Goal: Information Seeking & Learning: Learn about a topic

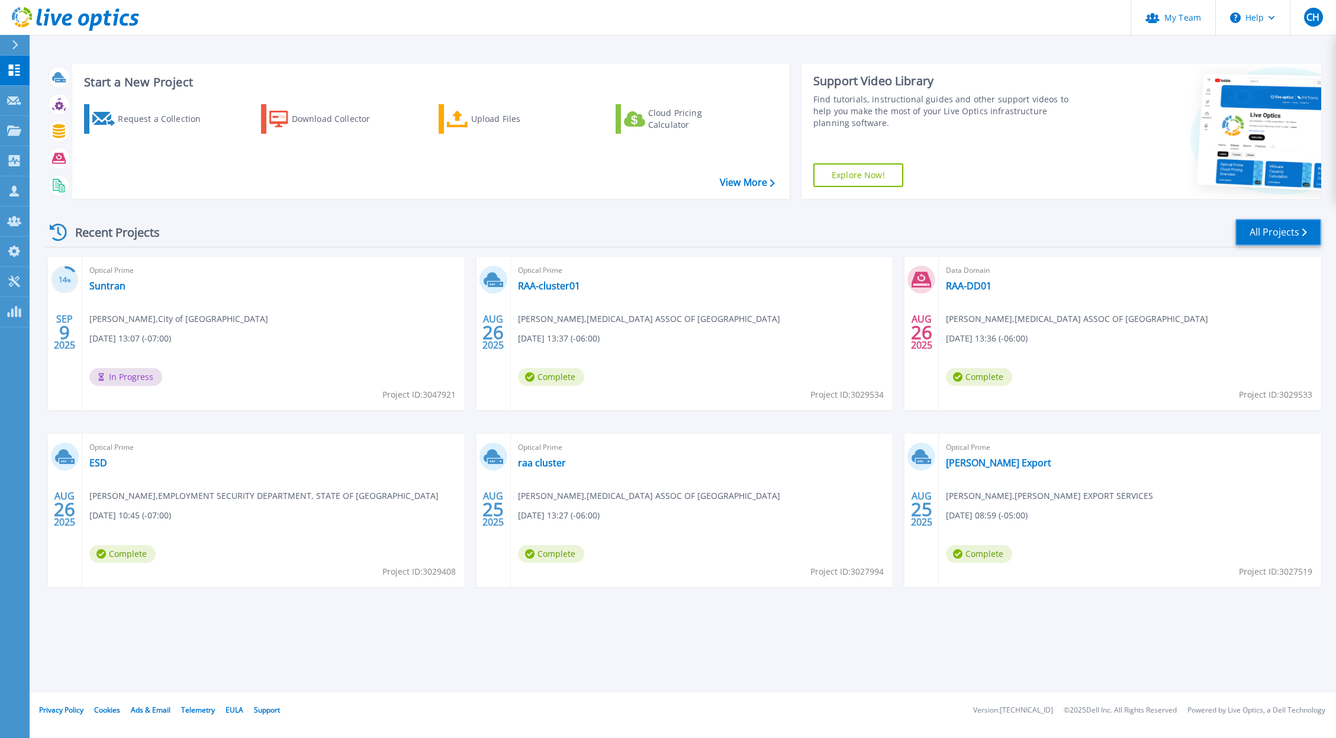
click at [1279, 235] on link "All Projects" at bounding box center [1278, 232] width 86 height 27
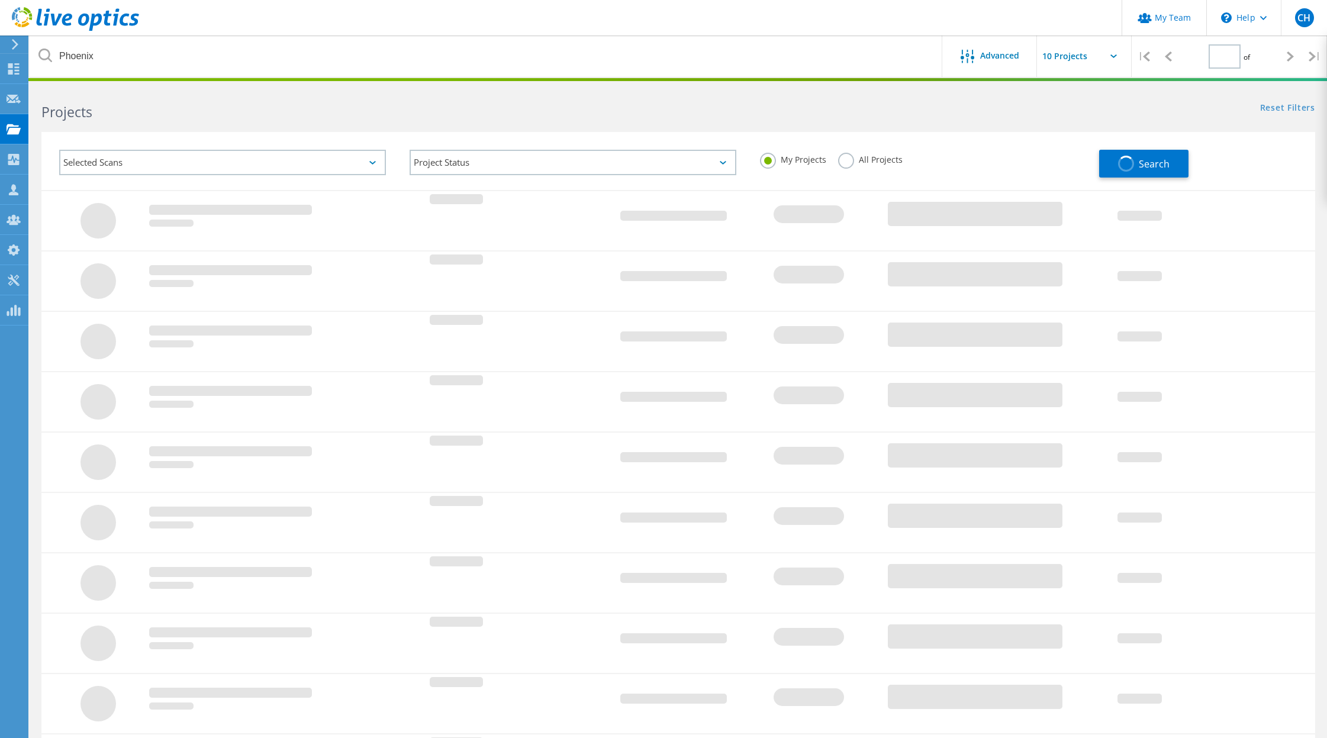
type input "1"
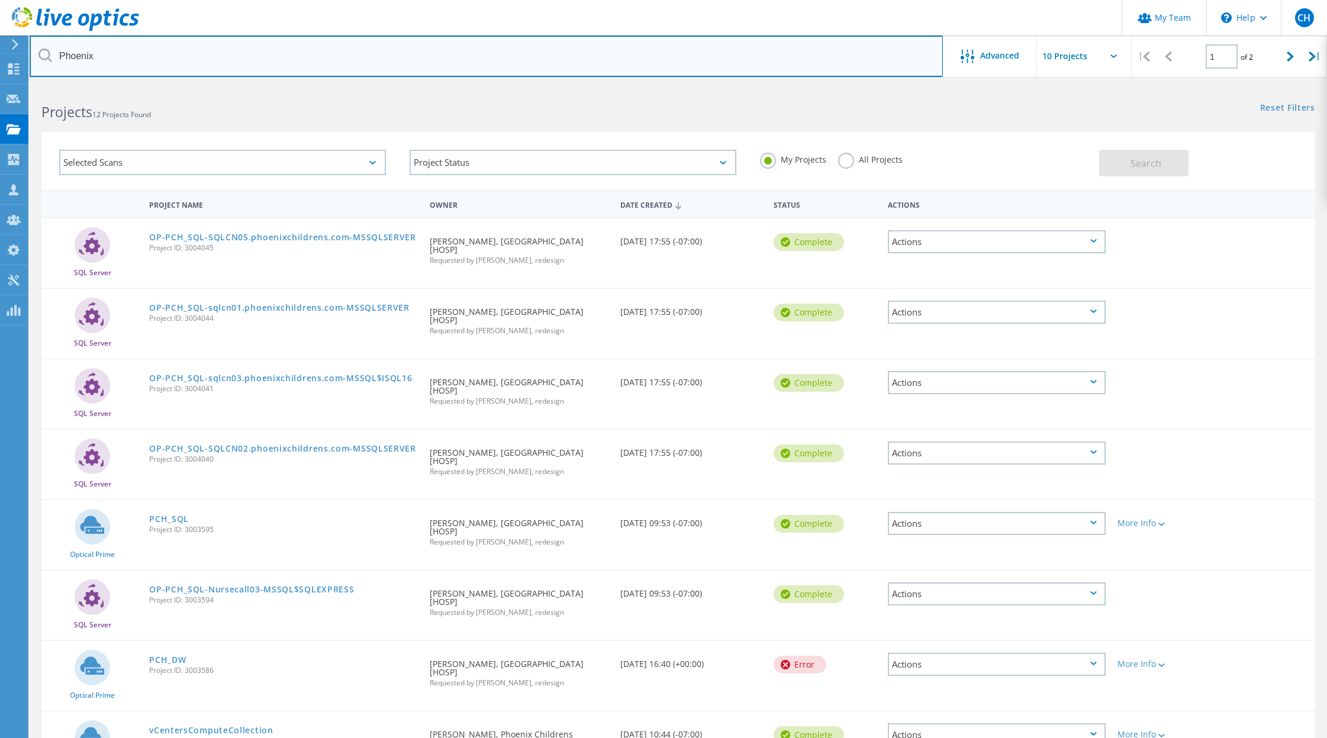
drag, startPoint x: 128, startPoint y: 62, endPoint x: 37, endPoint y: 52, distance: 91.0
click at [37, 52] on input "Phoenix" at bounding box center [486, 56] width 913 height 41
type input "clark"
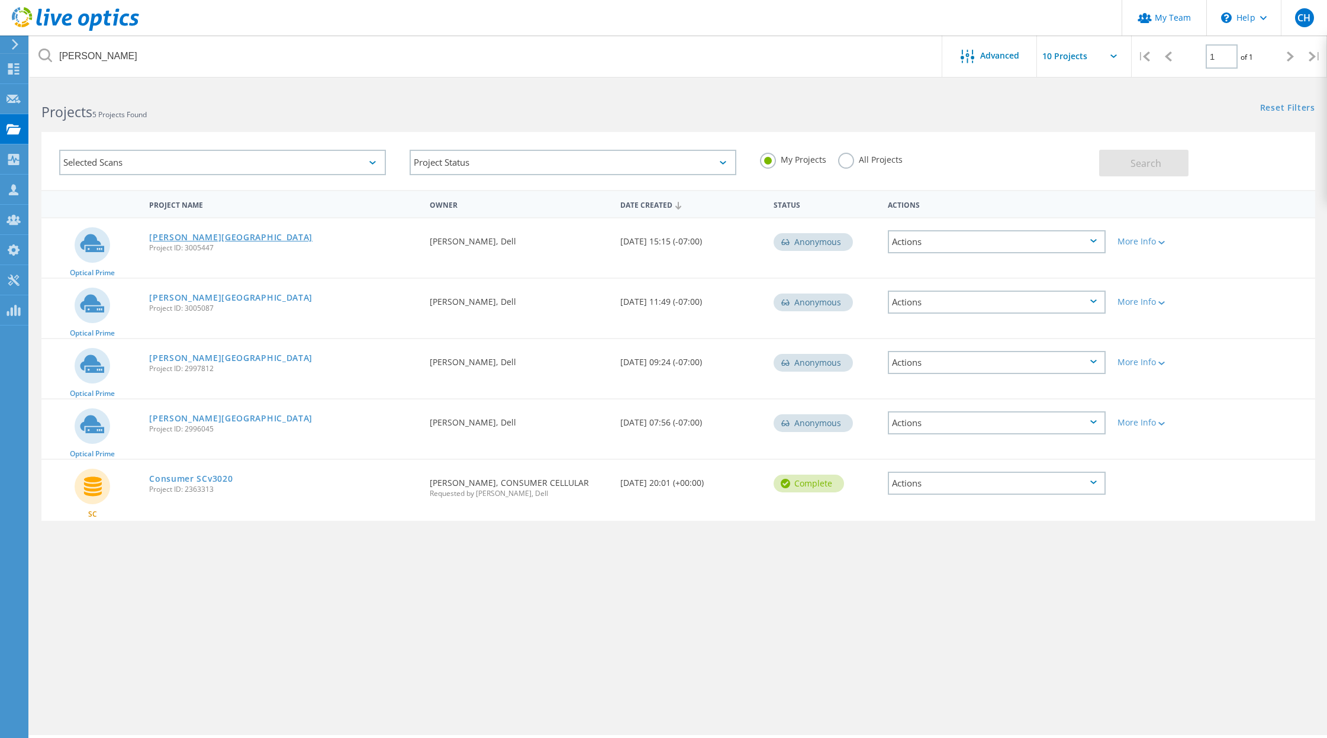
click at [185, 239] on link "[PERSON_NAME][GEOGRAPHIC_DATA]" at bounding box center [230, 237] width 163 height 8
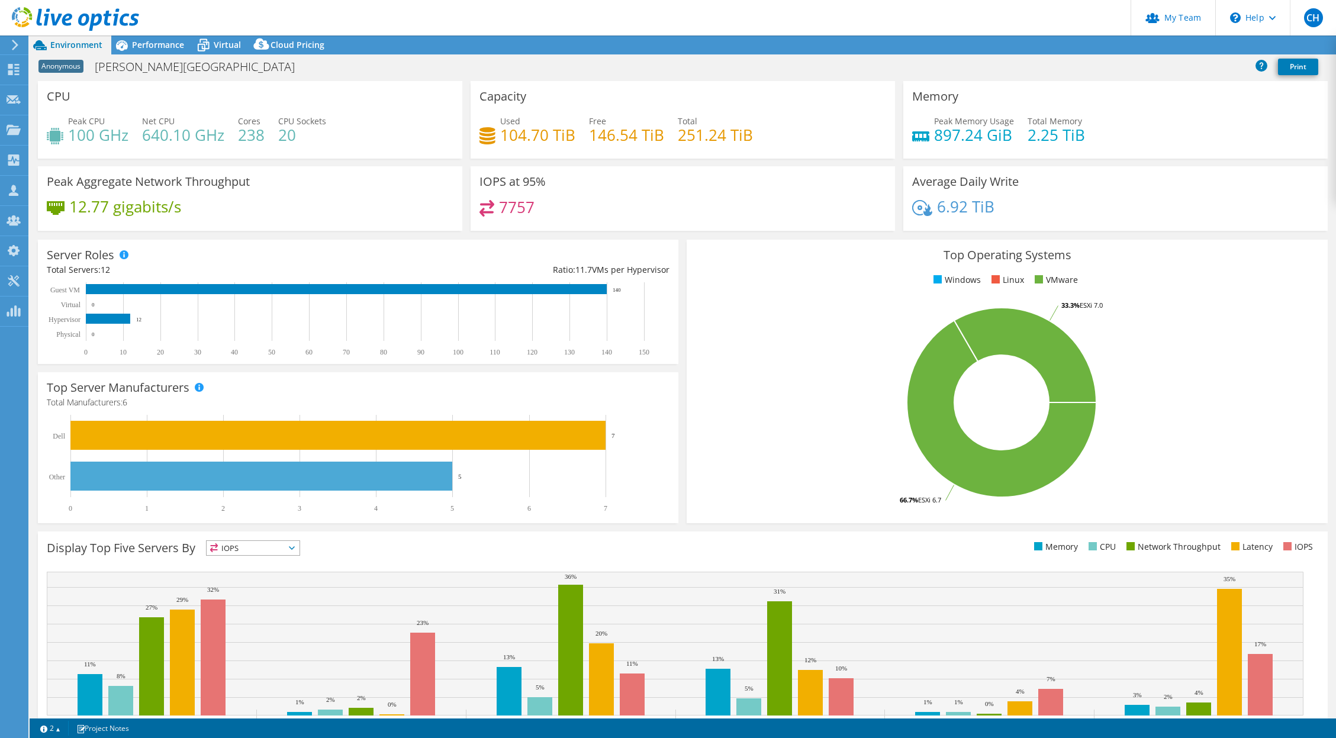
select select "USD"
click at [181, 44] on span "Performance" at bounding box center [158, 44] width 52 height 11
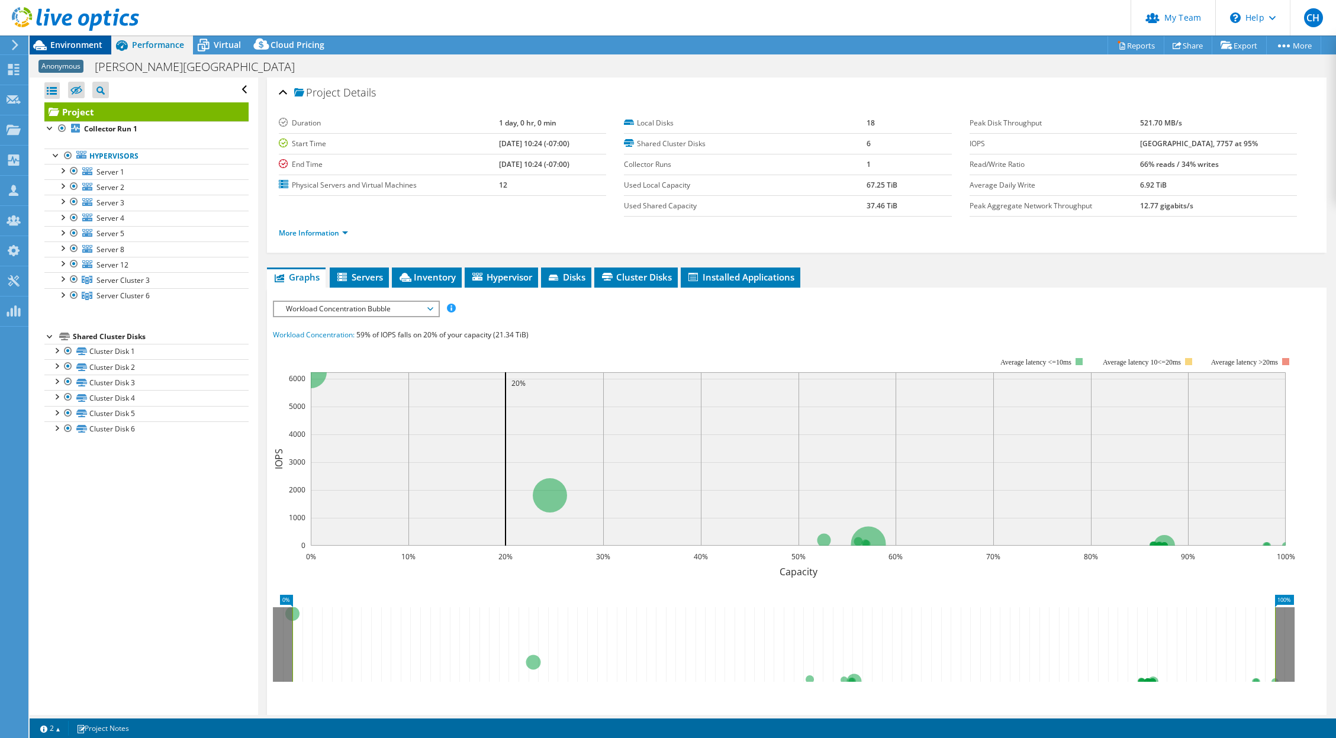
click at [59, 43] on span "Environment" at bounding box center [76, 44] width 52 height 11
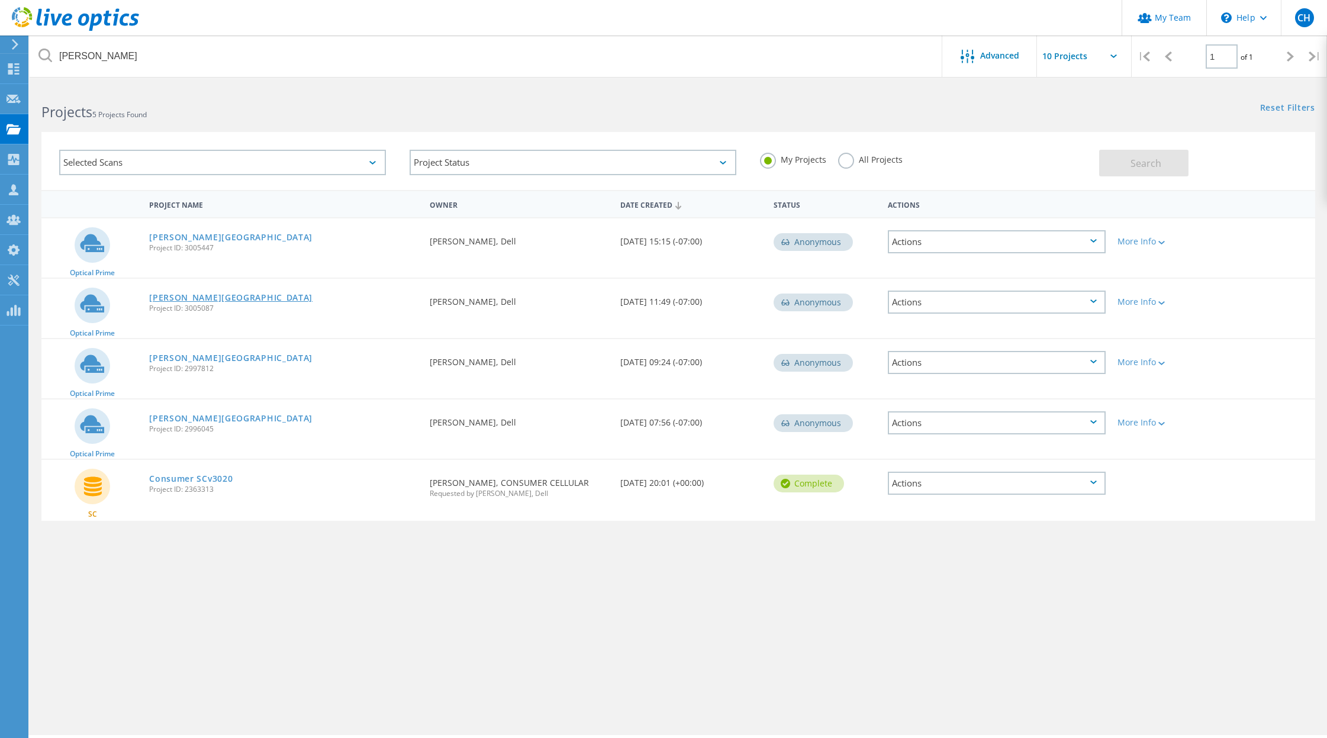
click at [172, 299] on link "[PERSON_NAME][GEOGRAPHIC_DATA]" at bounding box center [230, 298] width 163 height 8
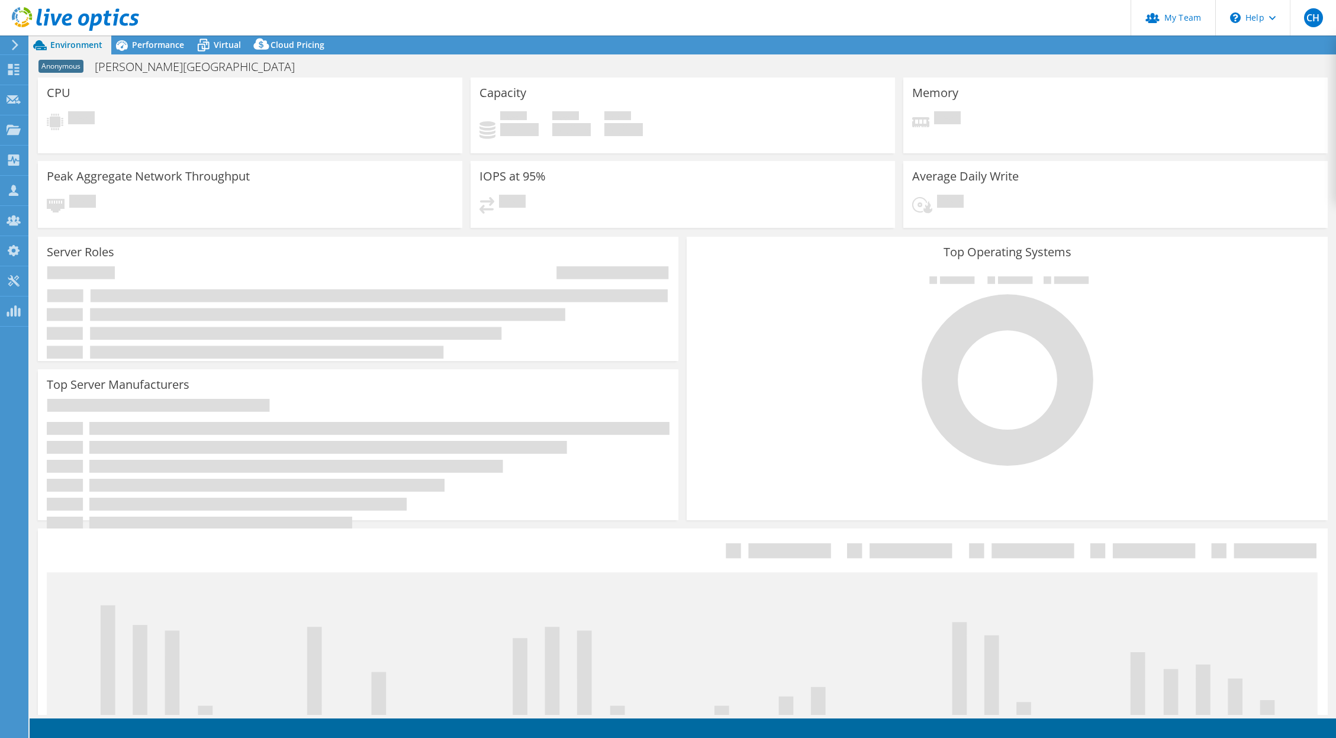
select select "USD"
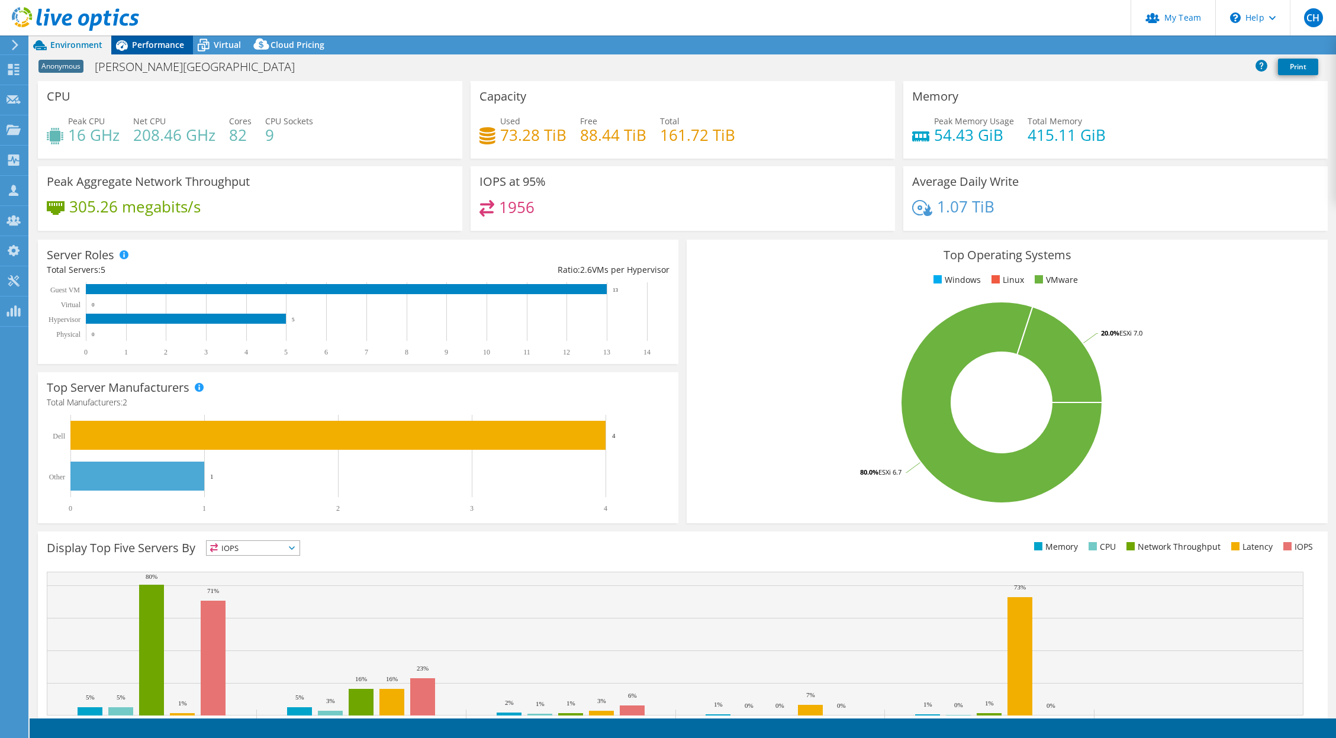
click at [160, 49] on span "Performance" at bounding box center [158, 44] width 52 height 11
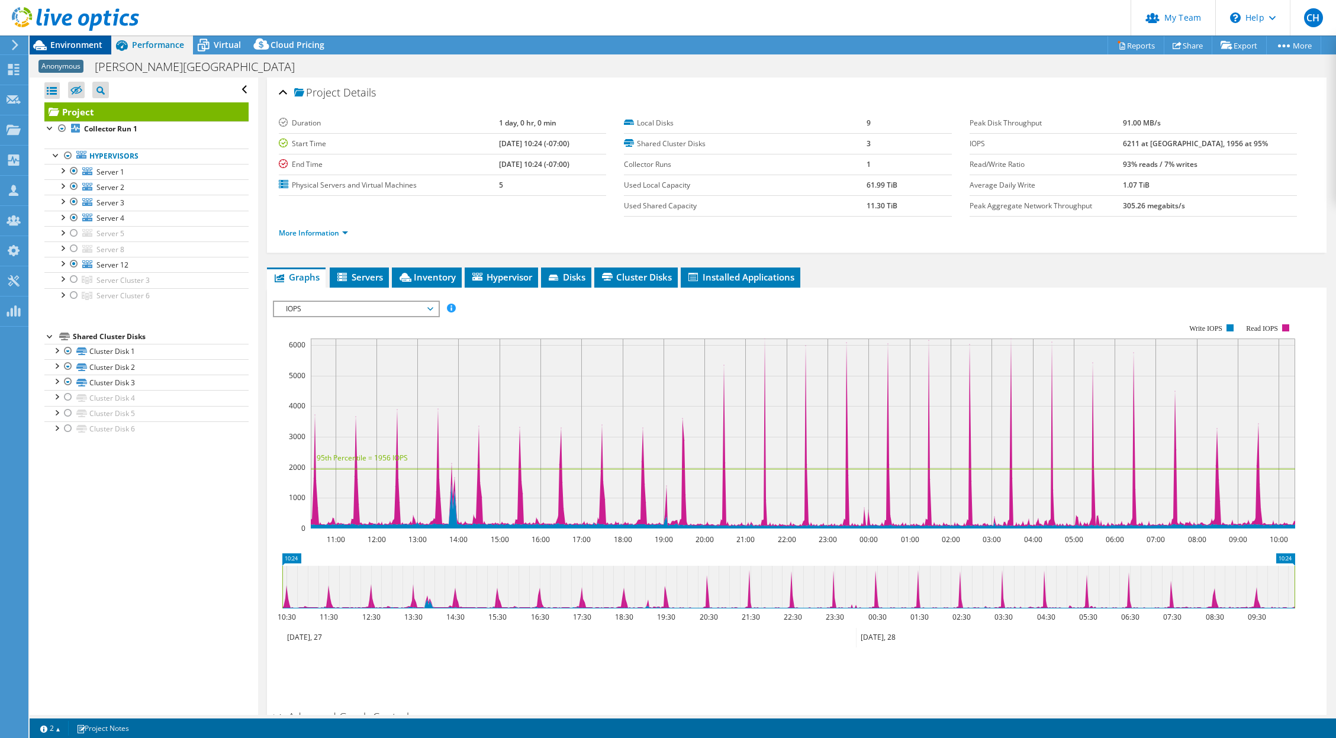
click at [88, 43] on span "Environment" at bounding box center [76, 44] width 52 height 11
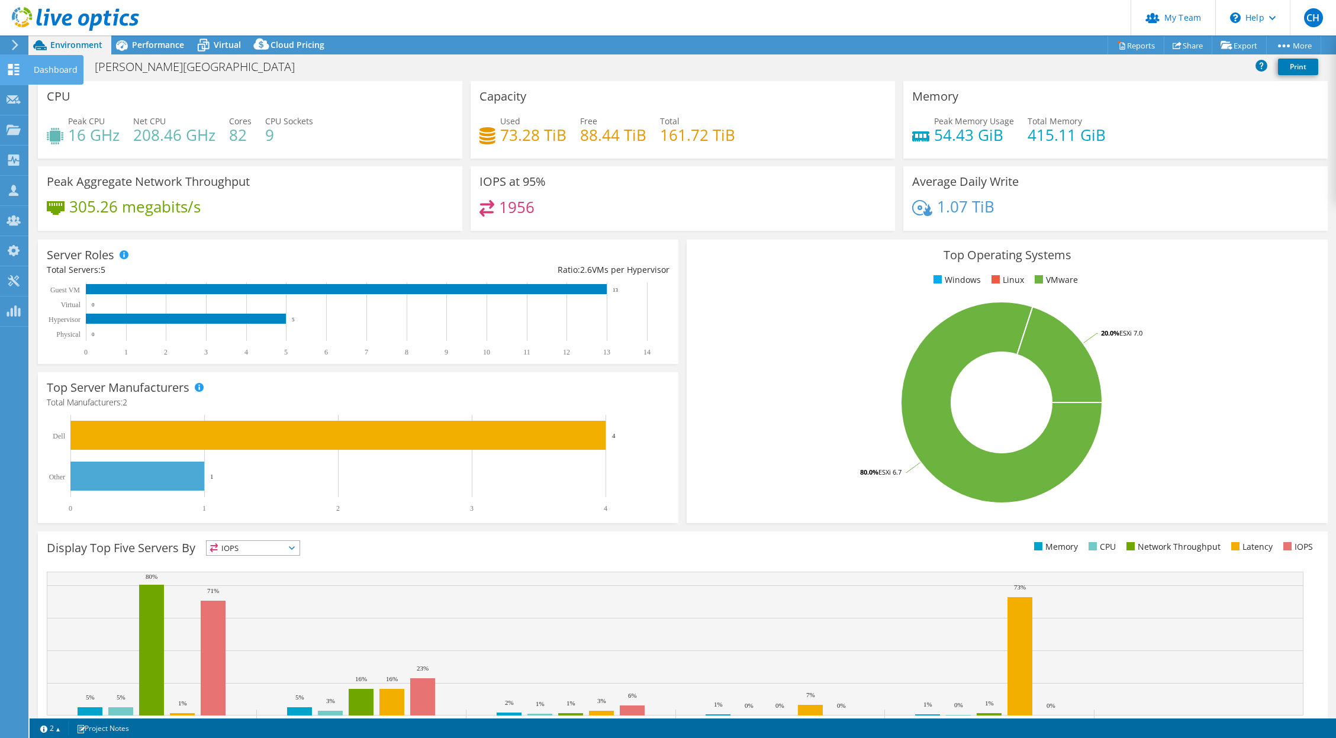
click at [14, 73] on icon at bounding box center [14, 69] width 14 height 11
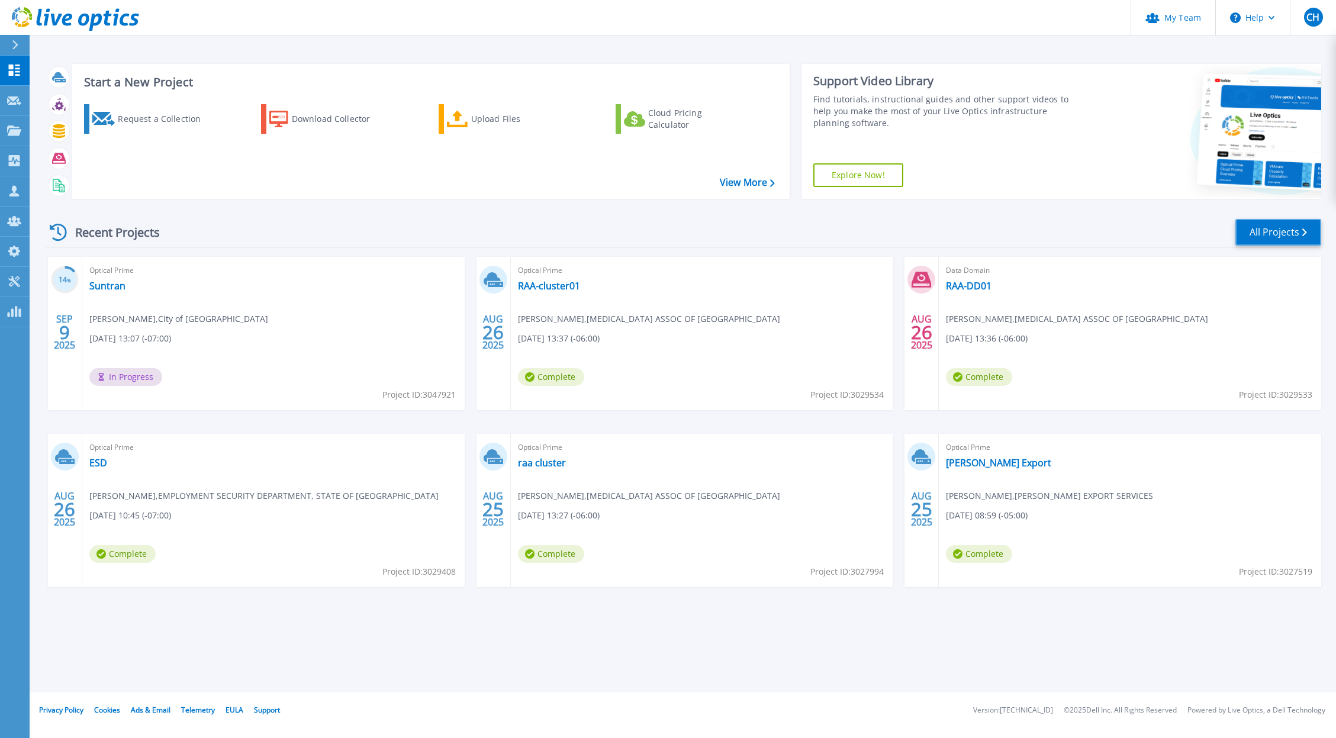
click at [1299, 227] on link "All Projects" at bounding box center [1278, 232] width 86 height 27
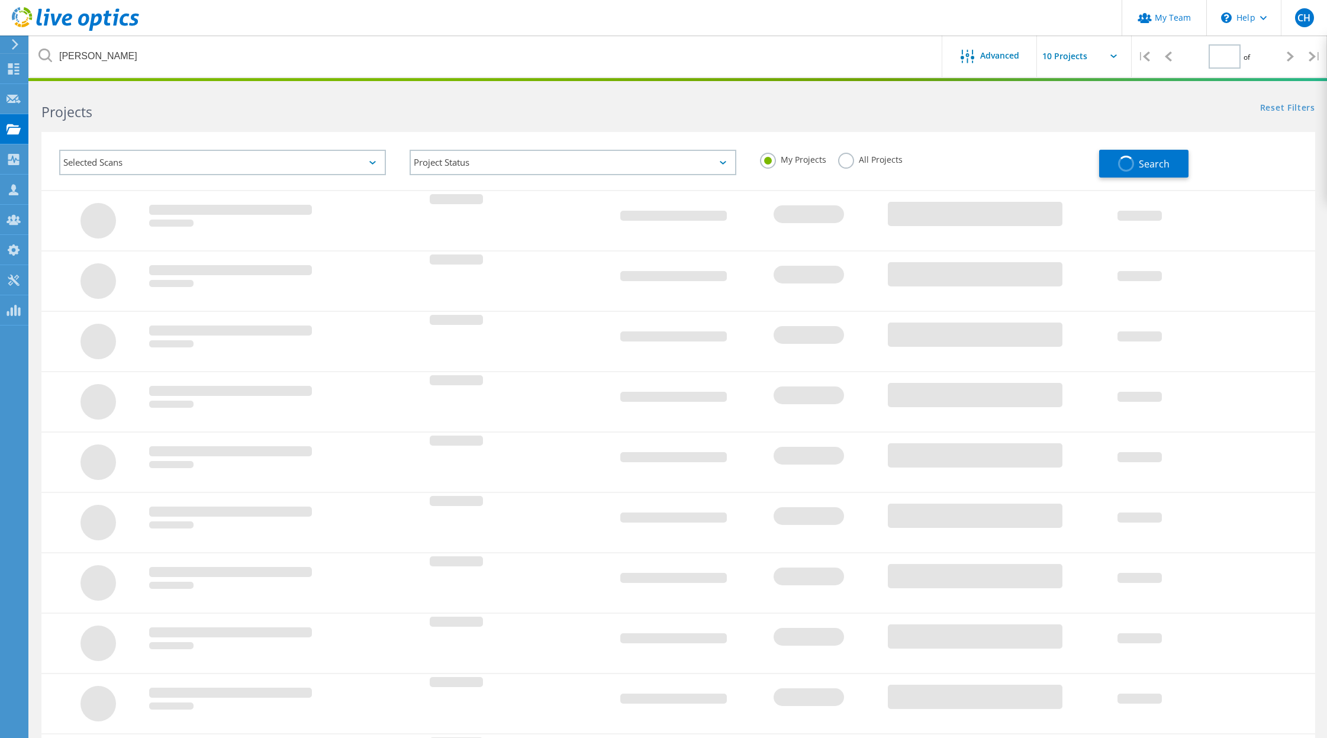
type input "1"
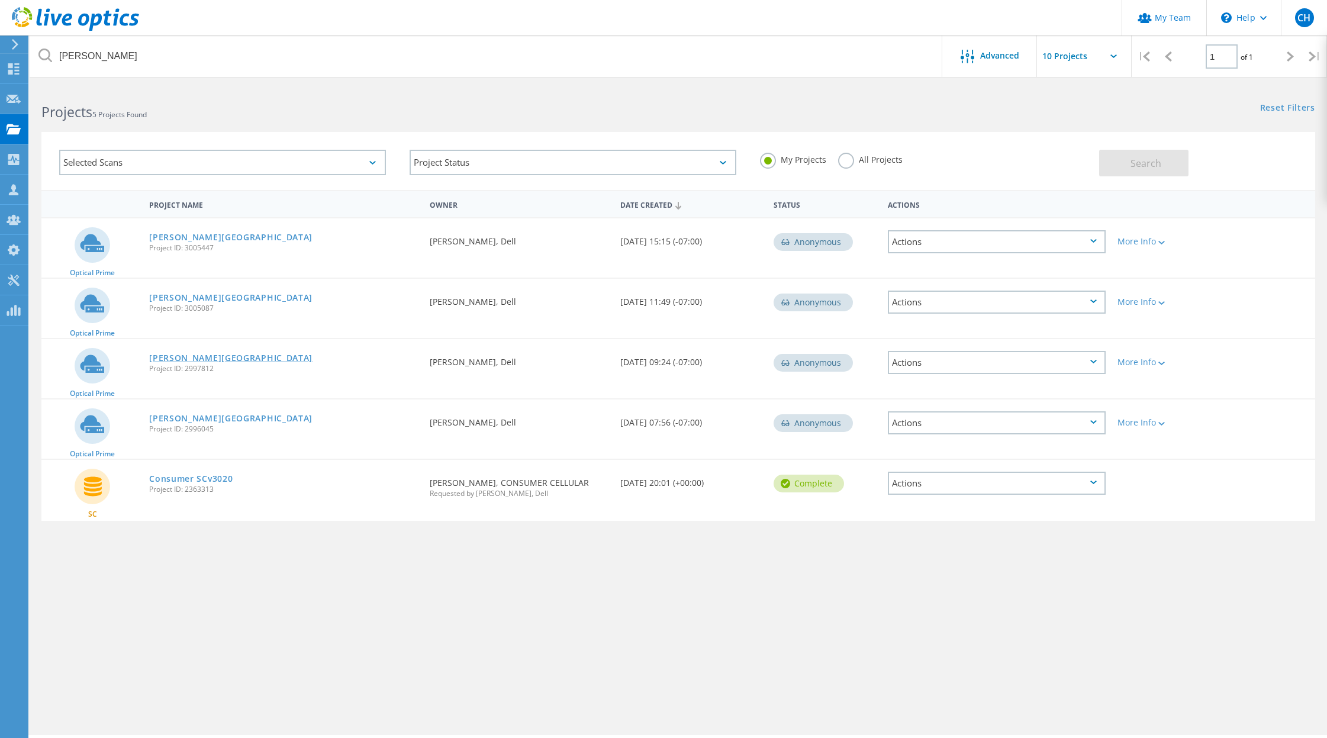
click at [190, 355] on link "[PERSON_NAME][GEOGRAPHIC_DATA]" at bounding box center [230, 358] width 163 height 8
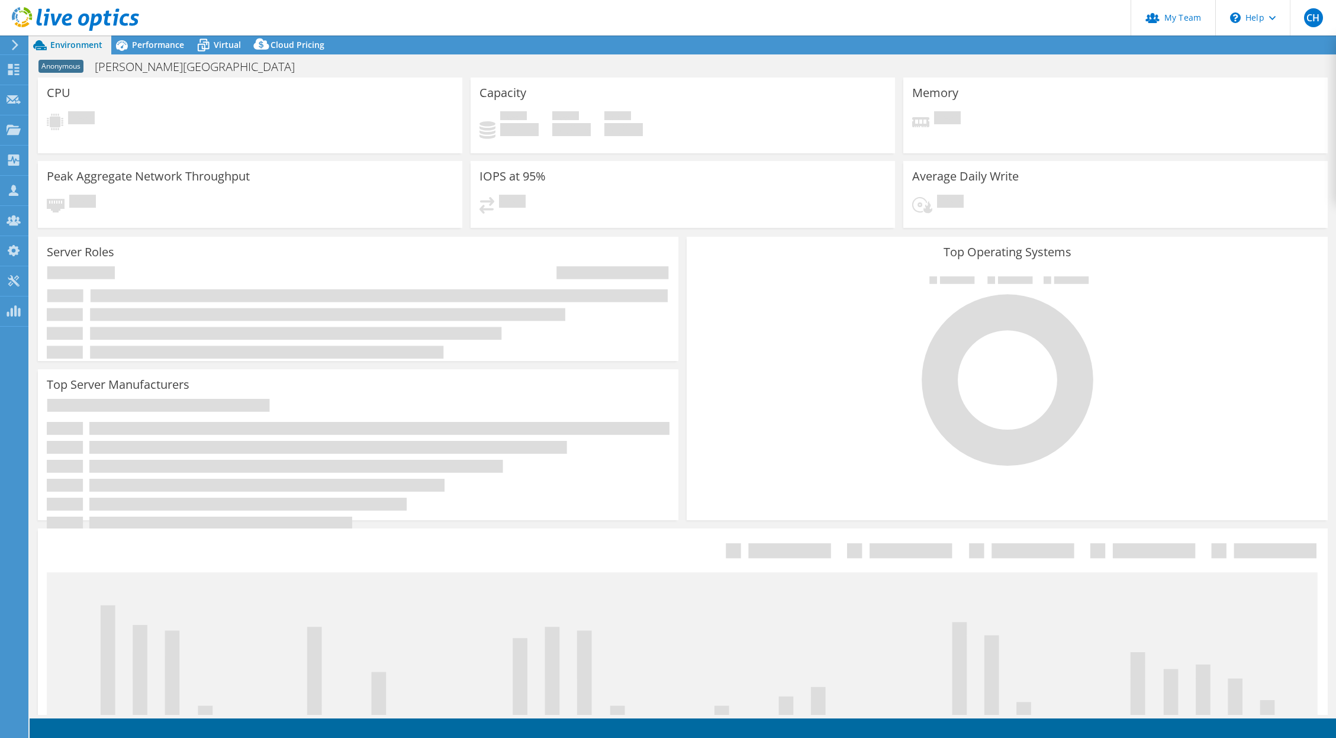
select select "USD"
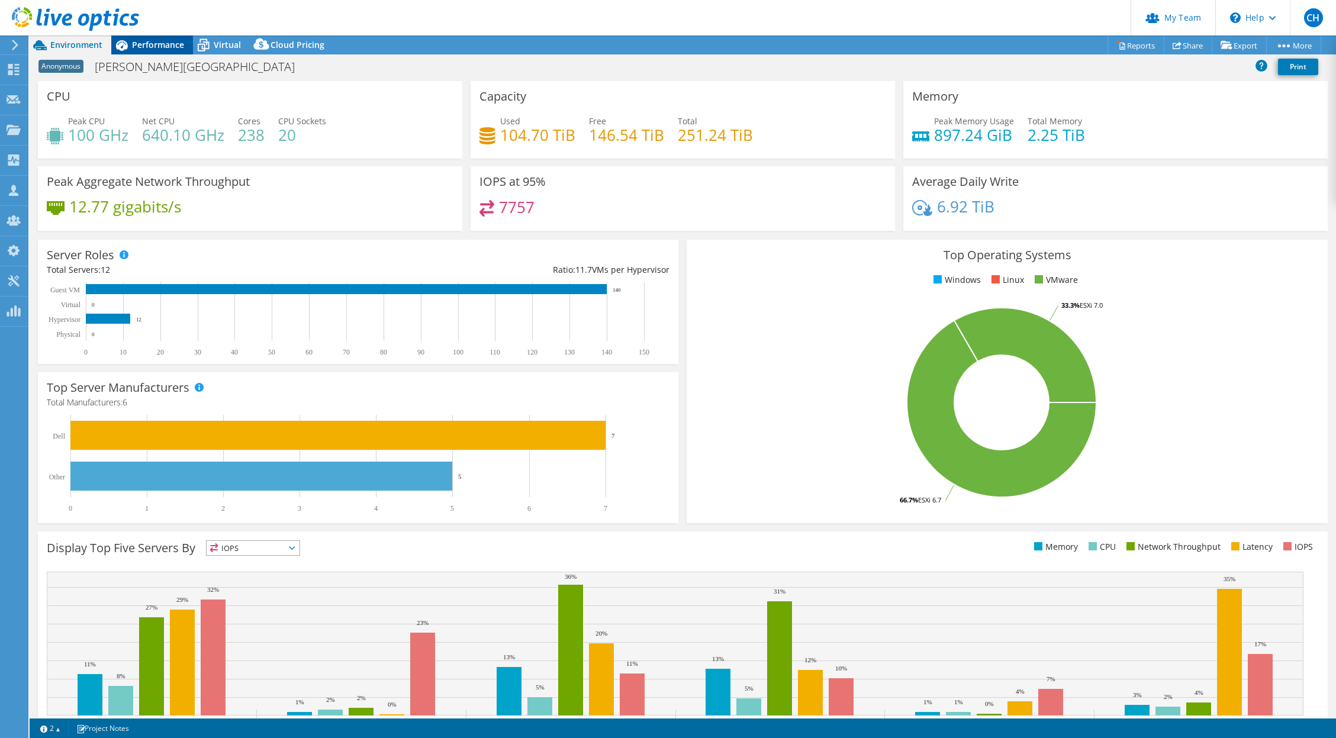
click at [165, 51] on div "Performance" at bounding box center [152, 45] width 82 height 19
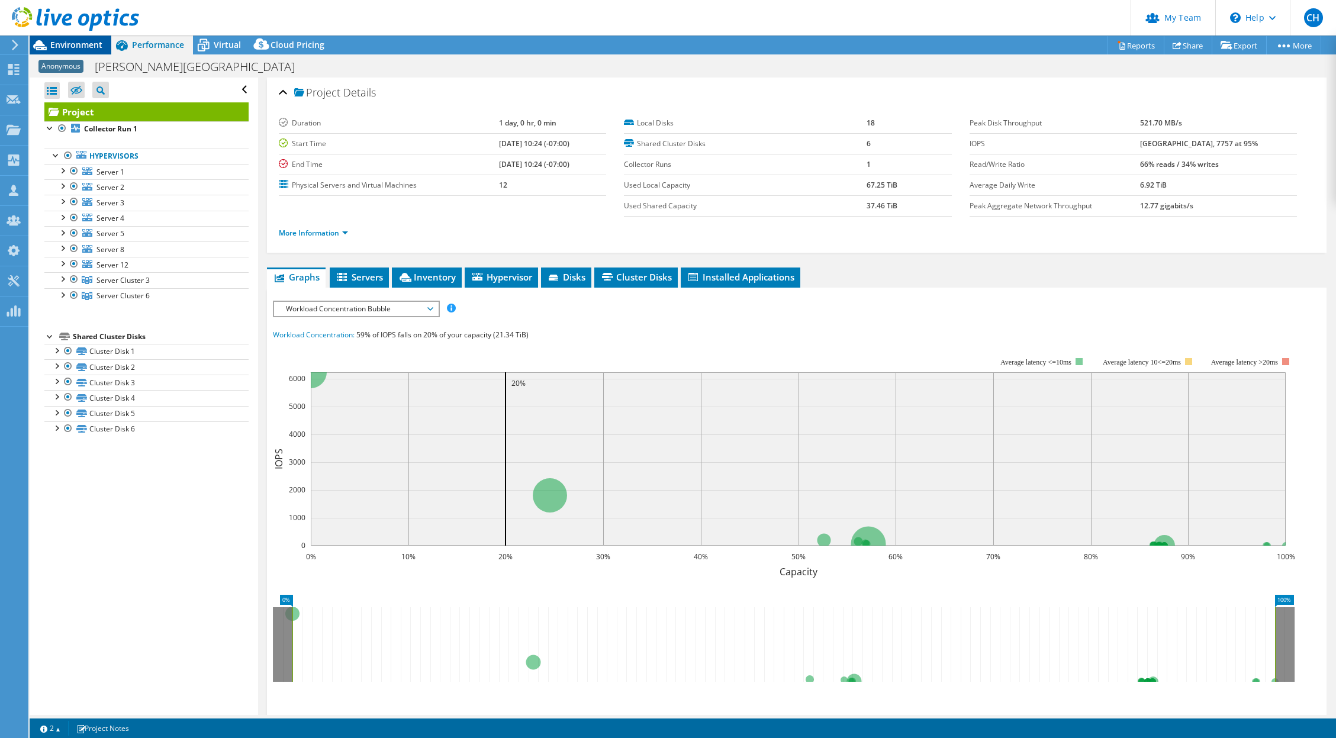
click at [87, 48] on span "Environment" at bounding box center [76, 44] width 52 height 11
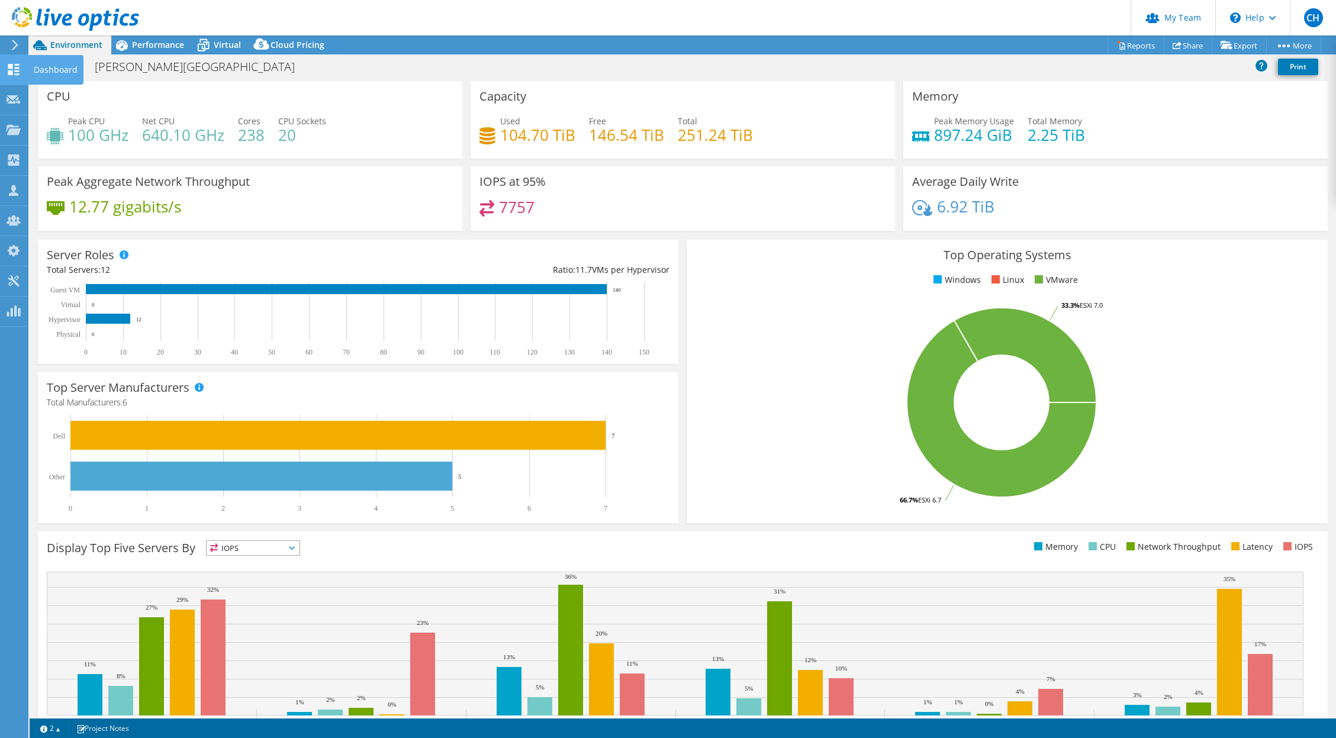
click at [12, 66] on use at bounding box center [13, 69] width 11 height 11
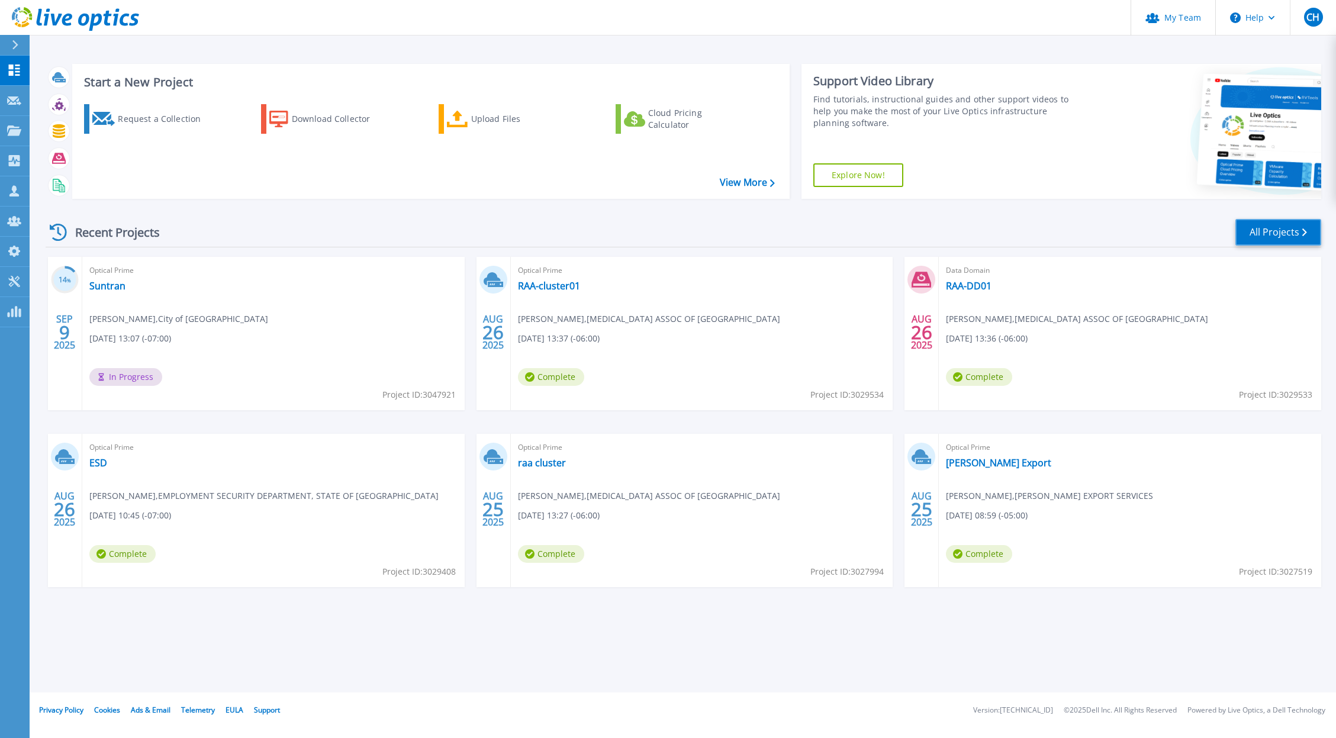
click at [1284, 227] on link "All Projects" at bounding box center [1278, 232] width 86 height 27
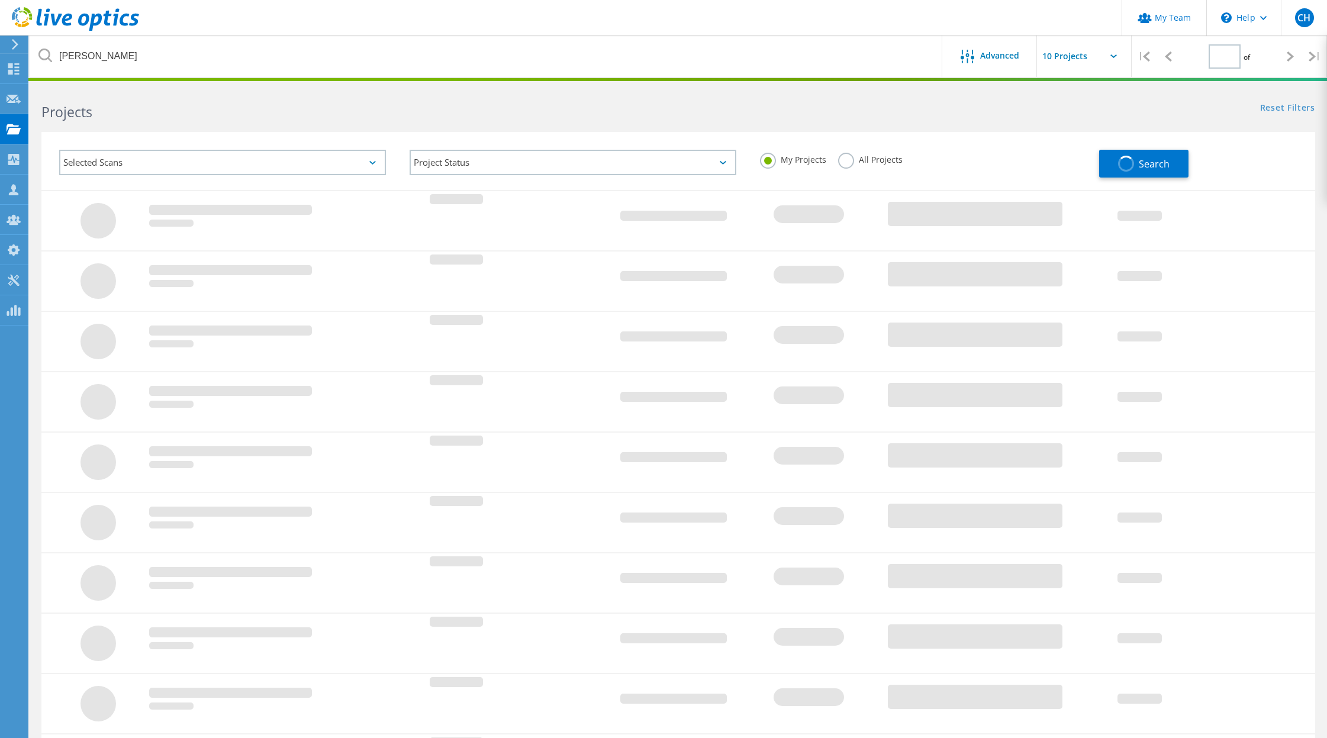
type input "1"
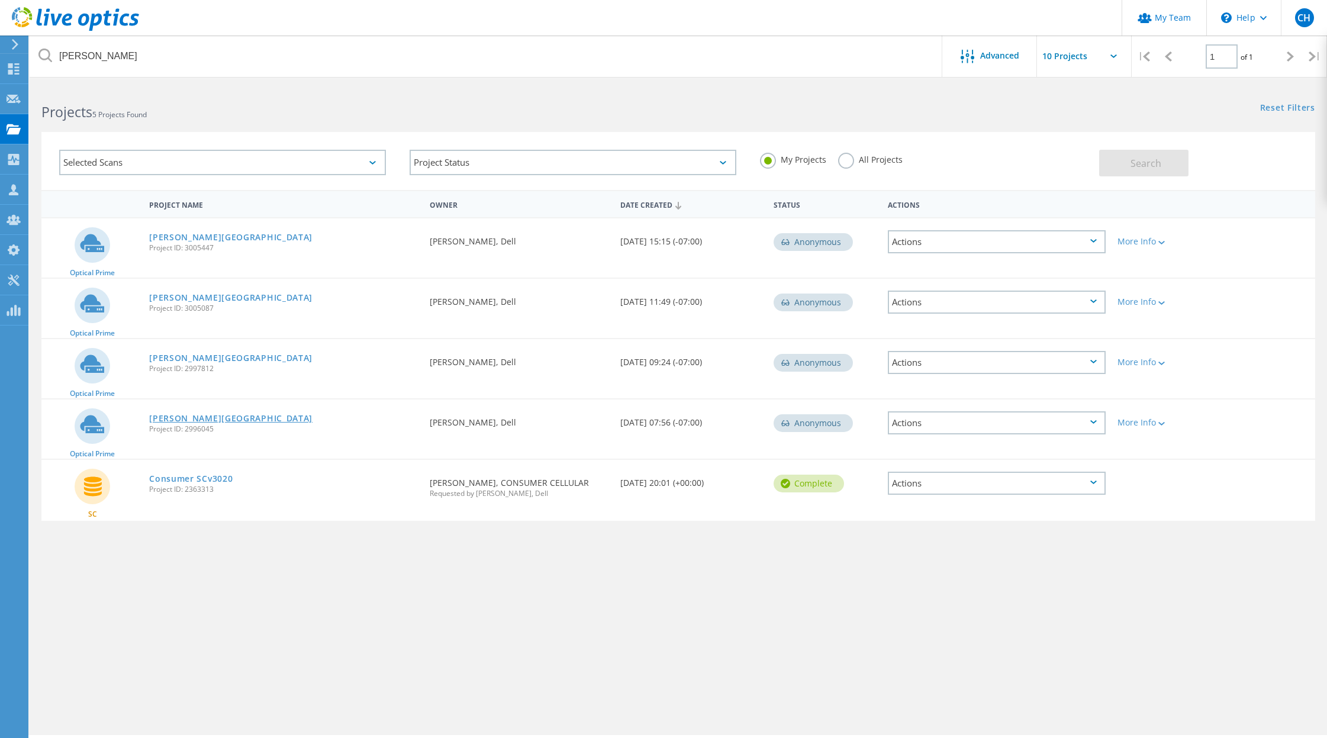
click at [178, 419] on link "[PERSON_NAME][GEOGRAPHIC_DATA]" at bounding box center [230, 418] width 163 height 8
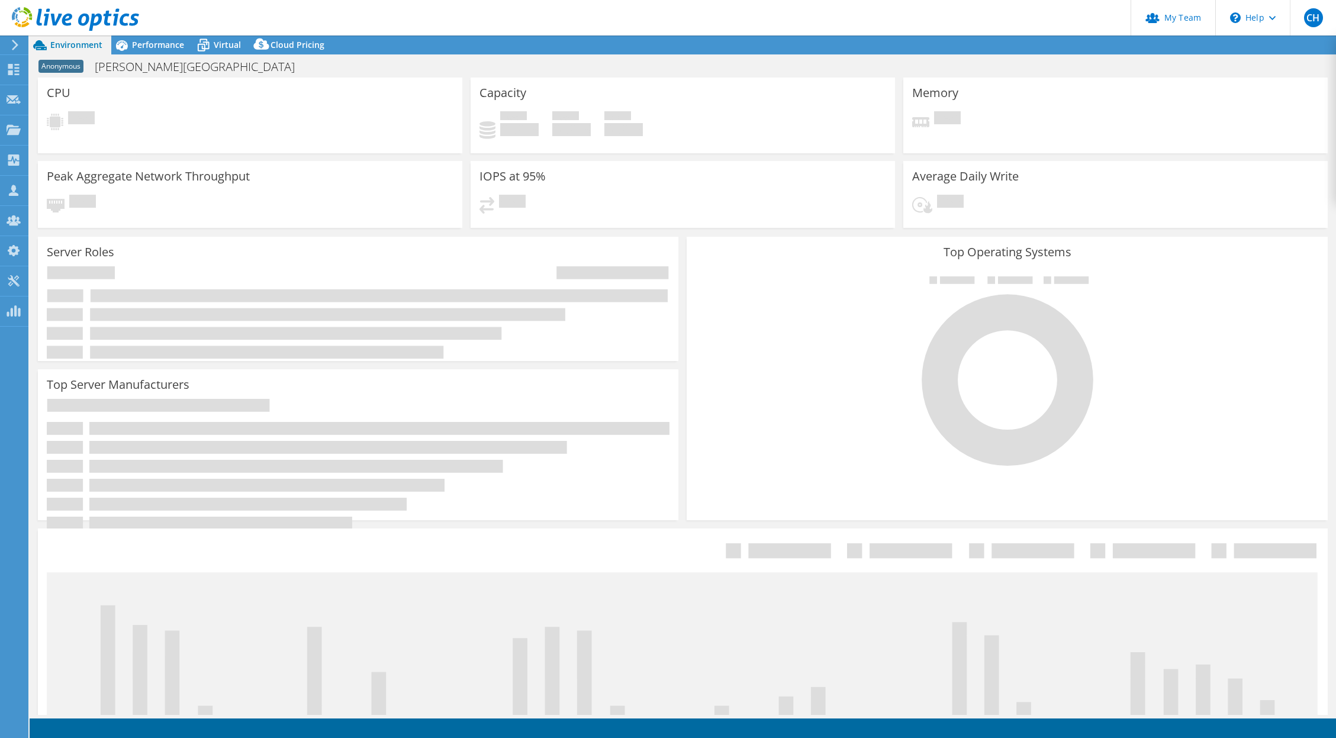
select select "USD"
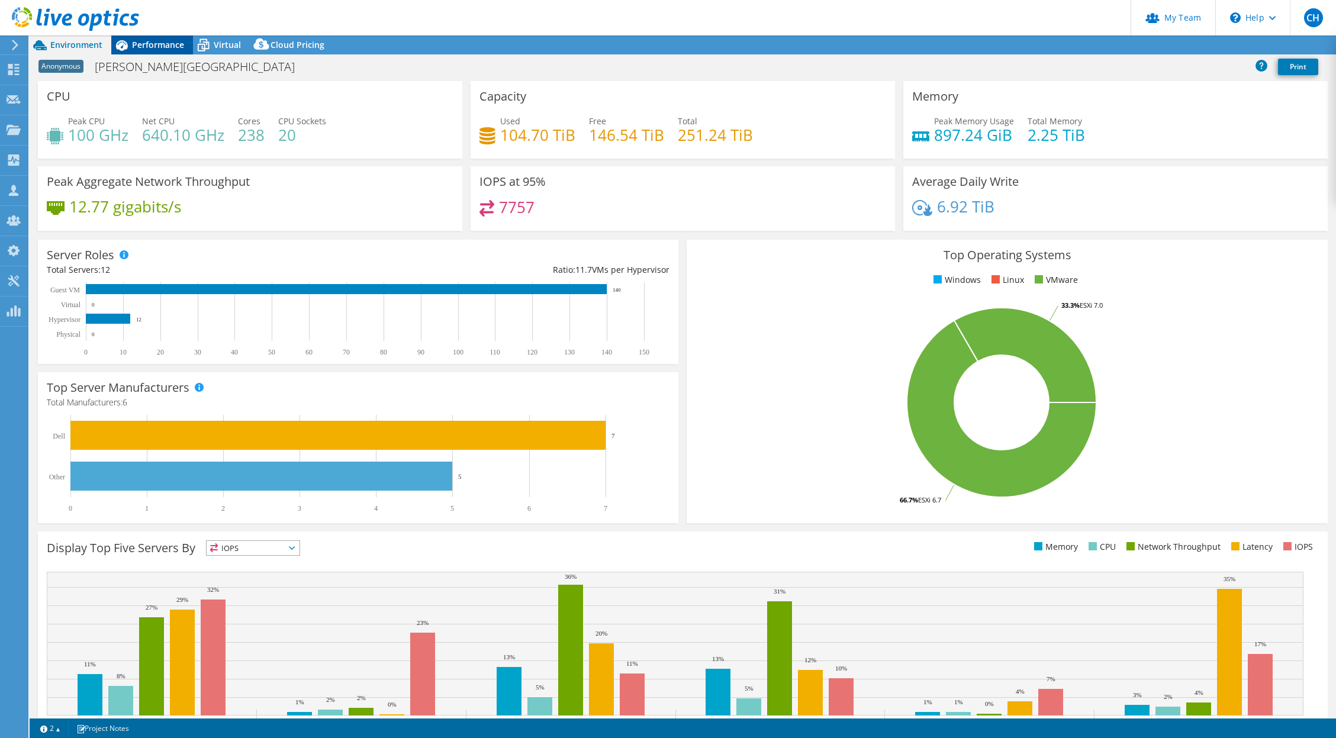
click at [154, 44] on span "Performance" at bounding box center [158, 44] width 52 height 11
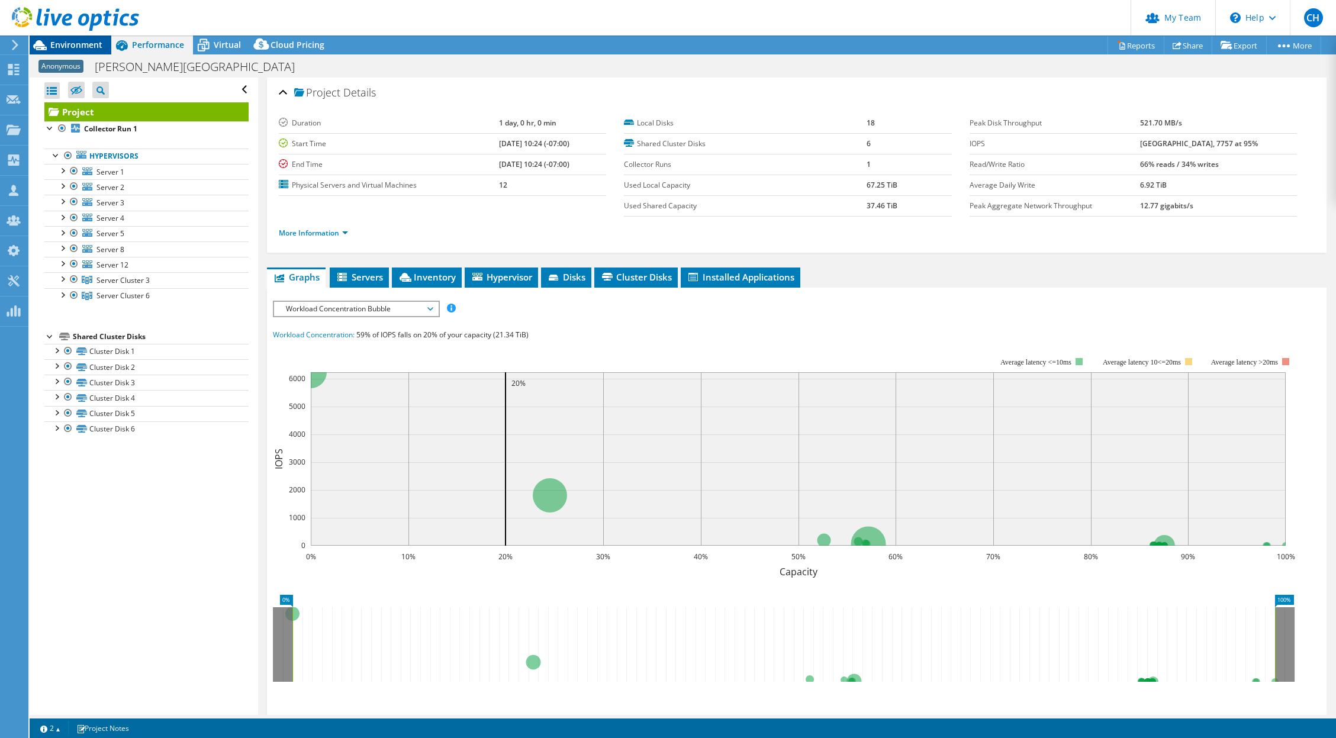
click at [85, 45] on span "Environment" at bounding box center [76, 44] width 52 height 11
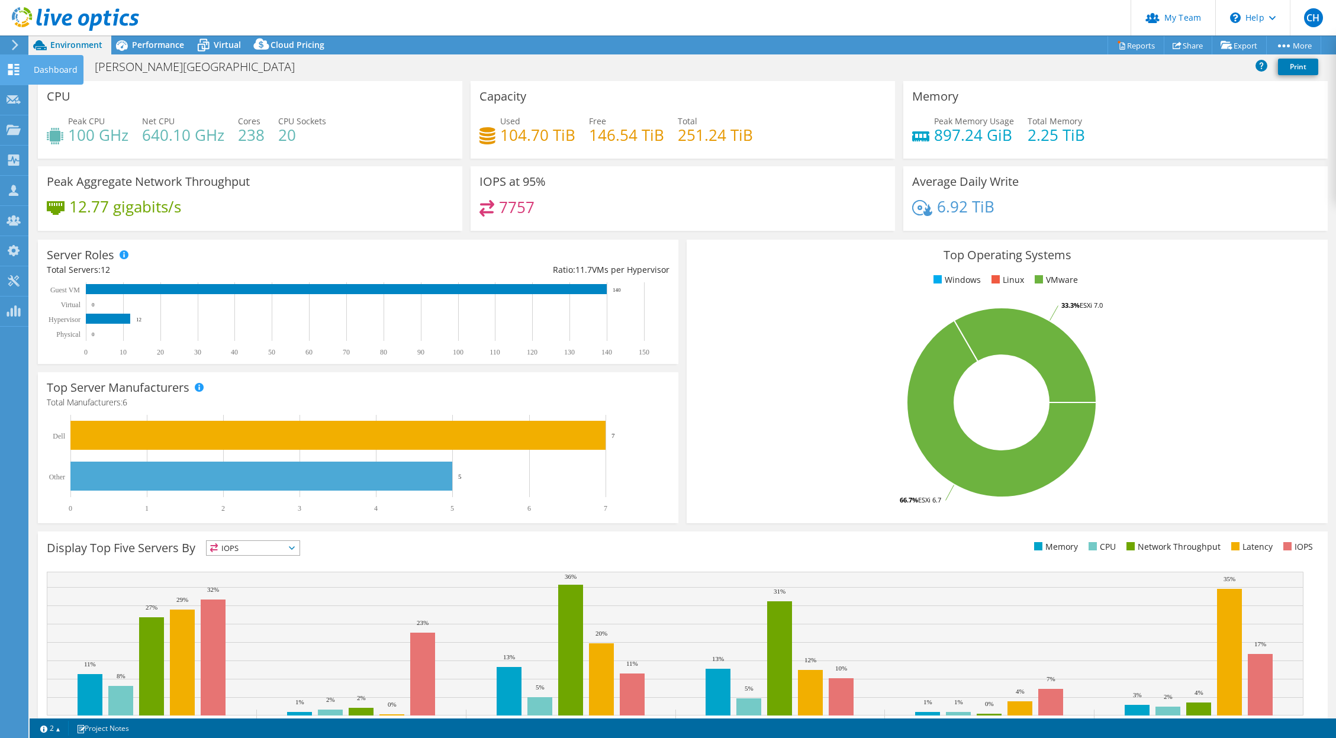
click at [20, 64] on icon at bounding box center [14, 69] width 14 height 11
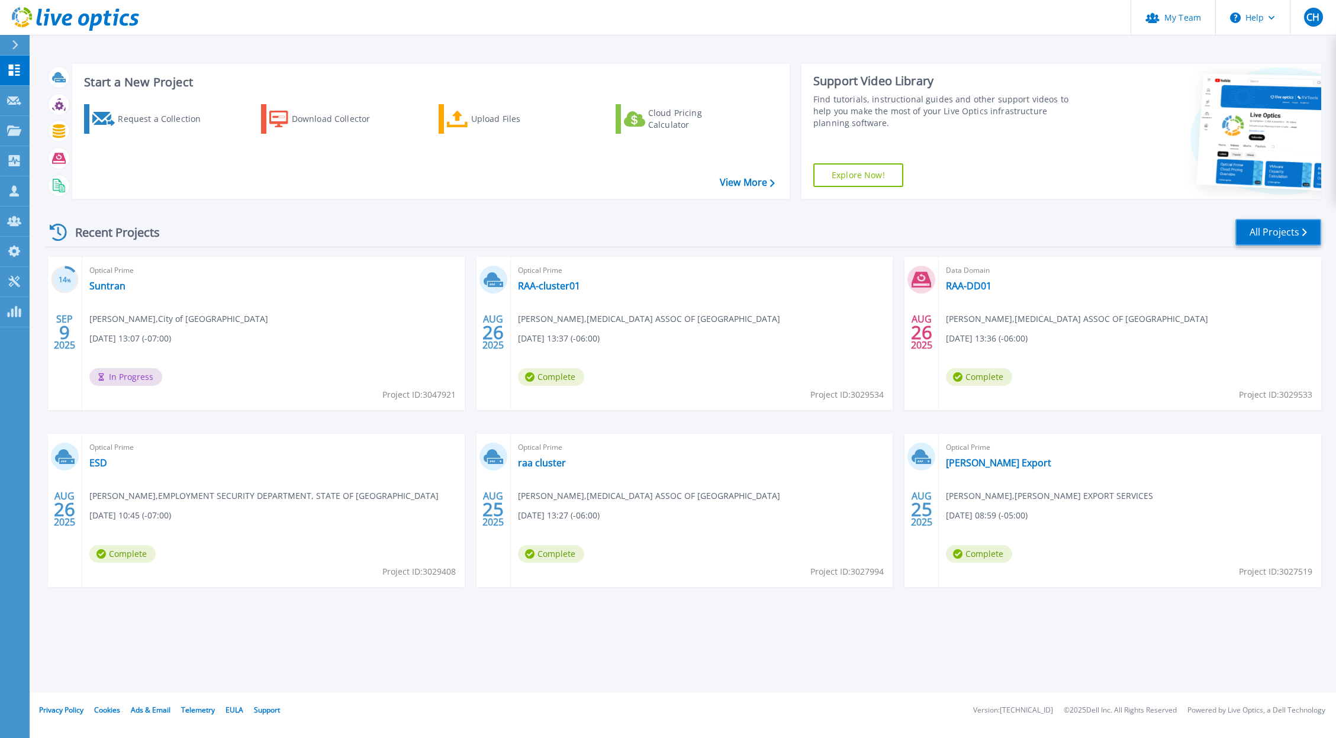
click at [1262, 237] on link "All Projects" at bounding box center [1278, 232] width 86 height 27
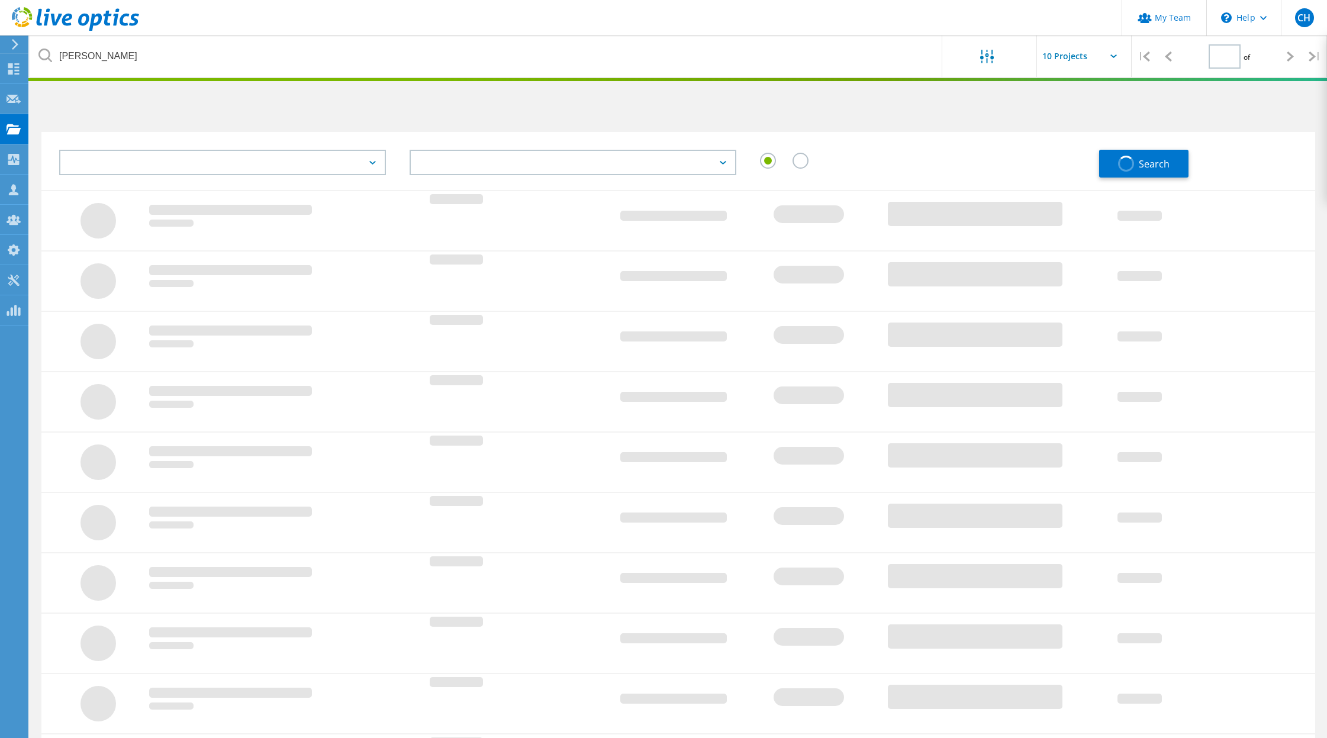
type input "1"
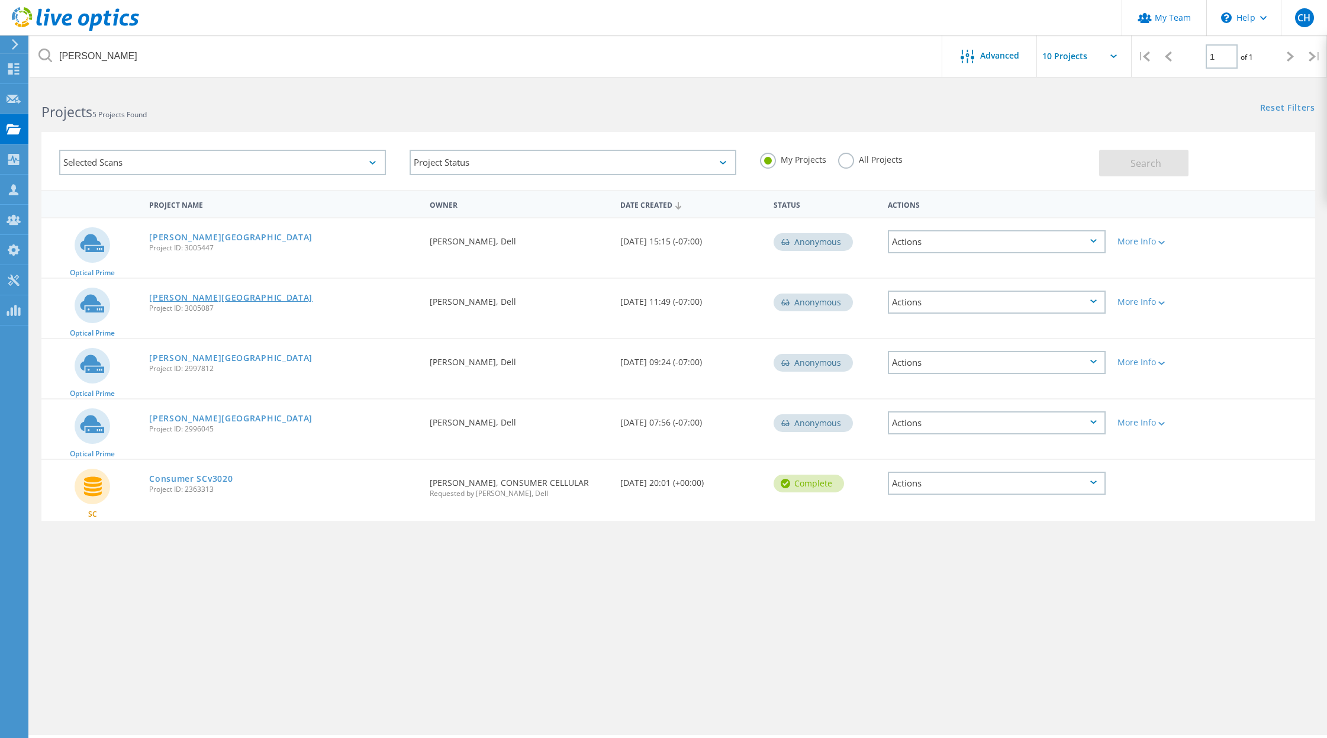
click at [171, 299] on link "[PERSON_NAME][GEOGRAPHIC_DATA]" at bounding box center [230, 298] width 163 height 8
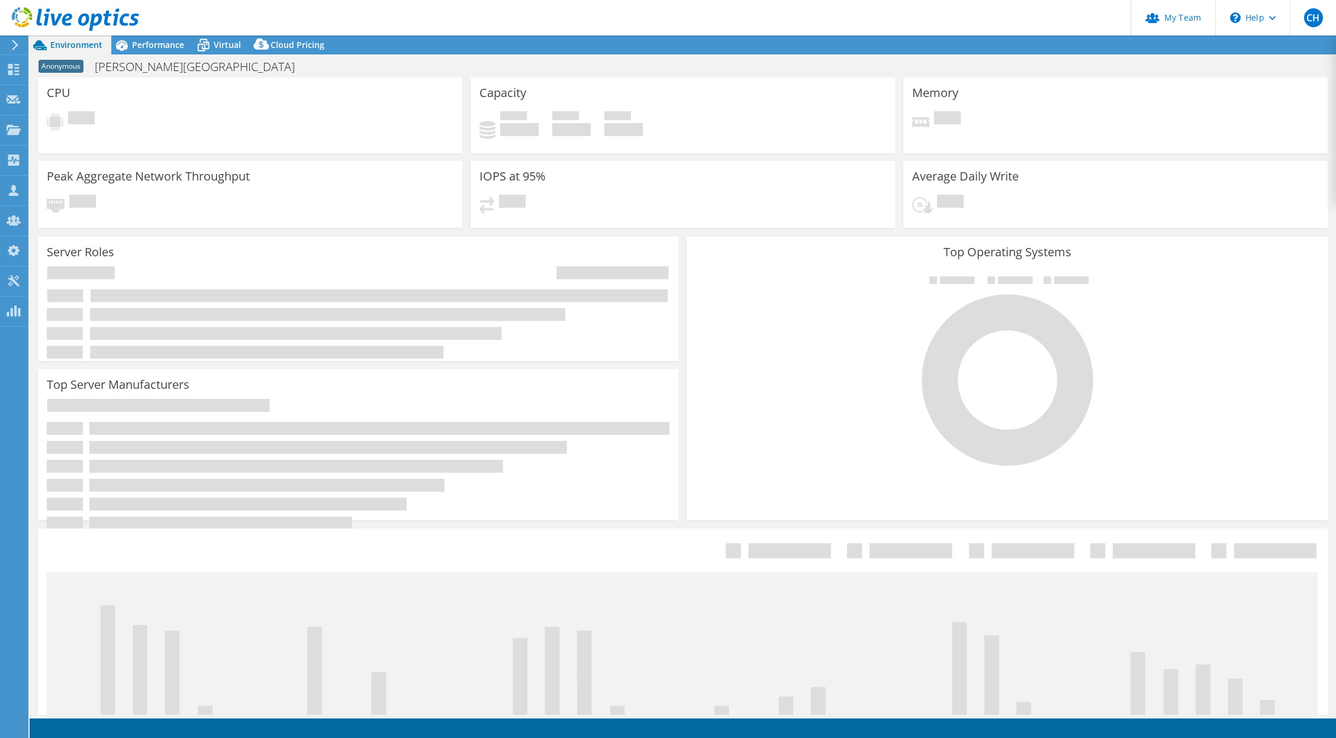
select select "USD"
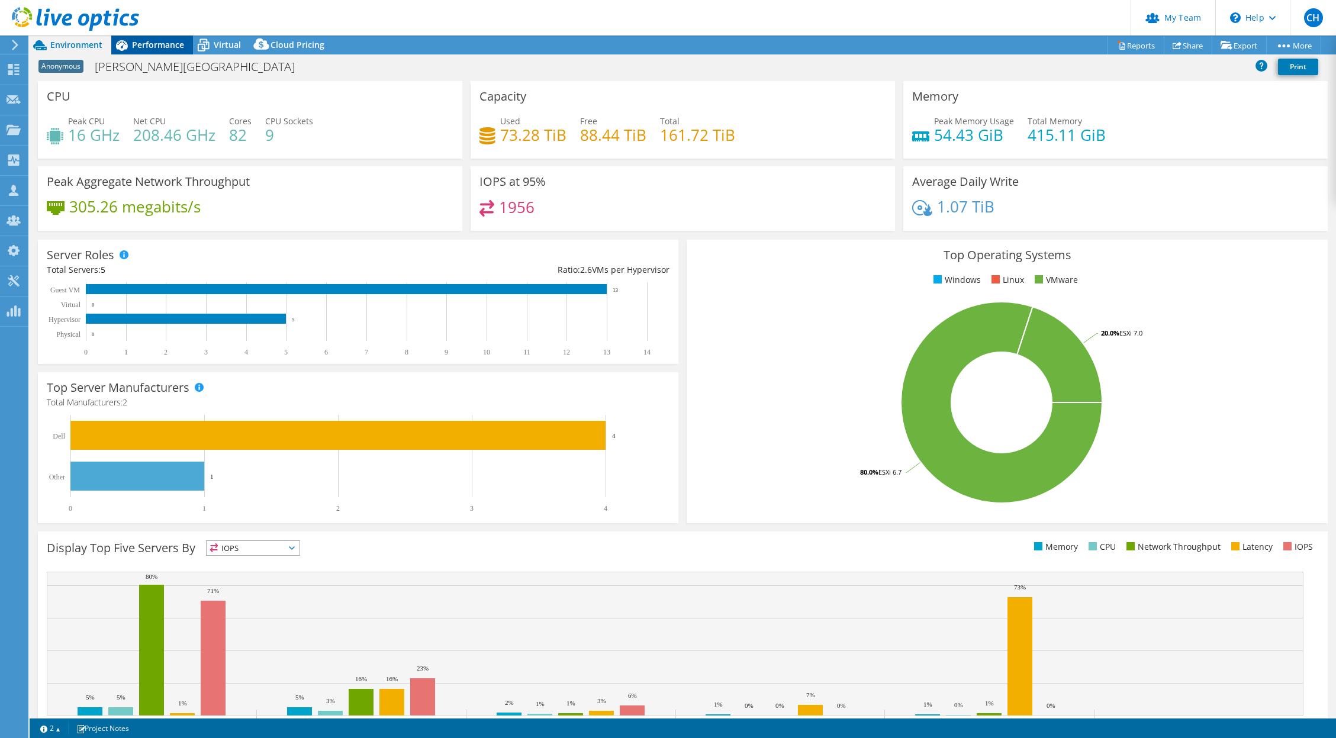
click at [177, 46] on span "Performance" at bounding box center [158, 44] width 52 height 11
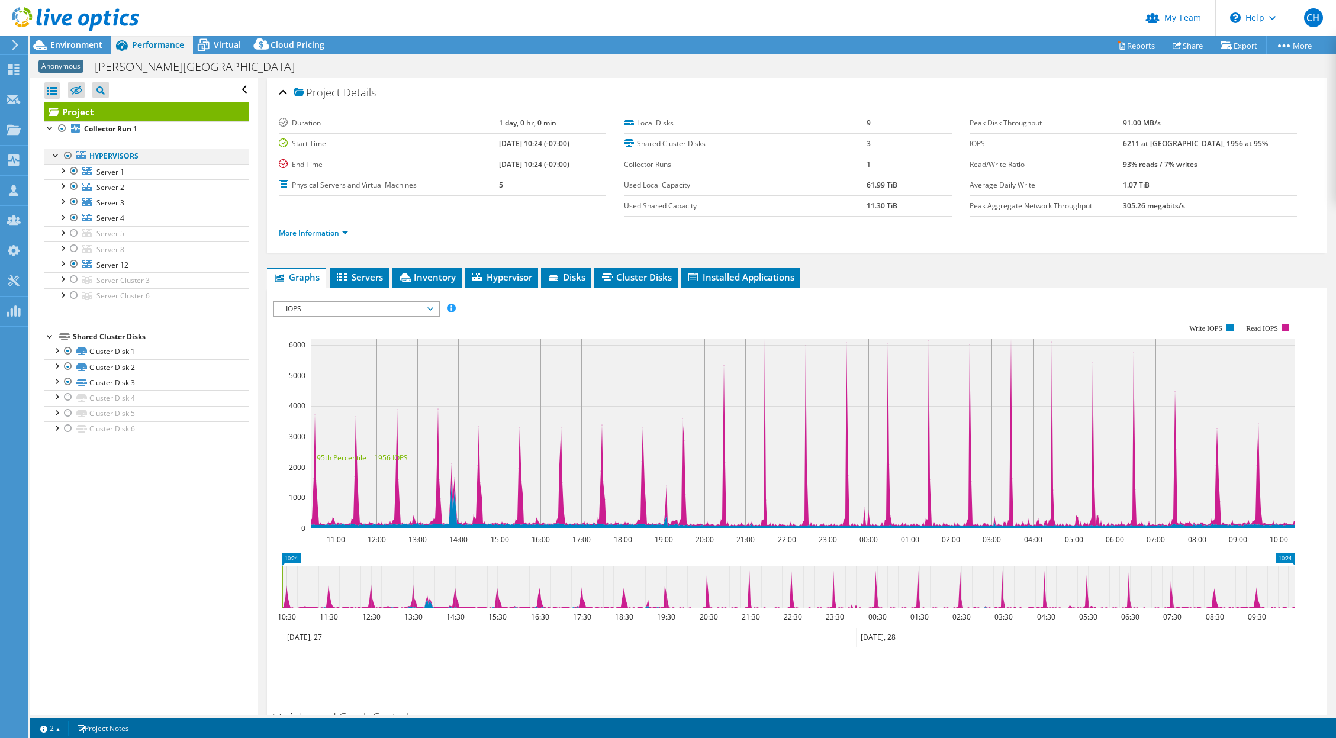
click at [67, 154] on div at bounding box center [68, 156] width 12 height 14
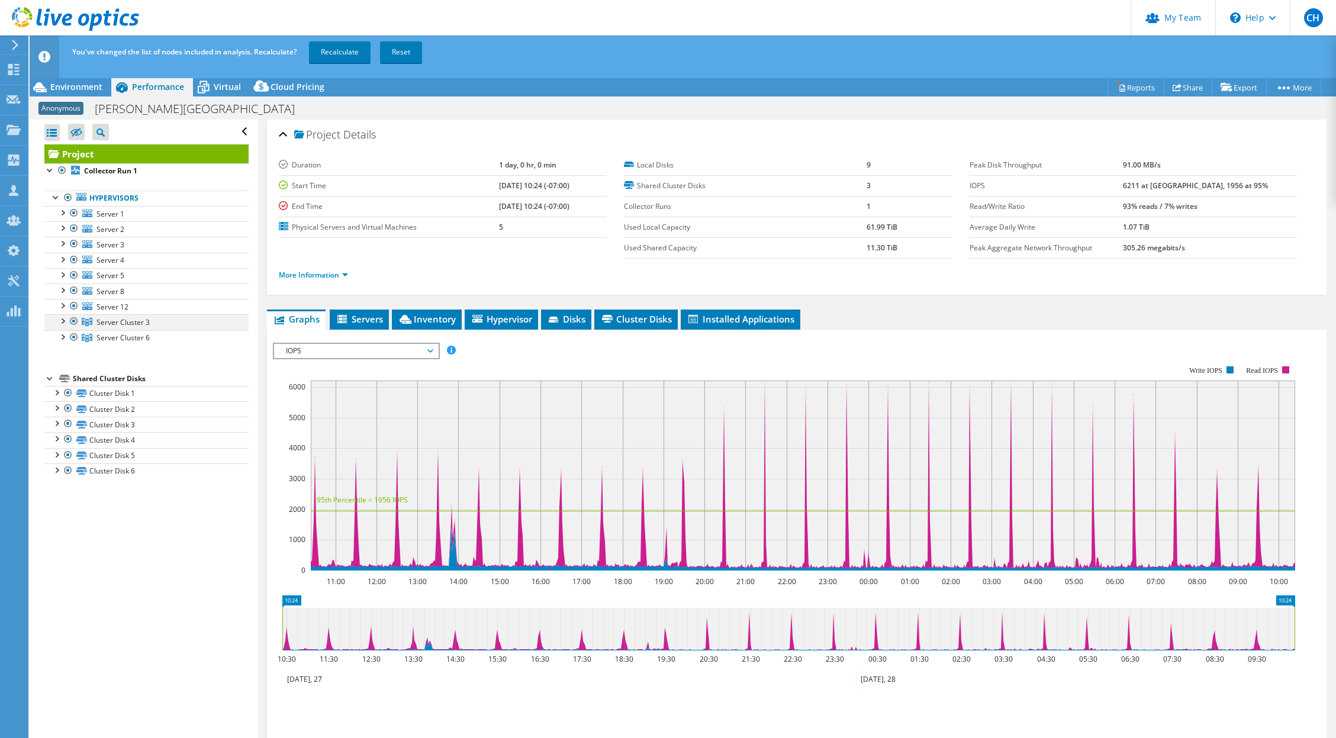
click at [64, 320] on div at bounding box center [62, 320] width 12 height 12
click at [62, 340] on div at bounding box center [62, 336] width 12 height 12
click at [73, 320] on div at bounding box center [74, 321] width 12 height 14
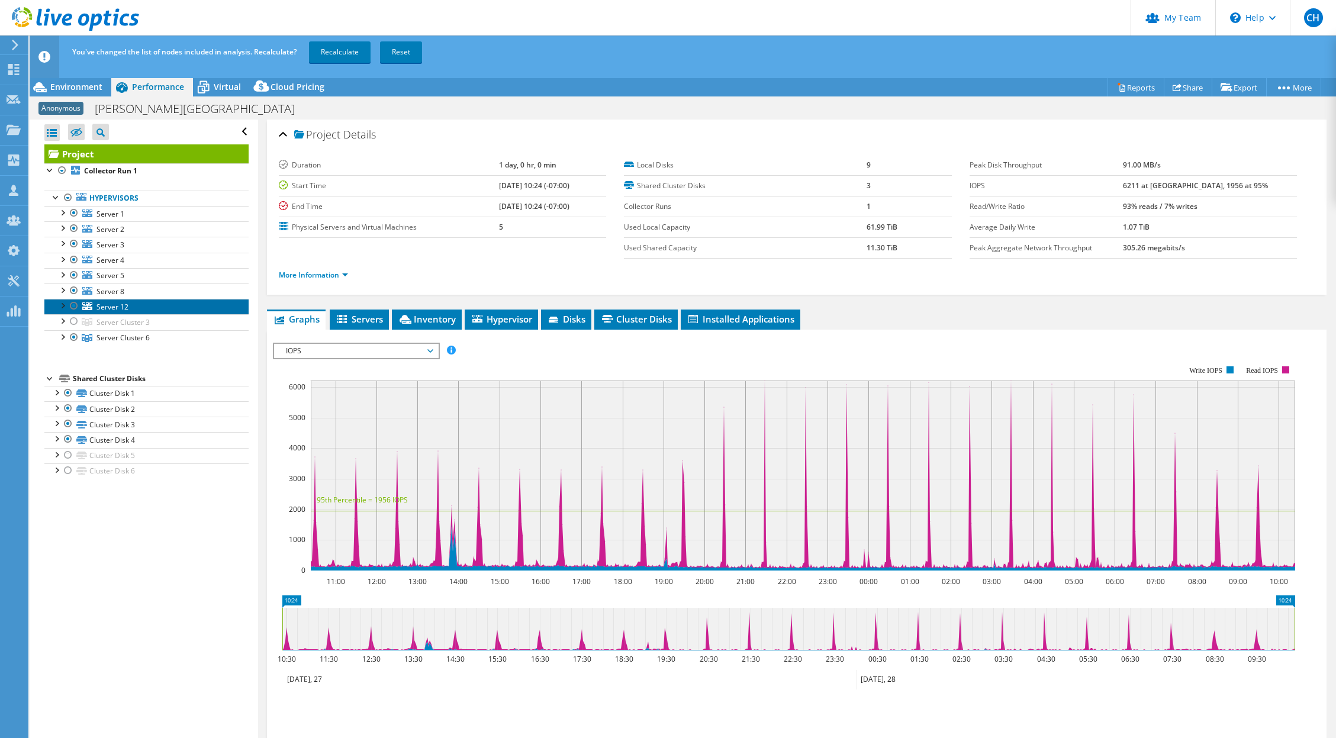
click at [117, 308] on span "Server 12" at bounding box center [112, 307] width 32 height 10
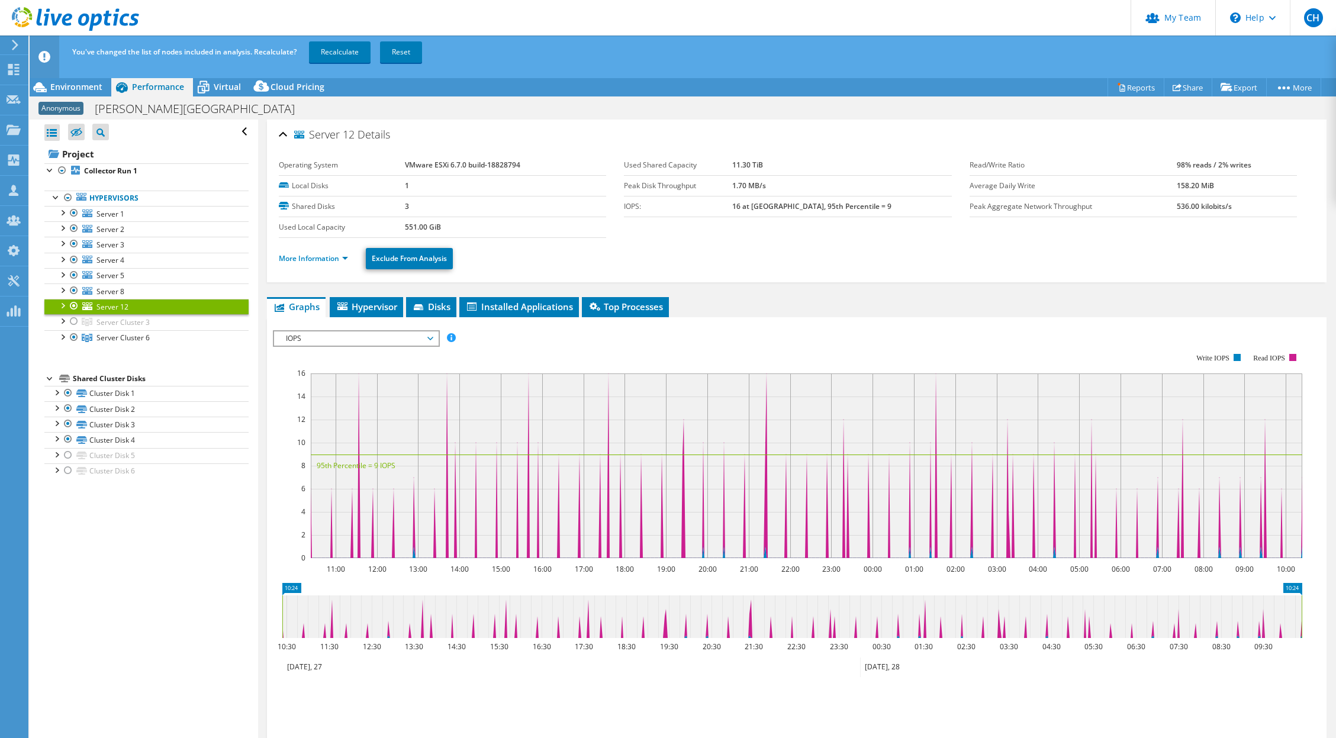
click at [63, 304] on div at bounding box center [62, 305] width 12 height 12
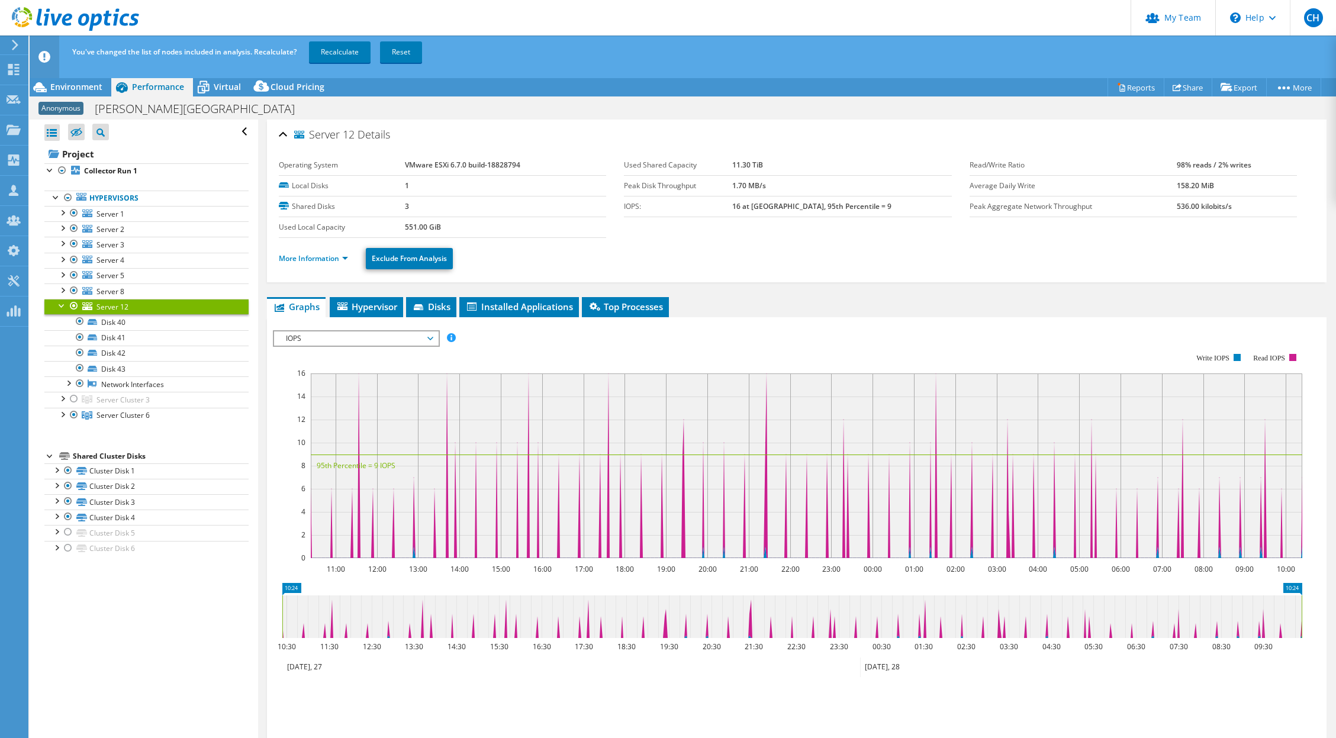
click at [63, 303] on div at bounding box center [62, 305] width 12 height 12
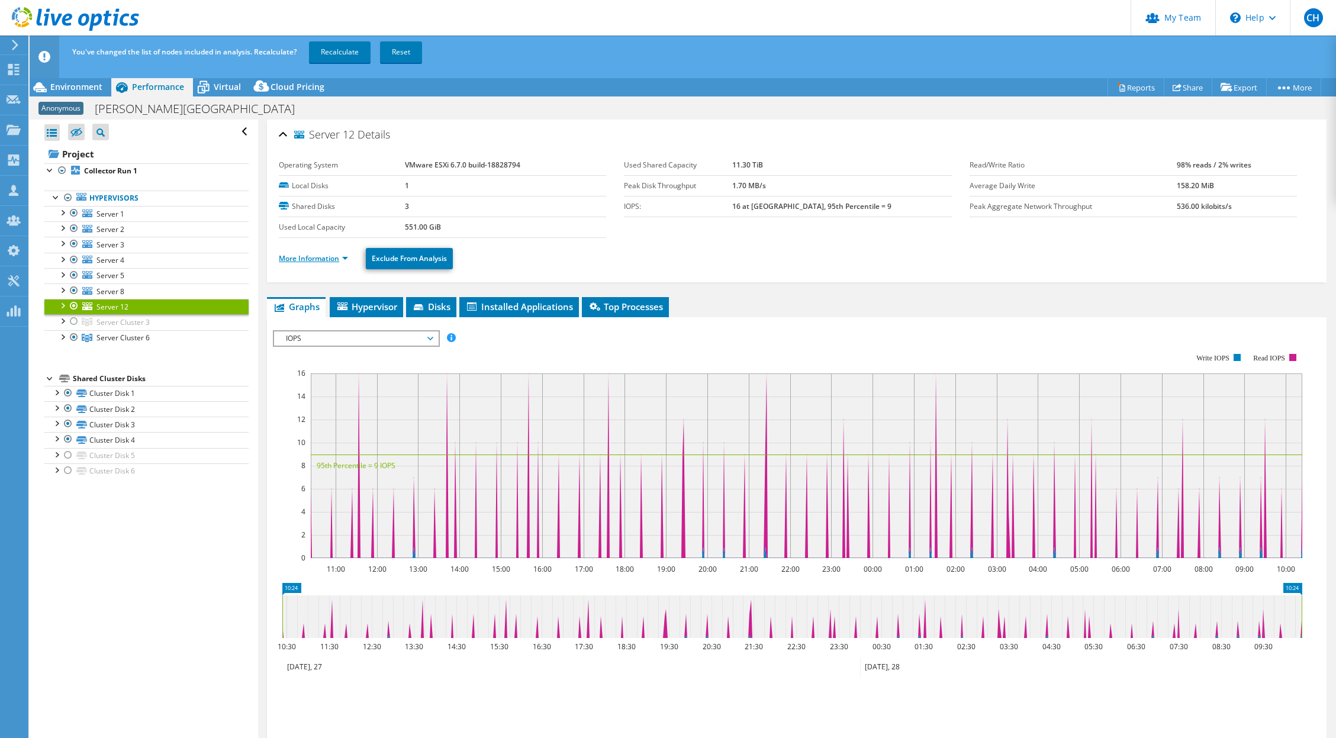
click at [327, 260] on link "More Information" at bounding box center [313, 258] width 69 height 10
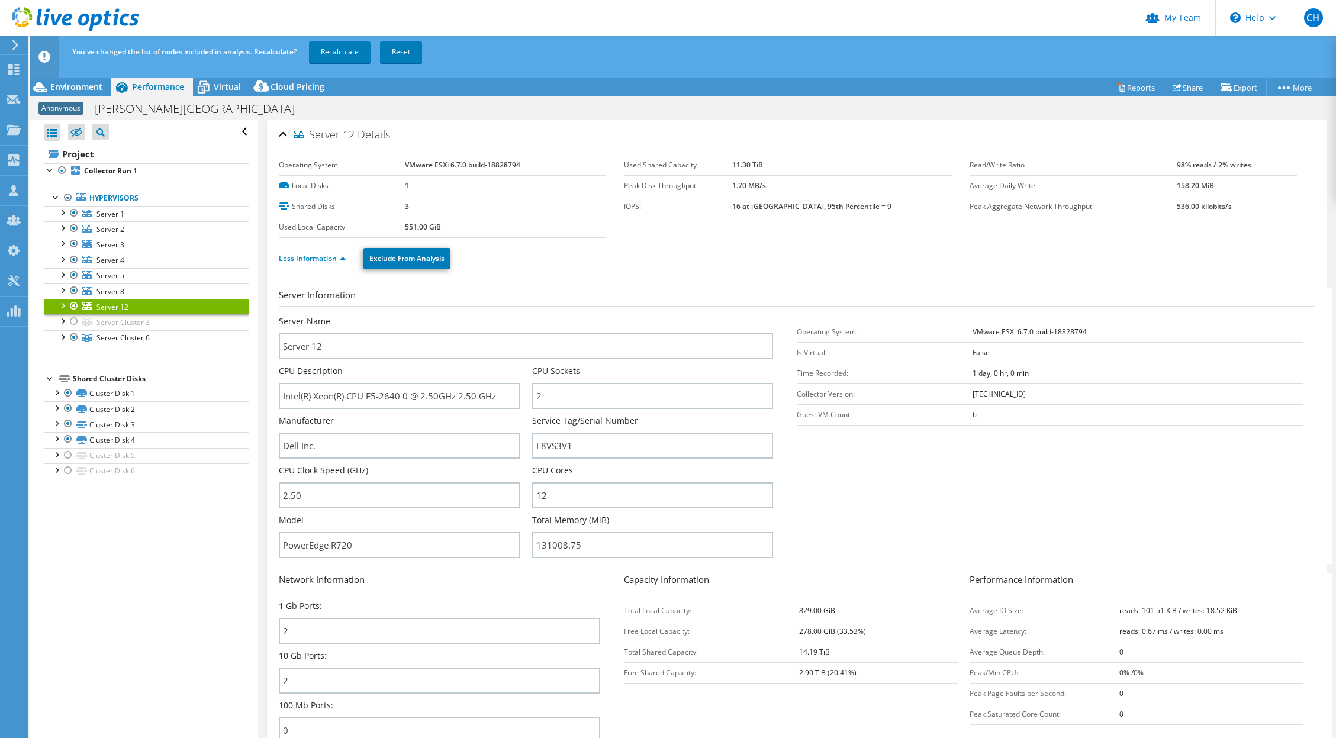
click at [73, 304] on div at bounding box center [74, 306] width 12 height 14
click at [96, 291] on link "Server 8" at bounding box center [146, 290] width 204 height 15
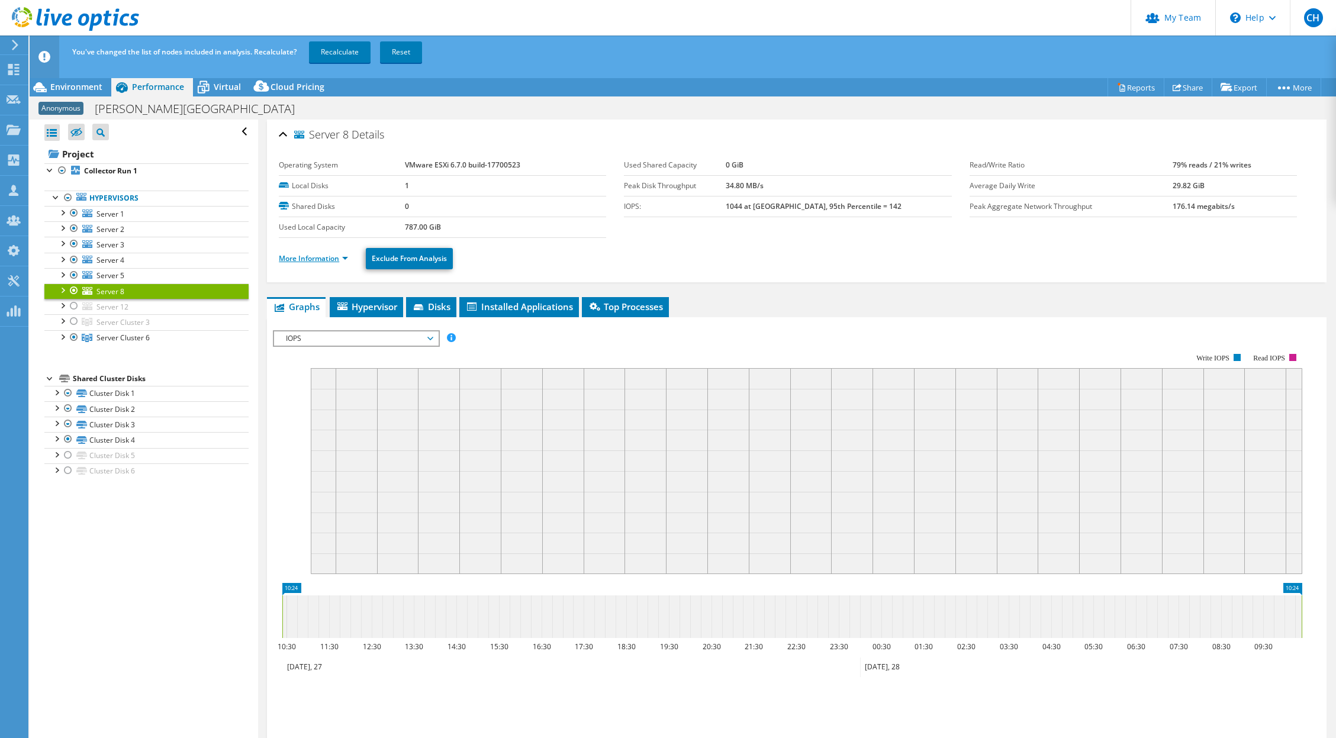
click at [328, 253] on link "More Information" at bounding box center [313, 258] width 69 height 10
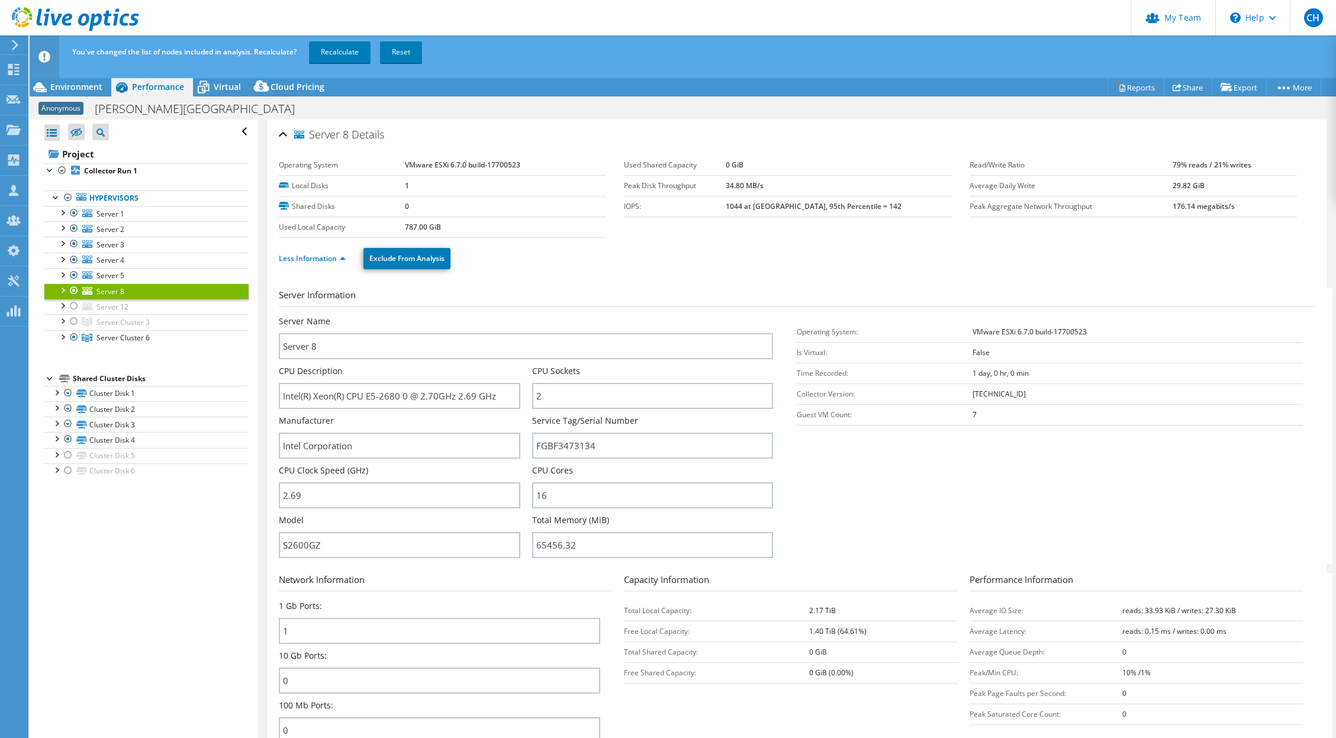
click at [75, 291] on div at bounding box center [74, 290] width 12 height 14
click at [86, 270] on link "Server 5" at bounding box center [146, 275] width 204 height 15
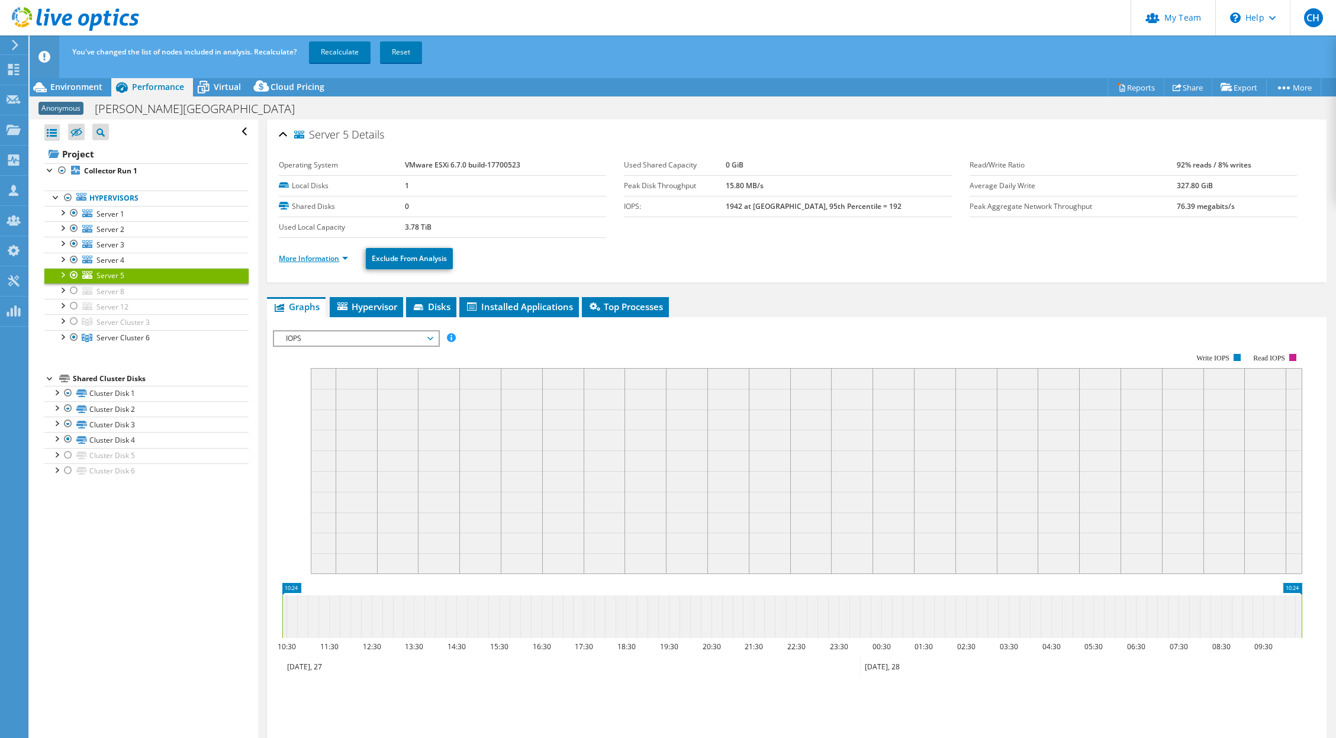
click at [305, 255] on link "More Information" at bounding box center [313, 258] width 69 height 10
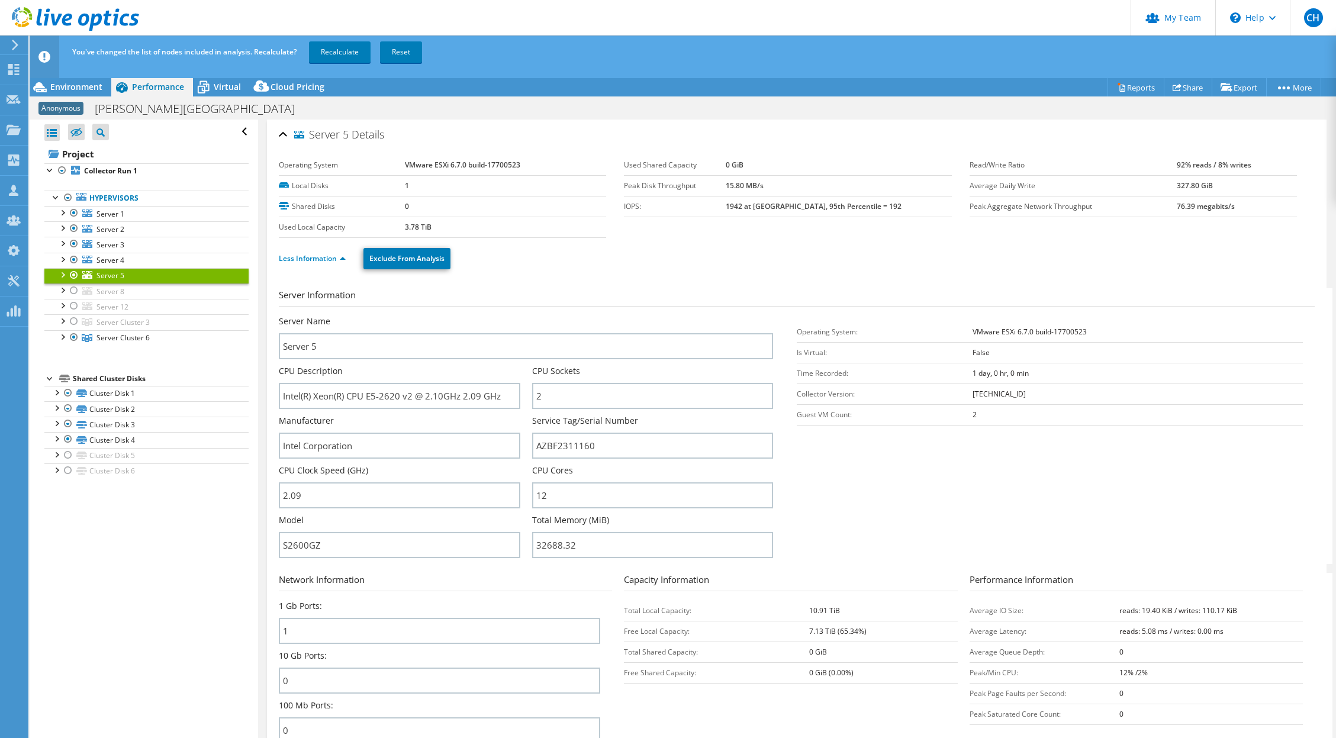
click at [76, 275] on div at bounding box center [74, 275] width 12 height 14
click at [91, 259] on icon at bounding box center [87, 260] width 10 height 8
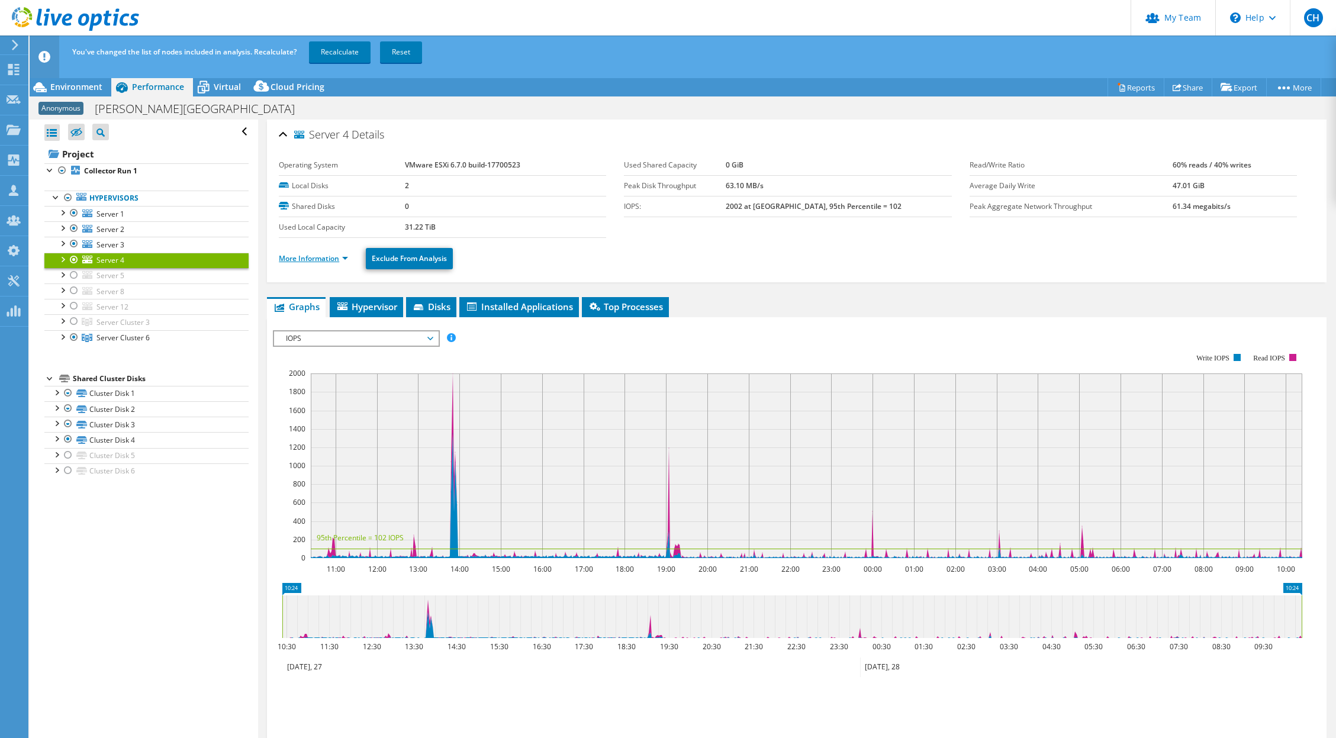
click at [299, 259] on link "More Information" at bounding box center [313, 258] width 69 height 10
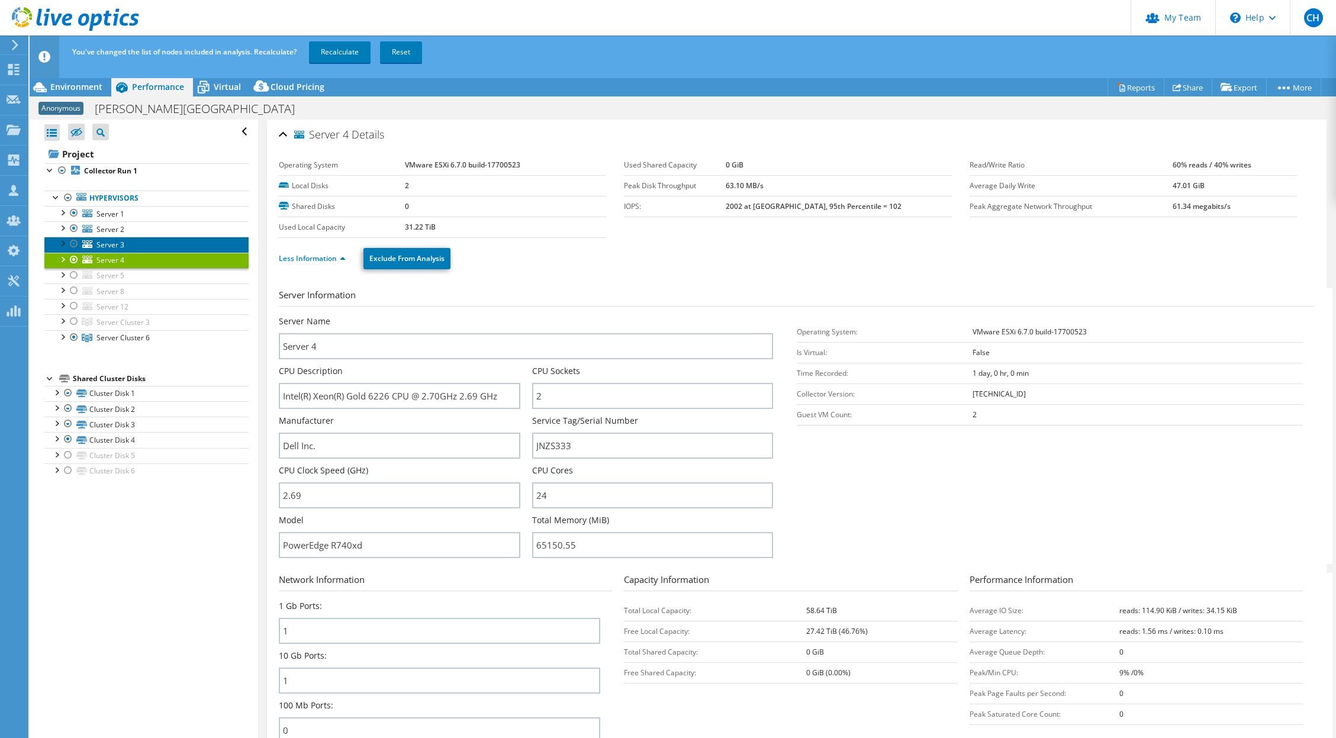
click at [107, 243] on span "Server 3" at bounding box center [110, 245] width 28 height 10
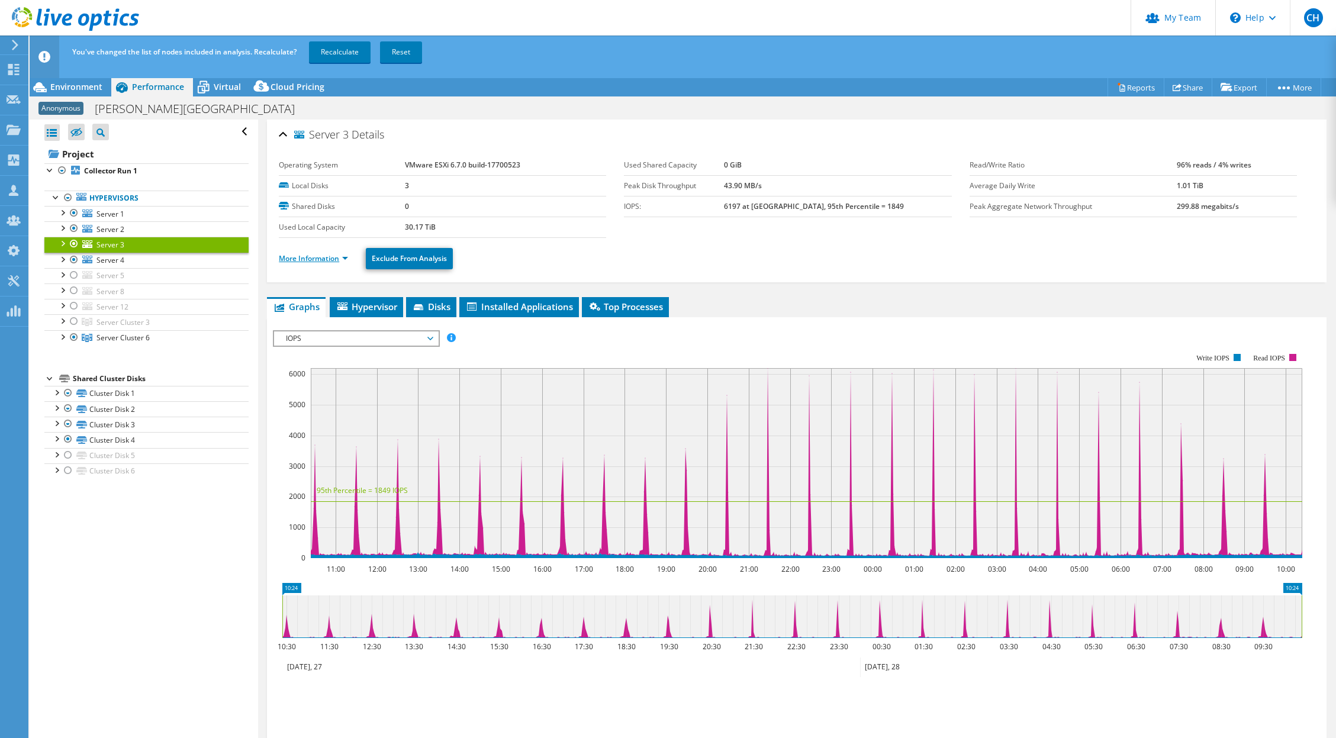
click at [320, 256] on link "More Information" at bounding box center [313, 258] width 69 height 10
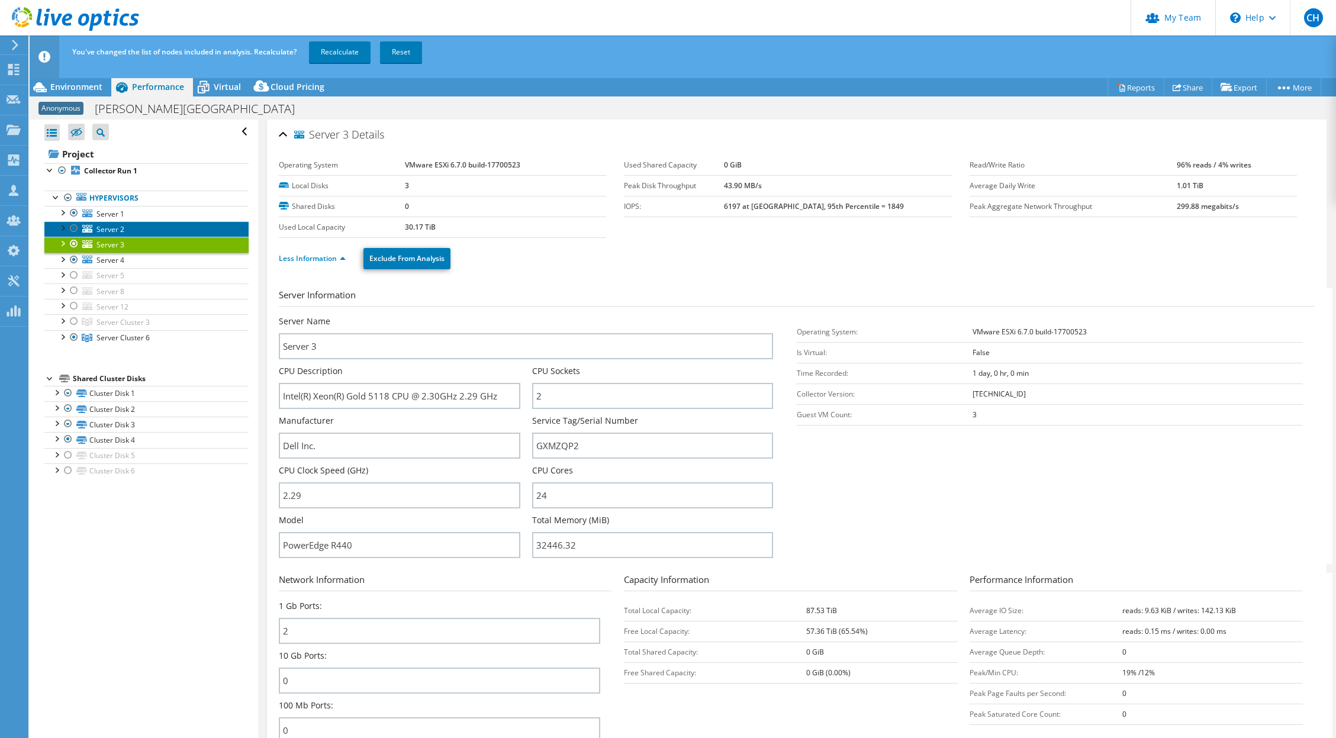
click at [103, 233] on span "Server 2" at bounding box center [110, 229] width 28 height 10
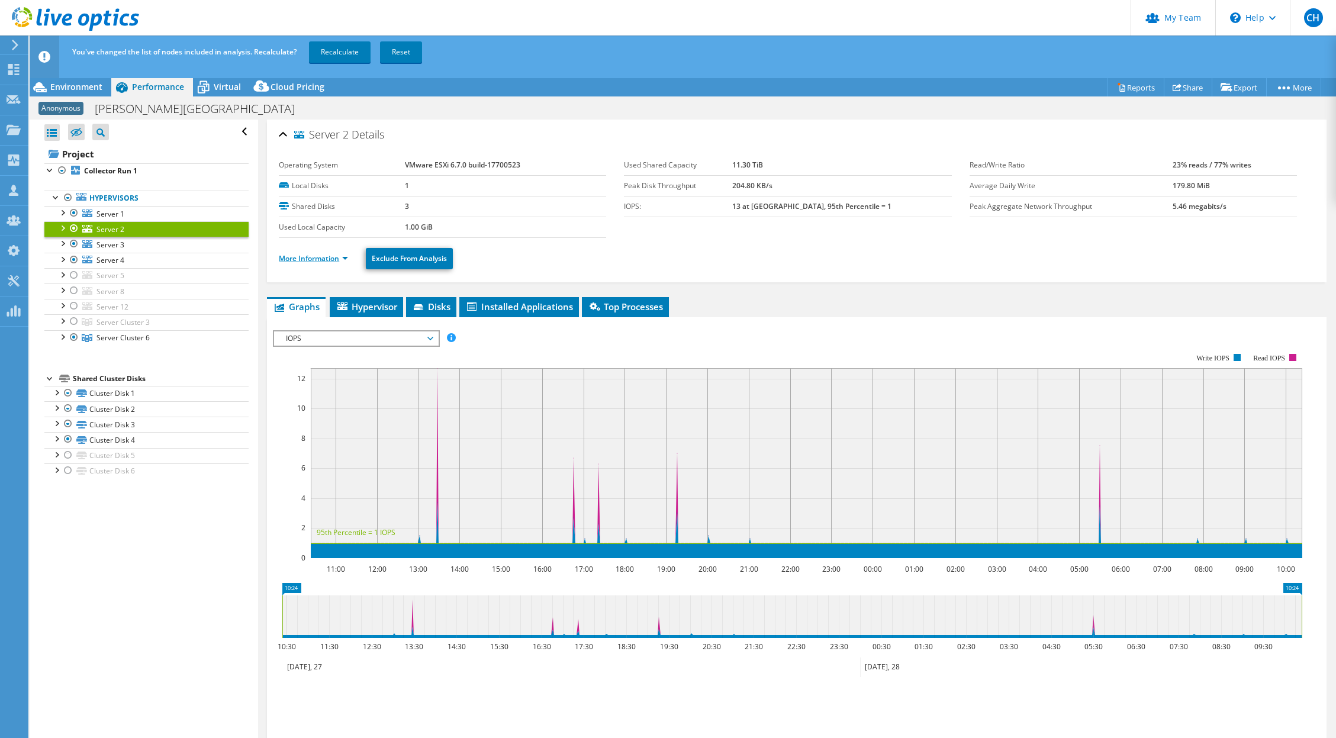
click at [315, 257] on link "More Information" at bounding box center [313, 258] width 69 height 10
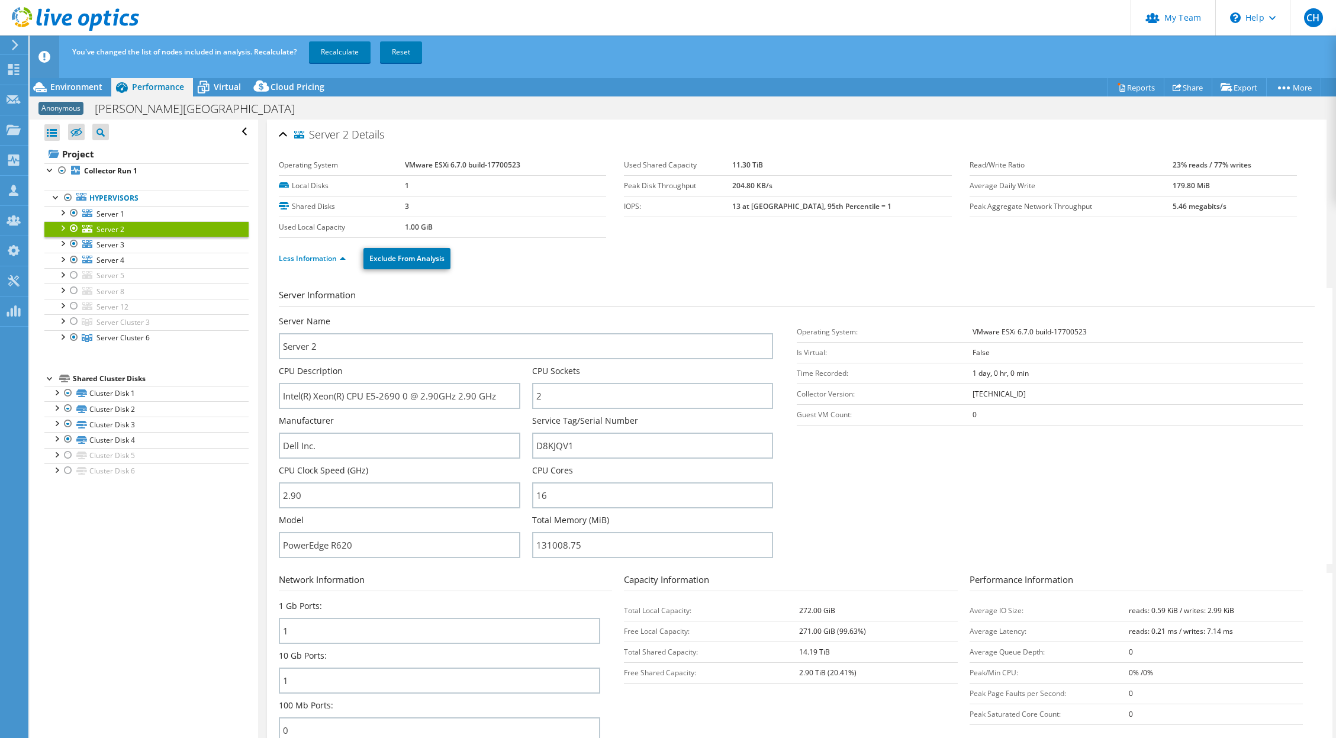
click at [73, 226] on div at bounding box center [74, 228] width 12 height 14
click at [96, 215] on link "Server 1" at bounding box center [146, 213] width 204 height 15
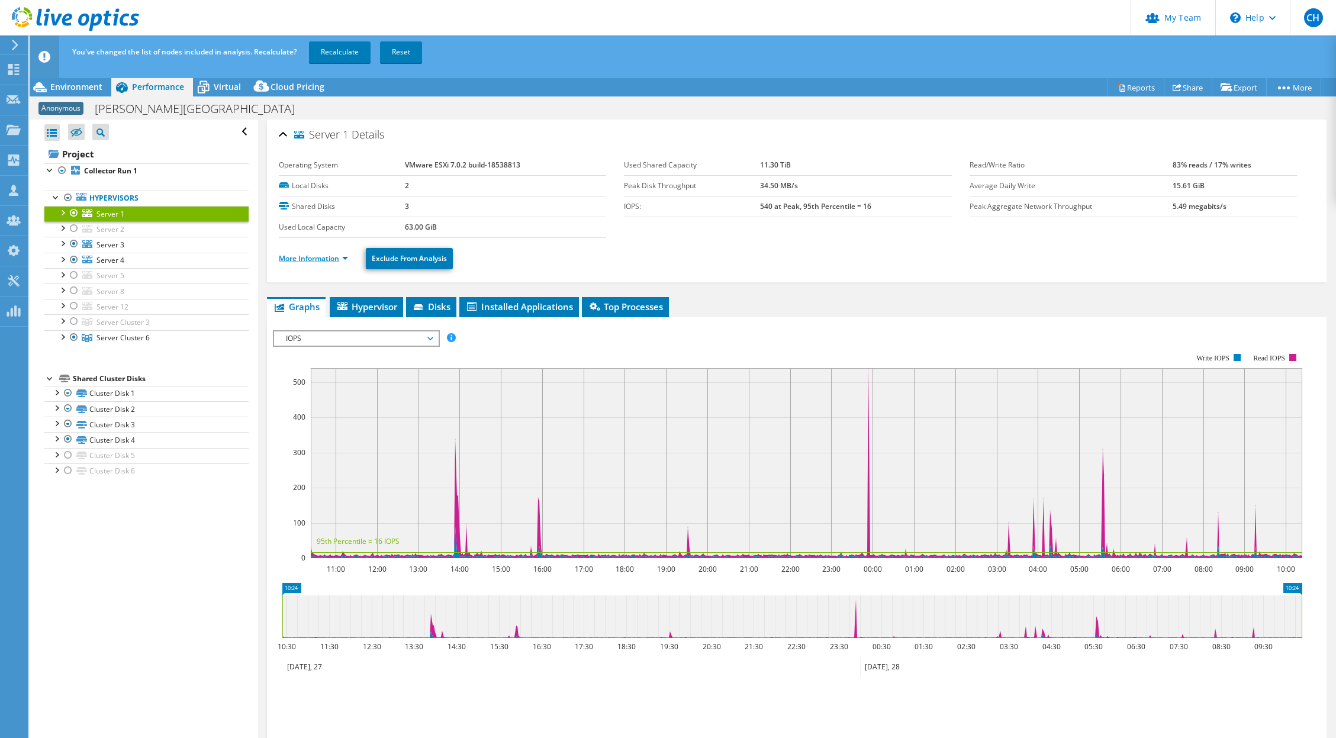
click at [336, 256] on link "More Information" at bounding box center [313, 258] width 69 height 10
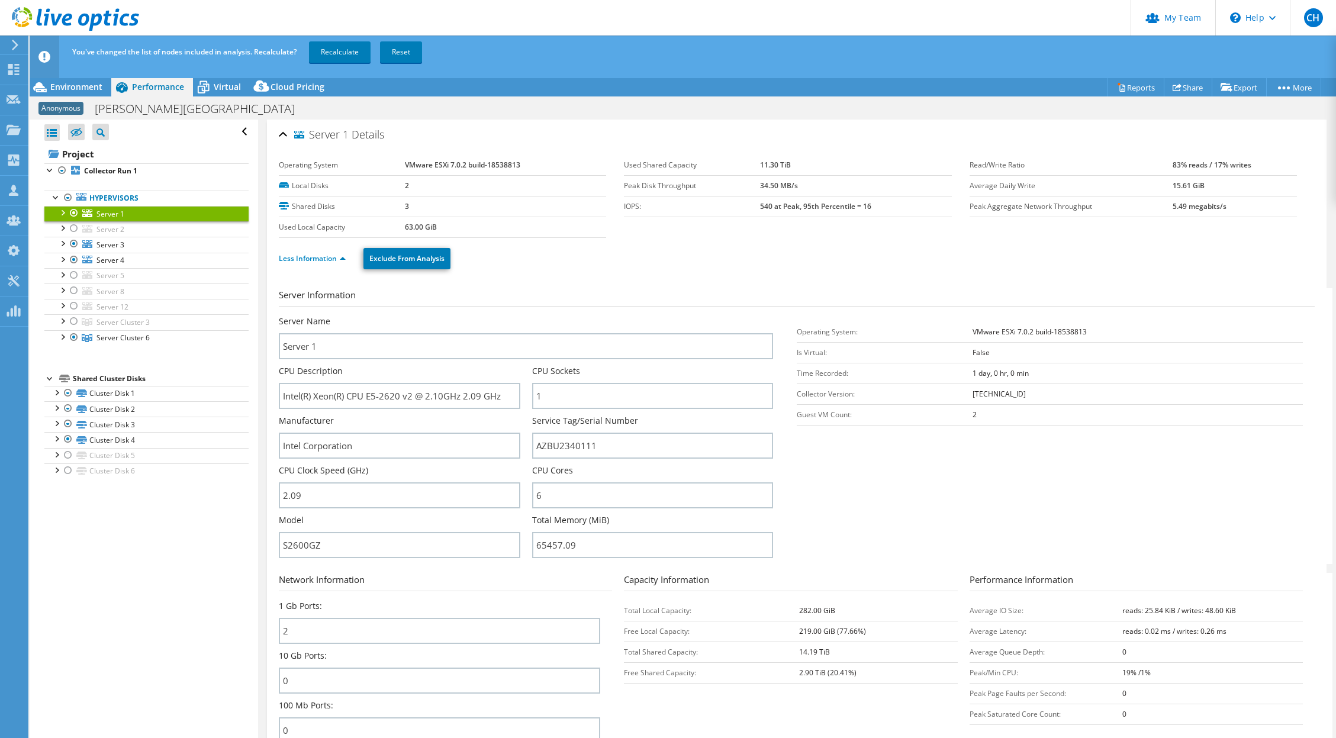
click at [73, 210] on div at bounding box center [74, 213] width 12 height 14
click at [262, 424] on div "Server 1 Details Operating System VMware ESXi 7.0.2 build-18538813 Local Disks …" at bounding box center [796, 736] width 1077 height 1233
click at [337, 52] on link "Recalculate" at bounding box center [340, 51] width 62 height 21
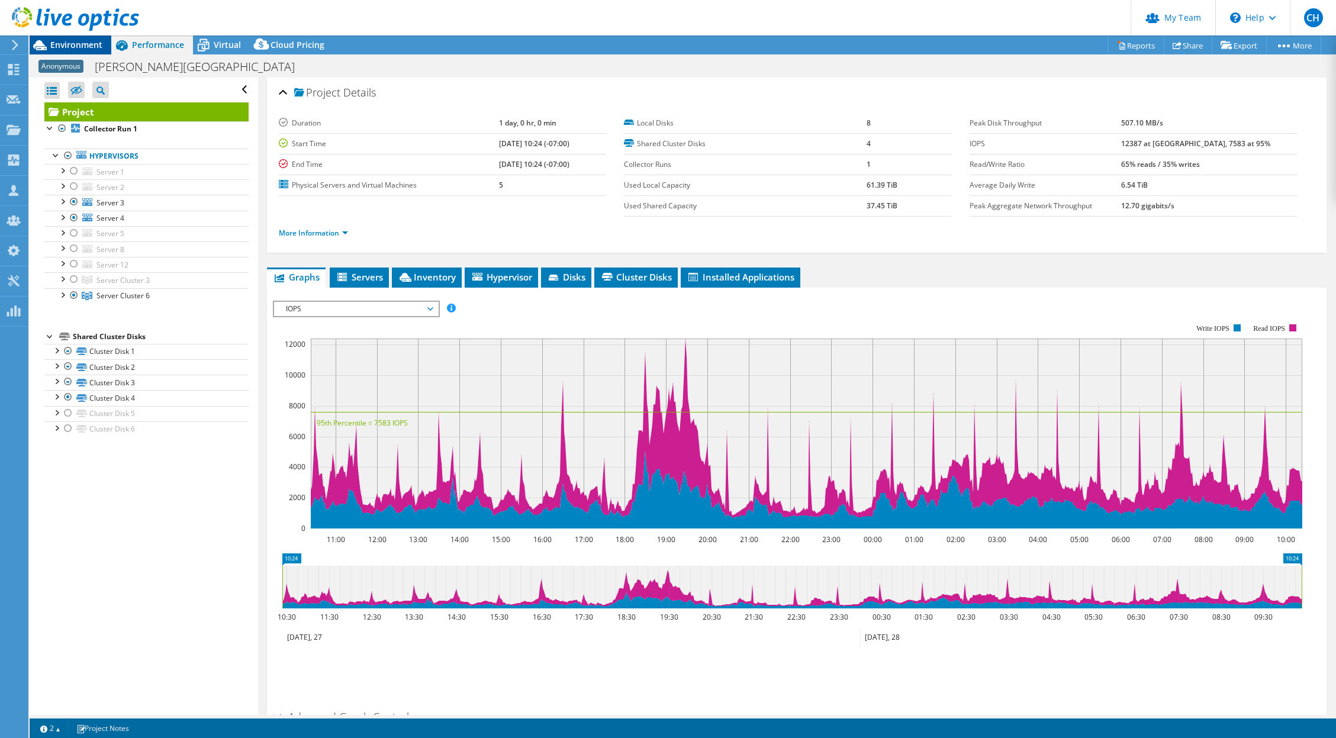
click at [87, 46] on span "Environment" at bounding box center [76, 44] width 52 height 11
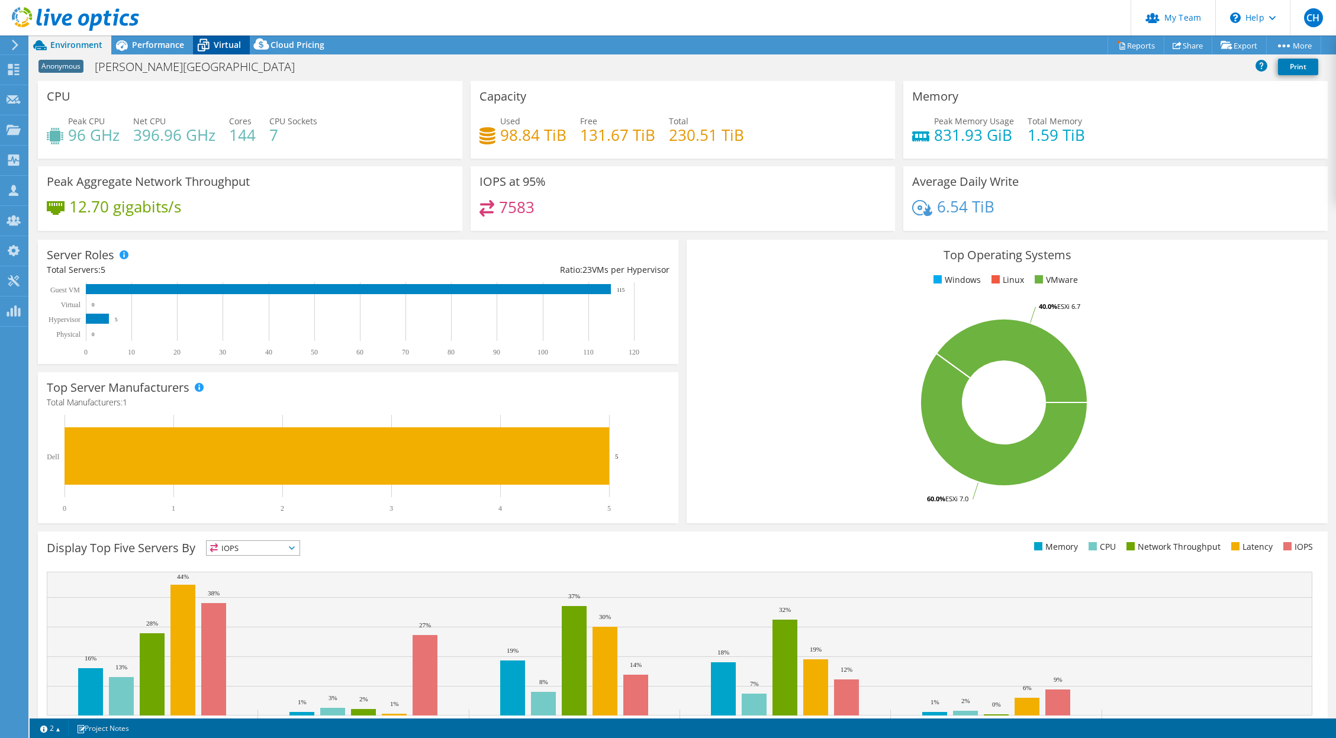
click at [217, 39] on span "Virtual" at bounding box center [227, 44] width 27 height 11
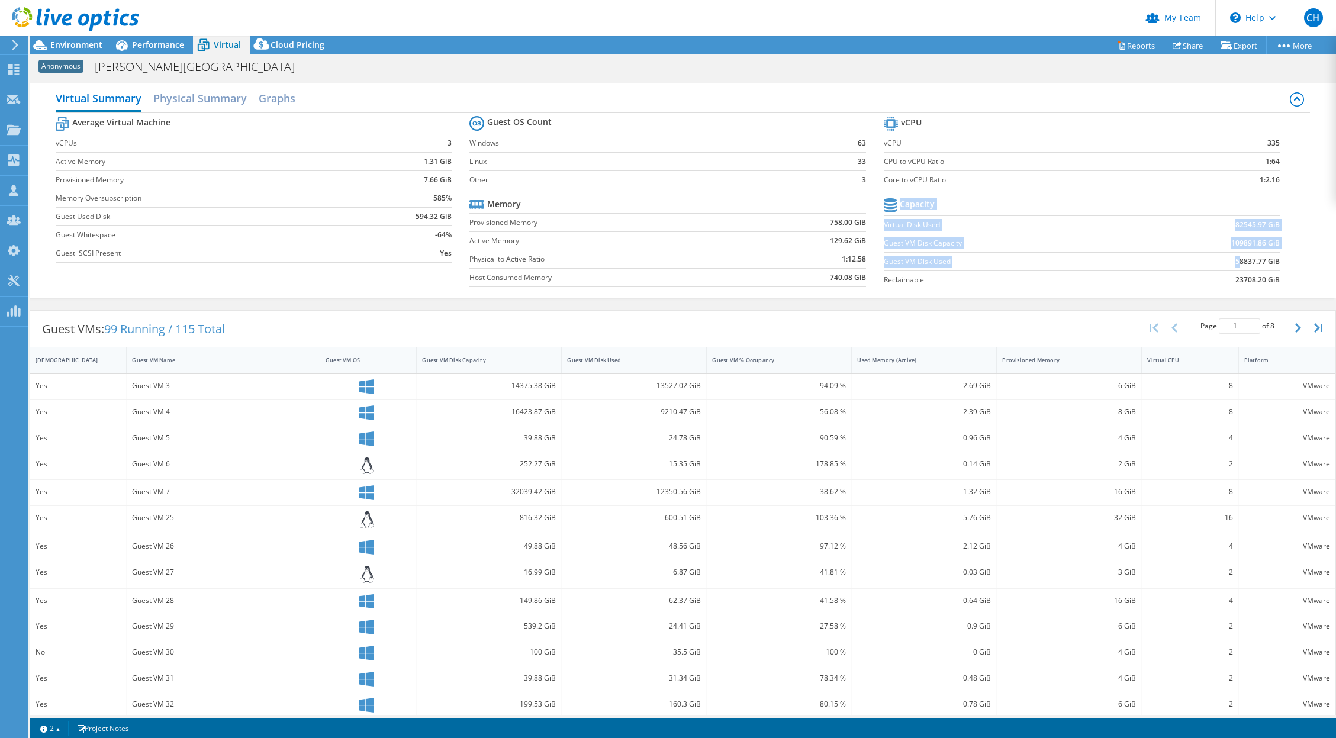
drag, startPoint x: 1272, startPoint y: 263, endPoint x: 1231, endPoint y: 262, distance: 41.4
click at [1231, 262] on section "vCPU vCPU 335 CPU to vCPU Ratio 1:64 Core to vCPU Ratio 1:2.16 Capacity Virtual…" at bounding box center [1091, 205] width 414 height 182
click at [1291, 249] on div "Average Virtual Machine vCPUs 3 Active Memory 1.31 GiB Provisioned Memory 7.66 …" at bounding box center [683, 204] width 1254 height 182
click at [94, 48] on span "Environment" at bounding box center [76, 44] width 52 height 11
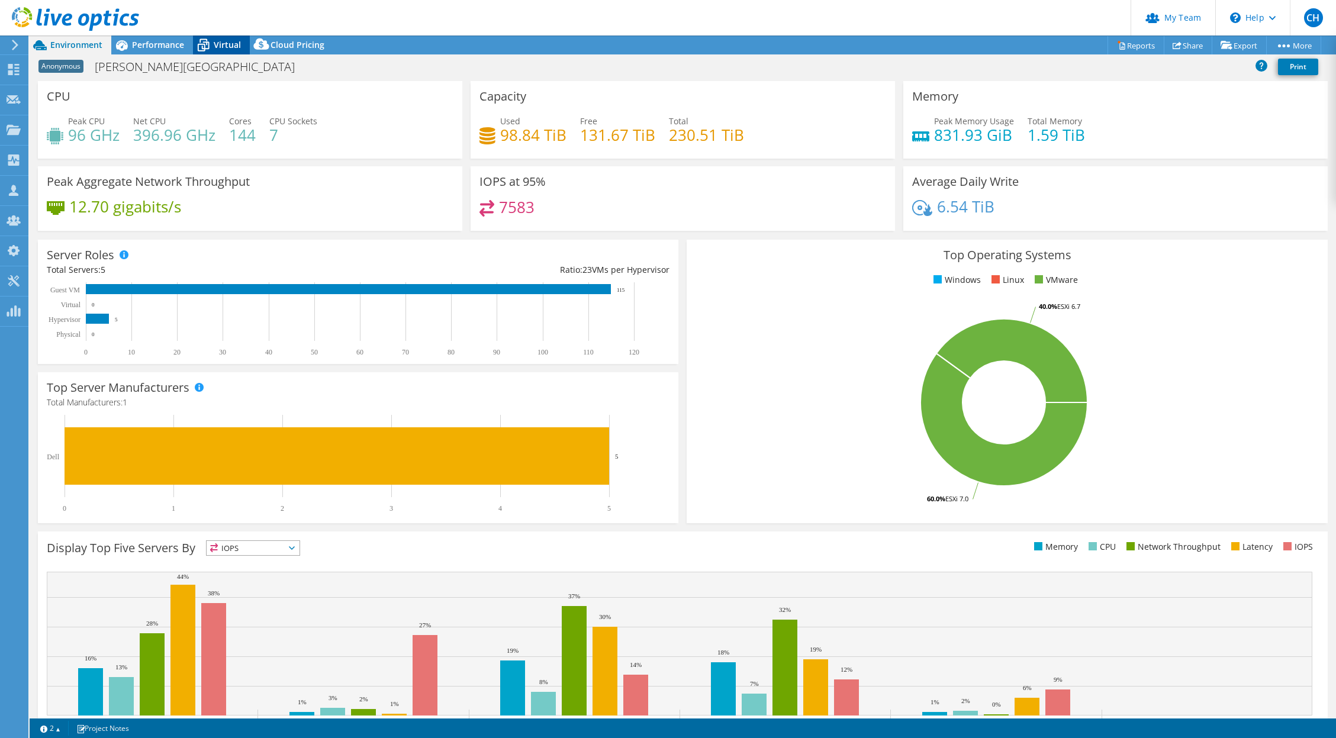
click at [211, 45] on icon at bounding box center [203, 45] width 21 height 21
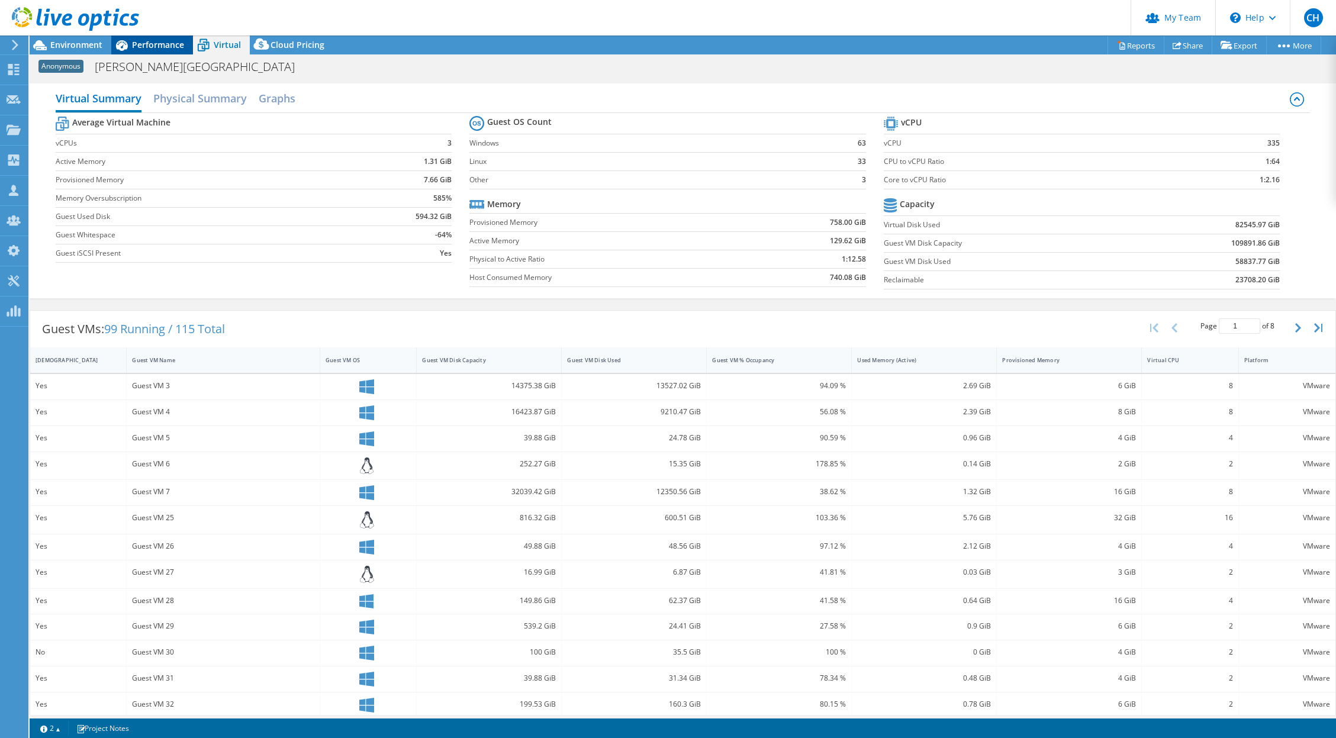
click at [170, 48] on span "Performance" at bounding box center [158, 44] width 52 height 11
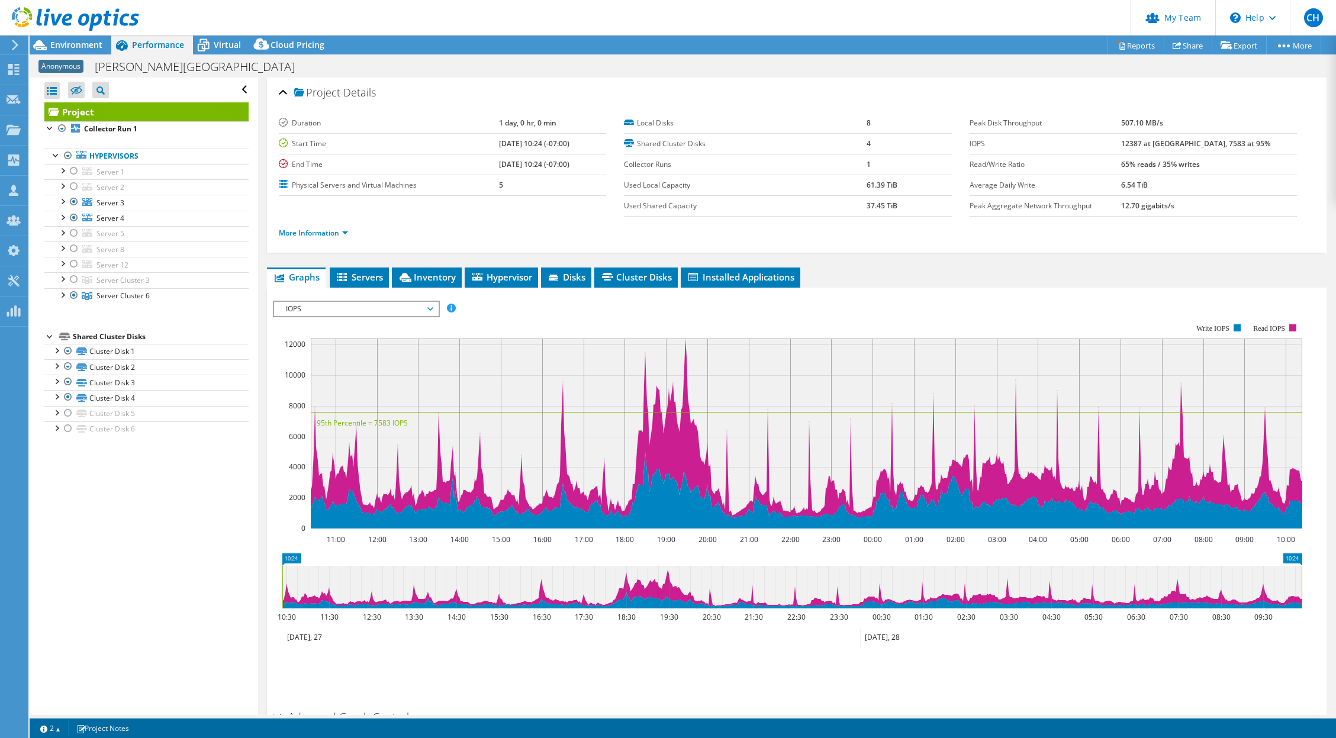
click at [1255, 272] on ul "Graphs Servers Inventory Hypervisor Disks Cluster Disks Installed Applications" at bounding box center [796, 278] width 1059 height 20
click at [224, 46] on span "Virtual" at bounding box center [227, 44] width 27 height 11
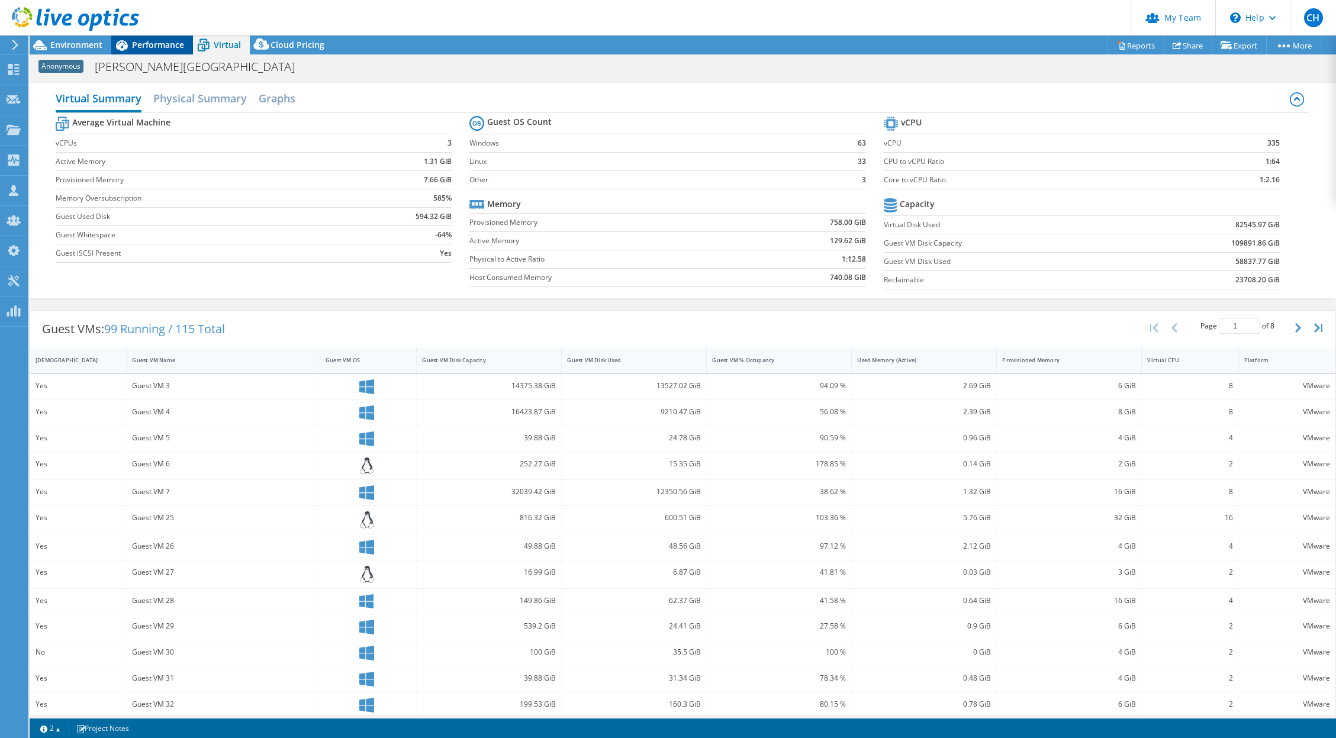
click at [153, 46] on span "Performance" at bounding box center [158, 44] width 52 height 11
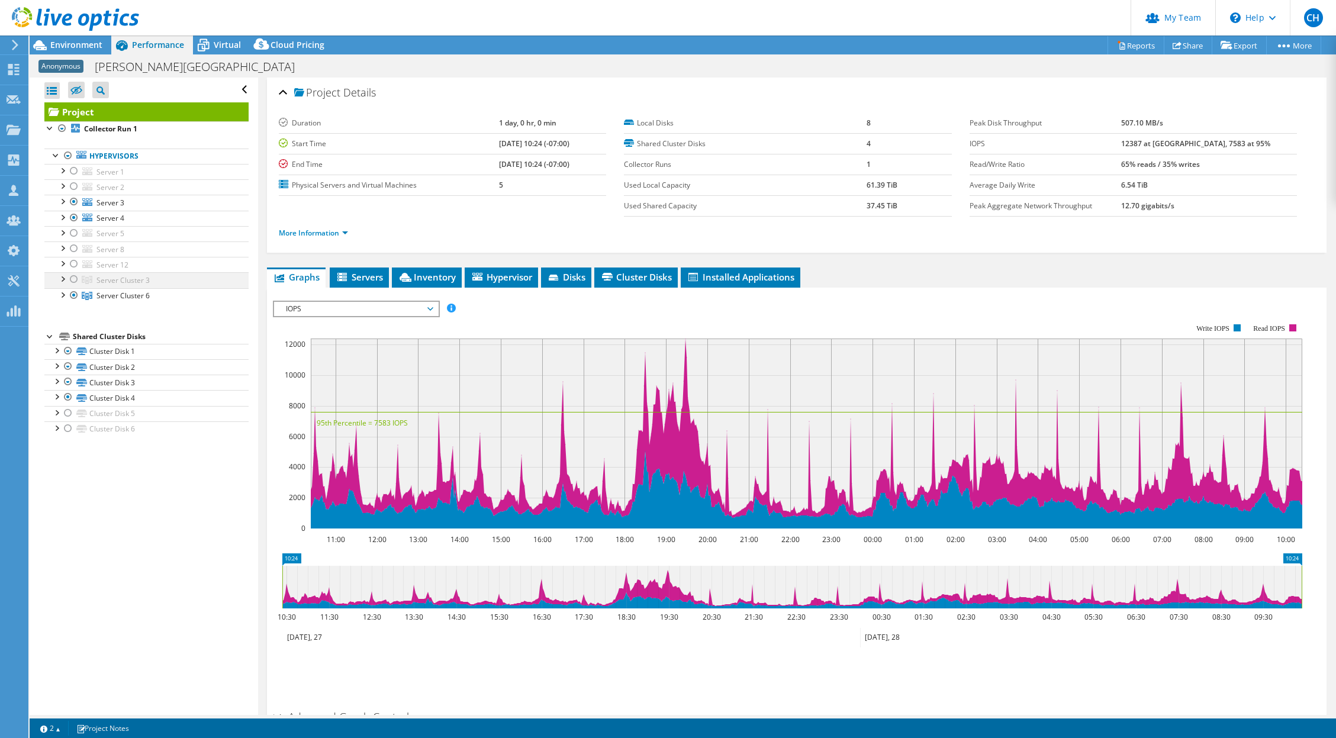
click at [63, 275] on div at bounding box center [62, 278] width 12 height 12
click at [81, 298] on div at bounding box center [80, 295] width 12 height 14
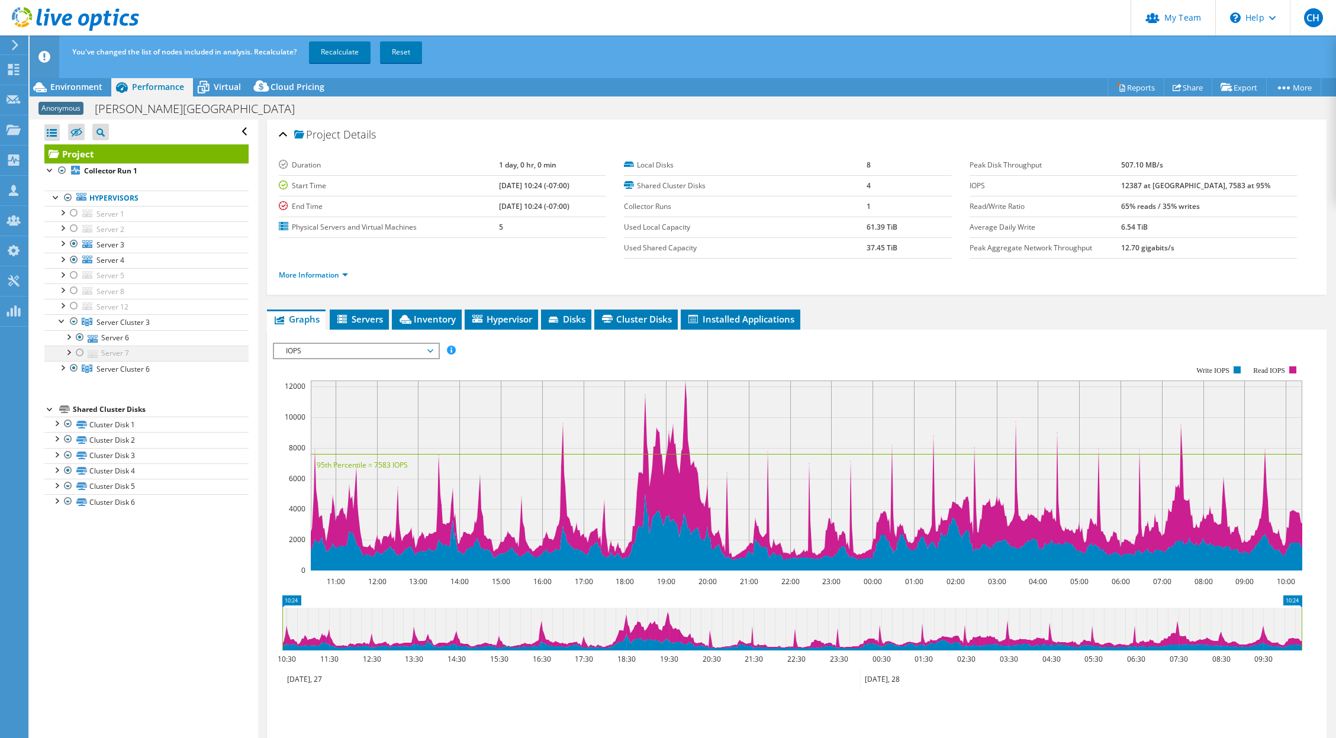
click at [79, 349] on div at bounding box center [80, 353] width 12 height 14
click at [114, 337] on link "Server 6" at bounding box center [146, 337] width 204 height 15
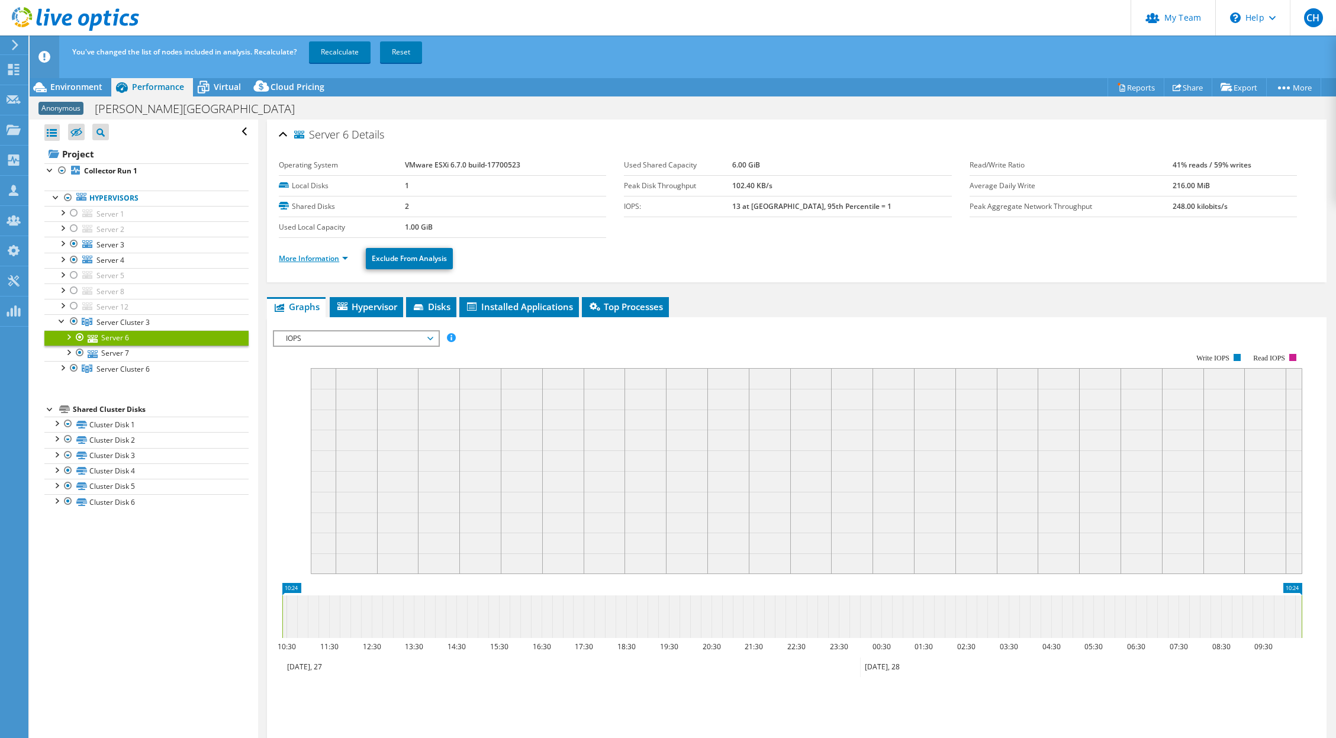
click at [321, 259] on link "More Information" at bounding box center [313, 258] width 69 height 10
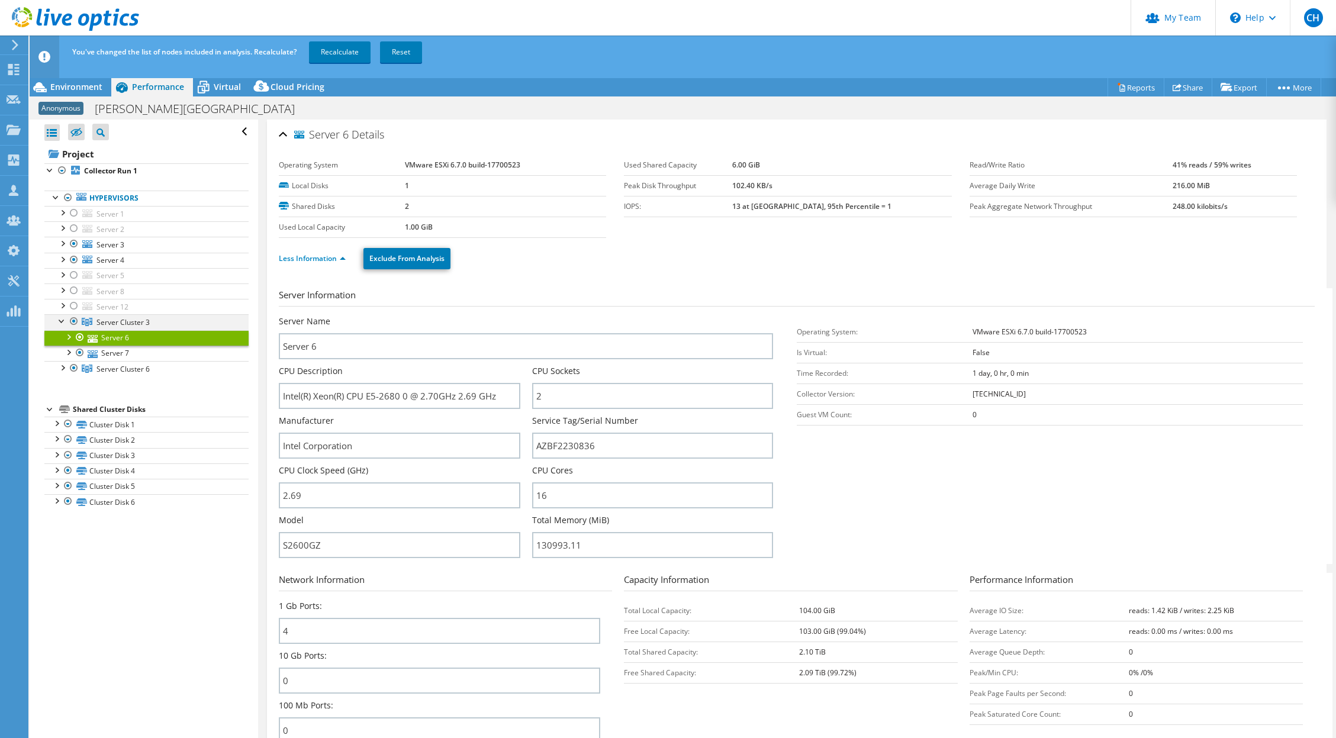
click at [73, 318] on div at bounding box center [74, 321] width 12 height 14
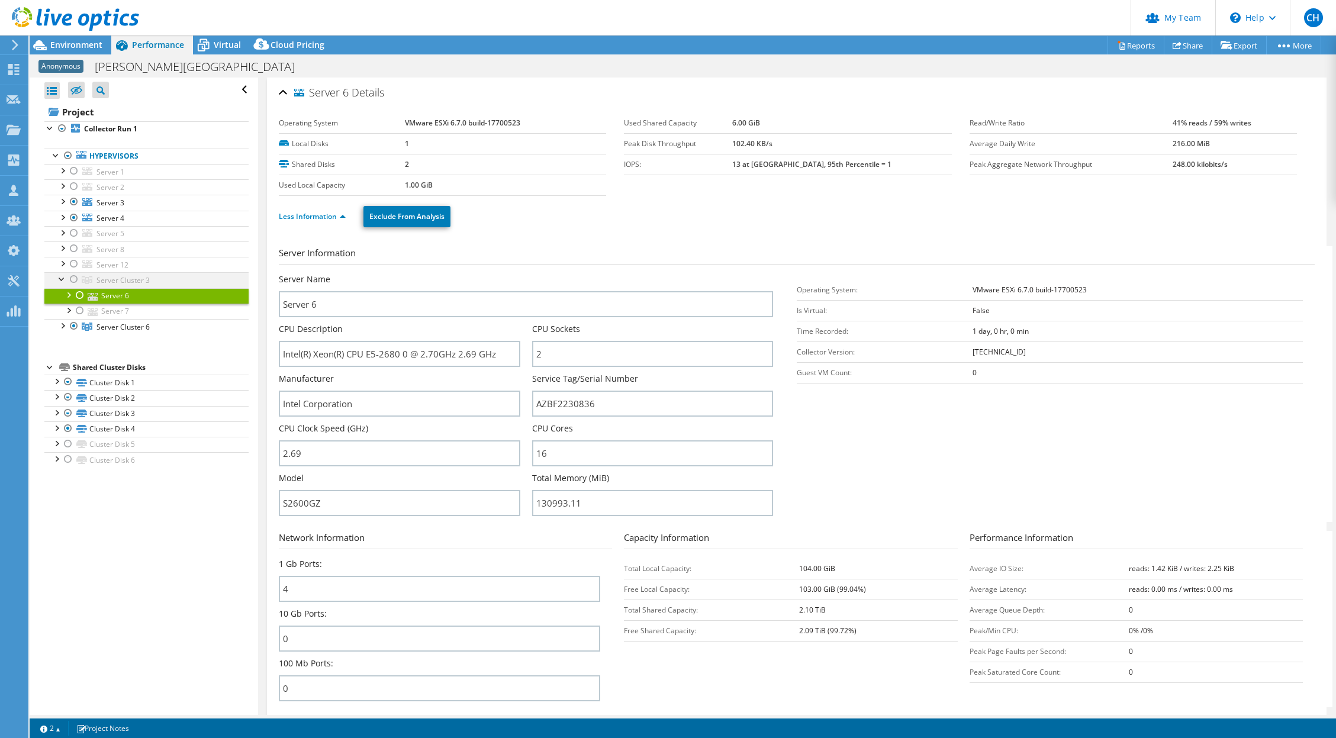
click at [61, 278] on div at bounding box center [62, 278] width 12 height 12
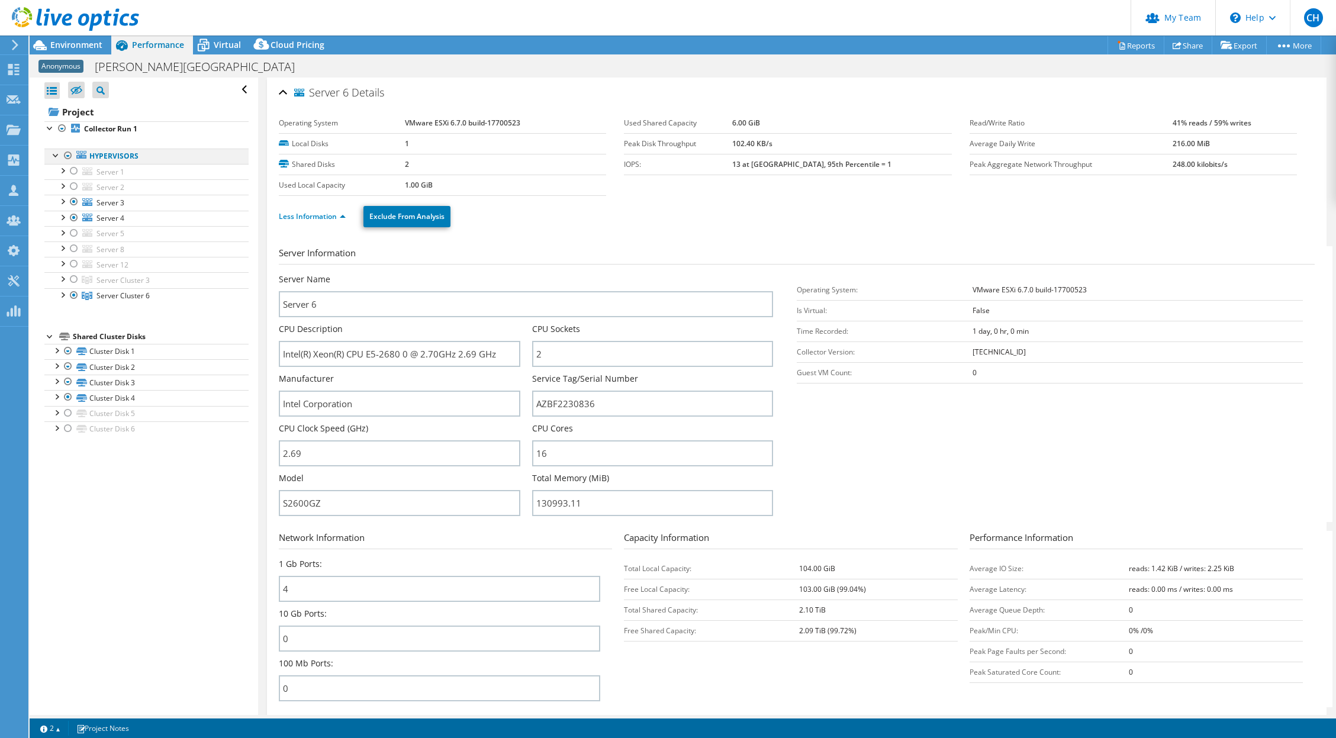
click at [72, 154] on div at bounding box center [68, 156] width 12 height 14
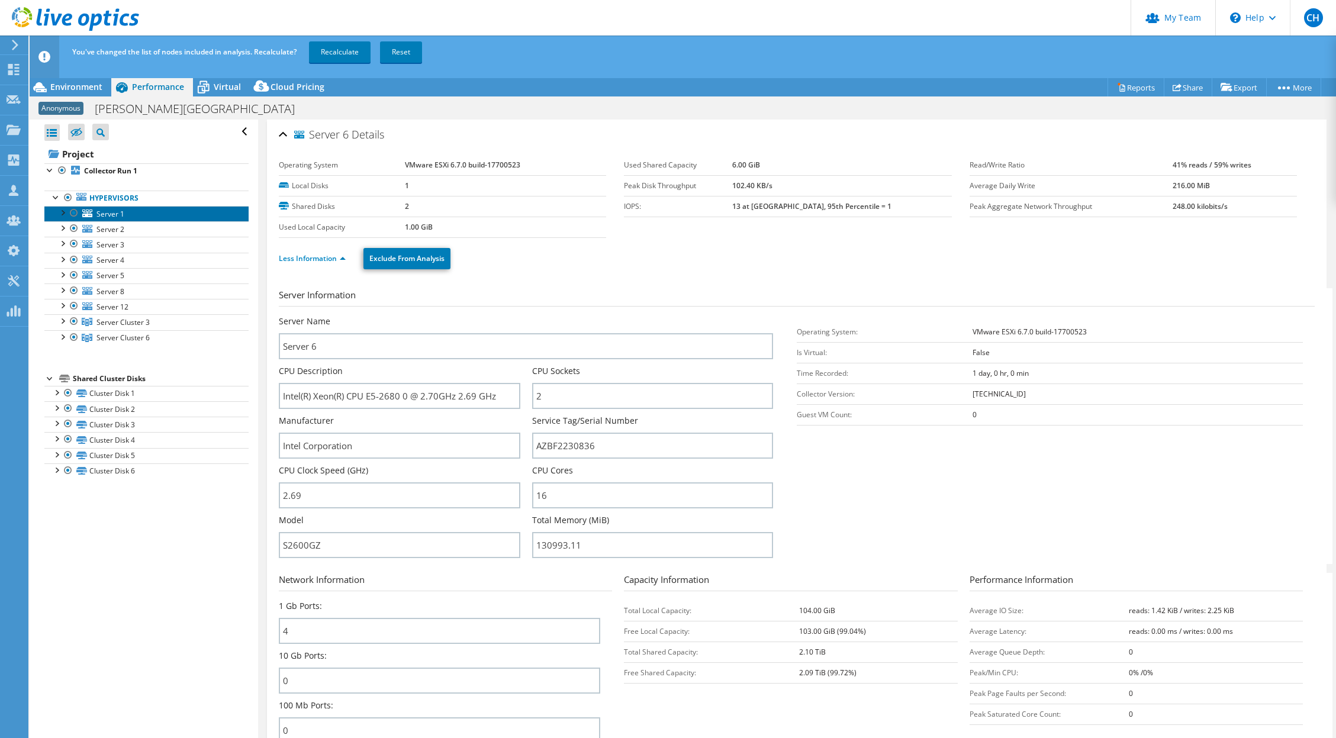
click at [99, 212] on span "Server 1" at bounding box center [110, 214] width 28 height 10
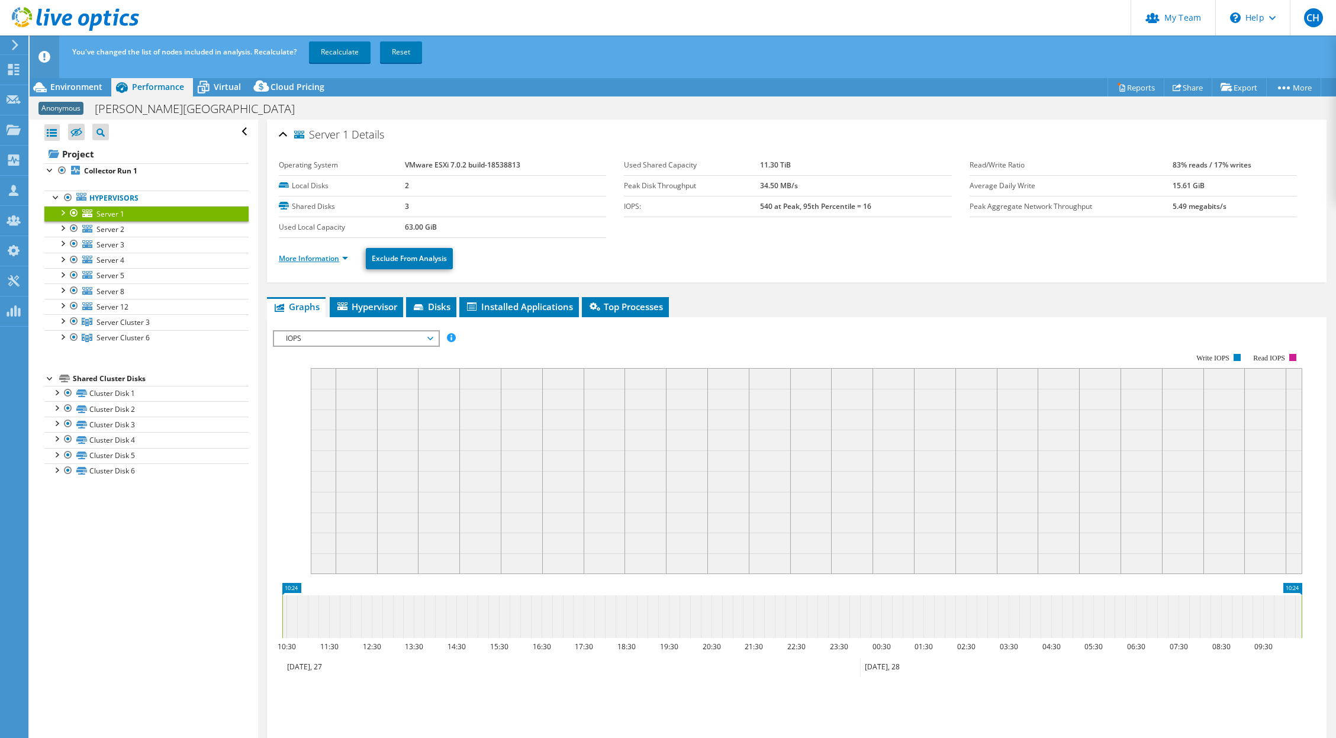
click at [328, 257] on link "More Information" at bounding box center [313, 258] width 69 height 10
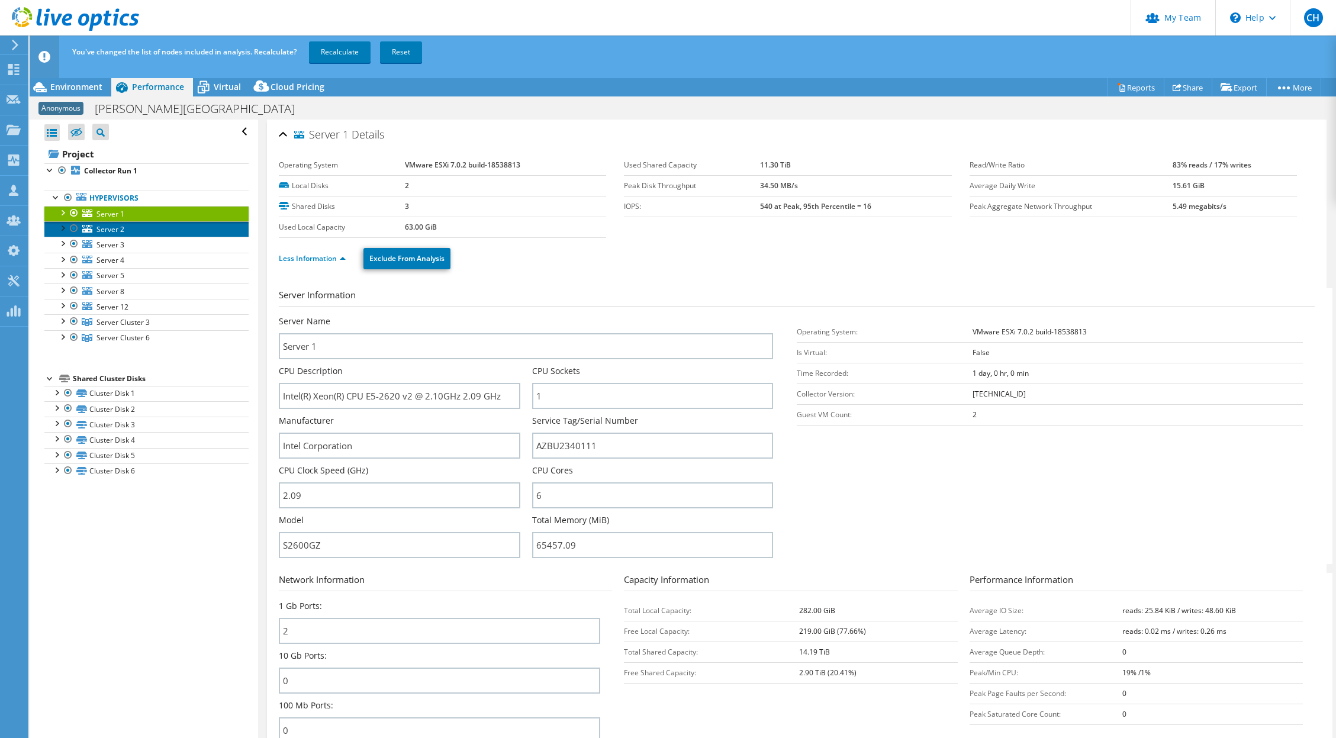
click at [101, 230] on span "Server 2" at bounding box center [110, 229] width 28 height 10
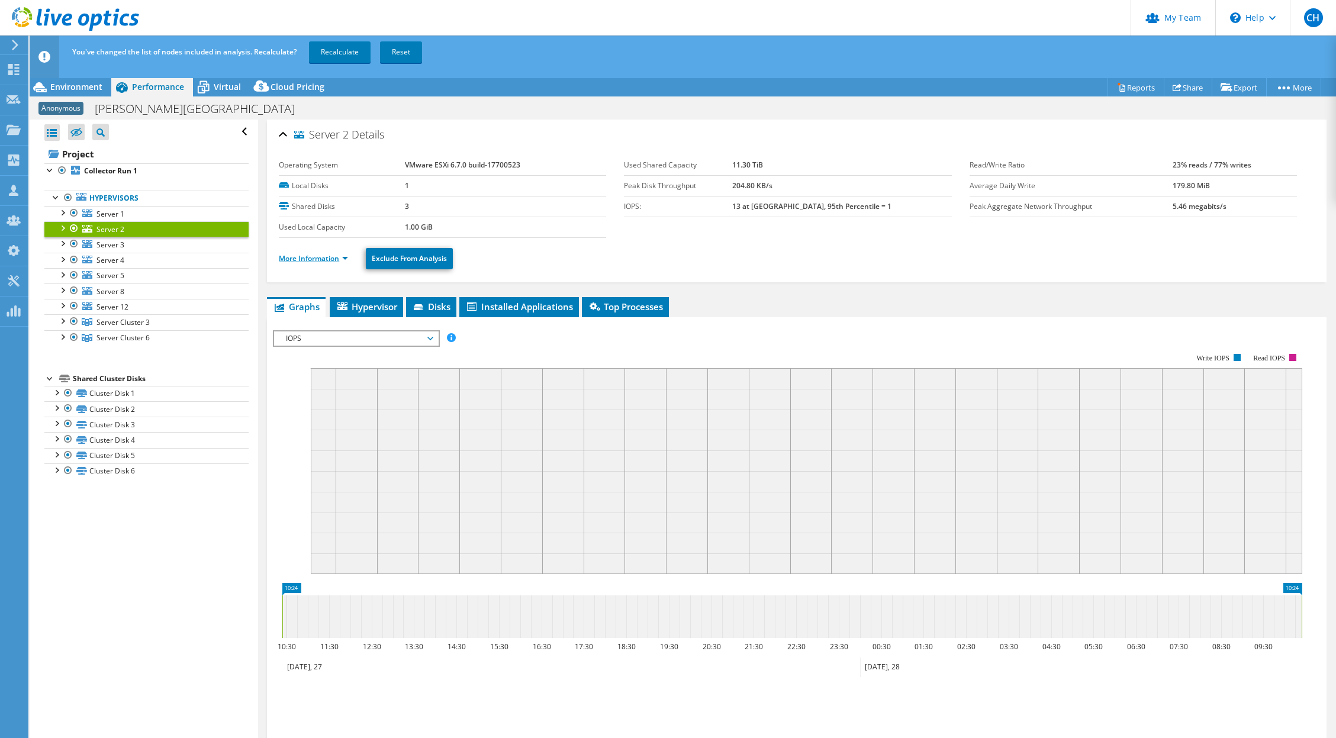
click at [311, 260] on link "More Information" at bounding box center [313, 258] width 69 height 10
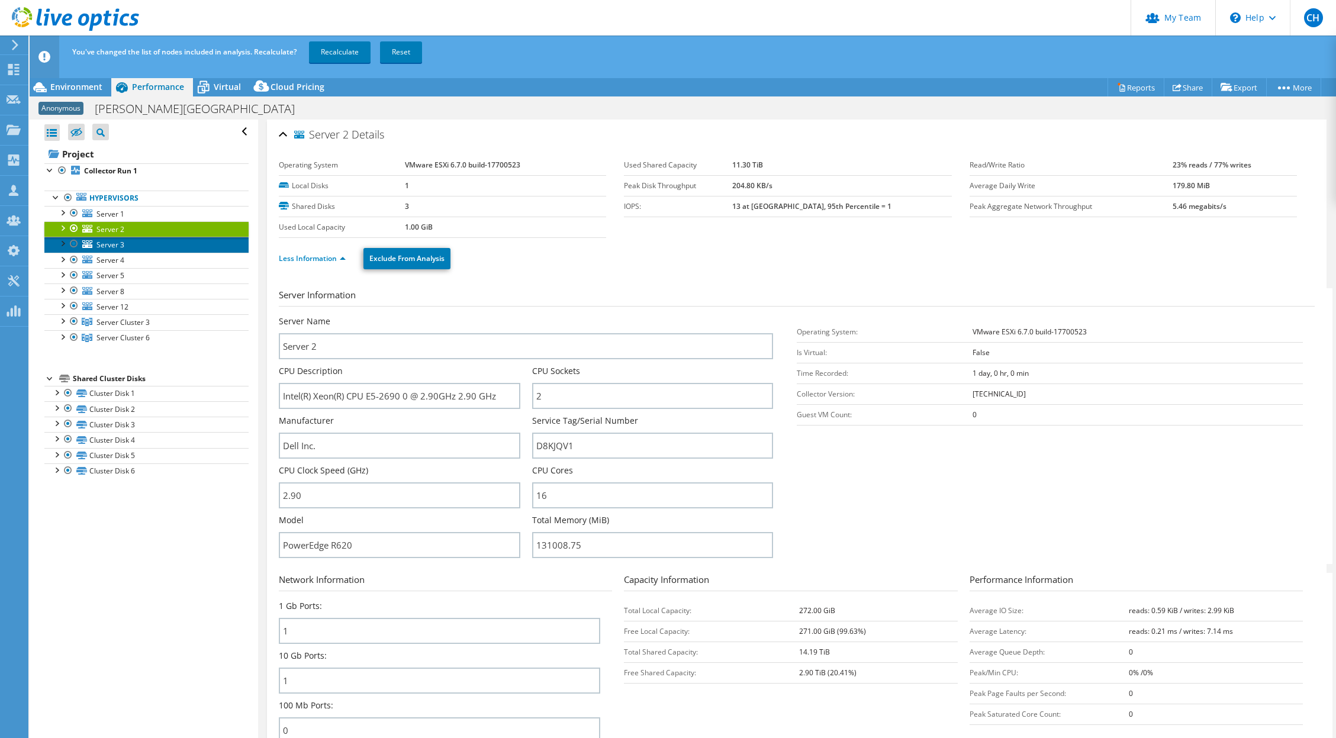
click at [120, 245] on span "Server 3" at bounding box center [110, 245] width 28 height 10
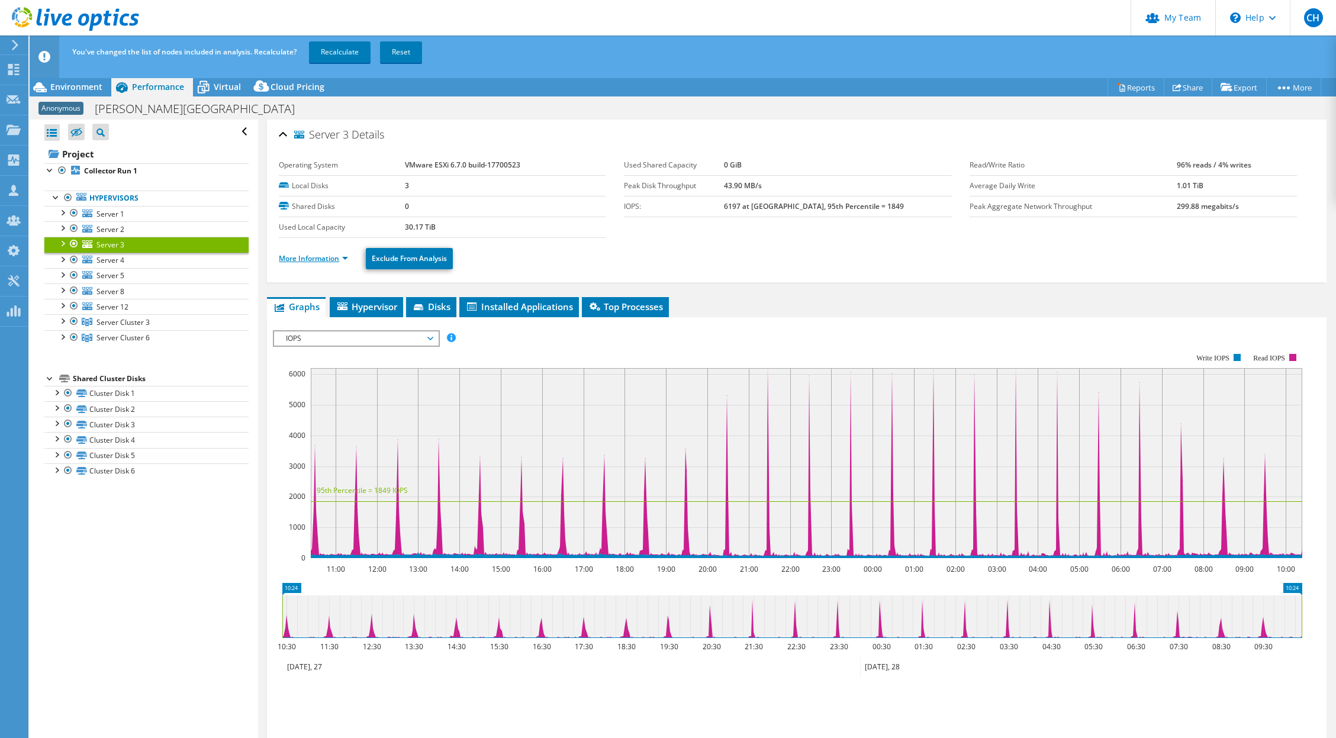
click at [321, 256] on link "More Information" at bounding box center [313, 258] width 69 height 10
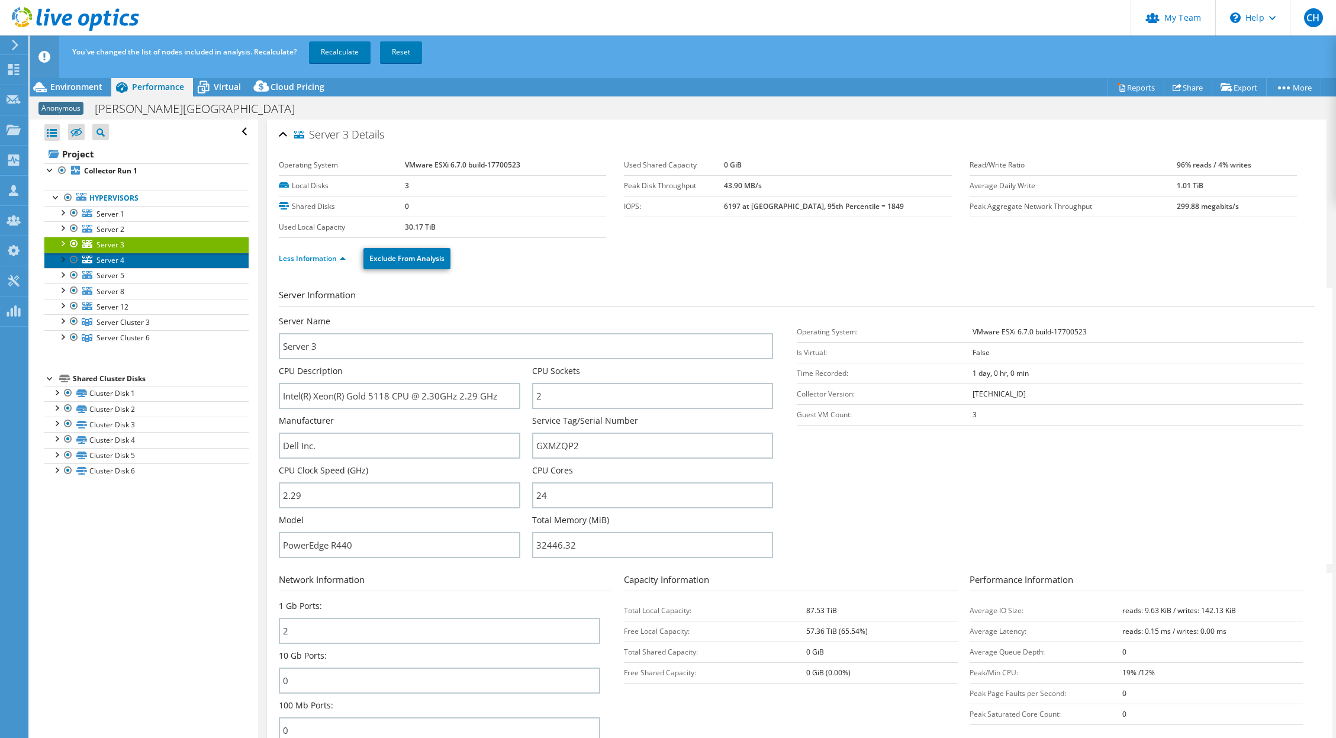
click at [113, 260] on span "Server 4" at bounding box center [110, 260] width 28 height 10
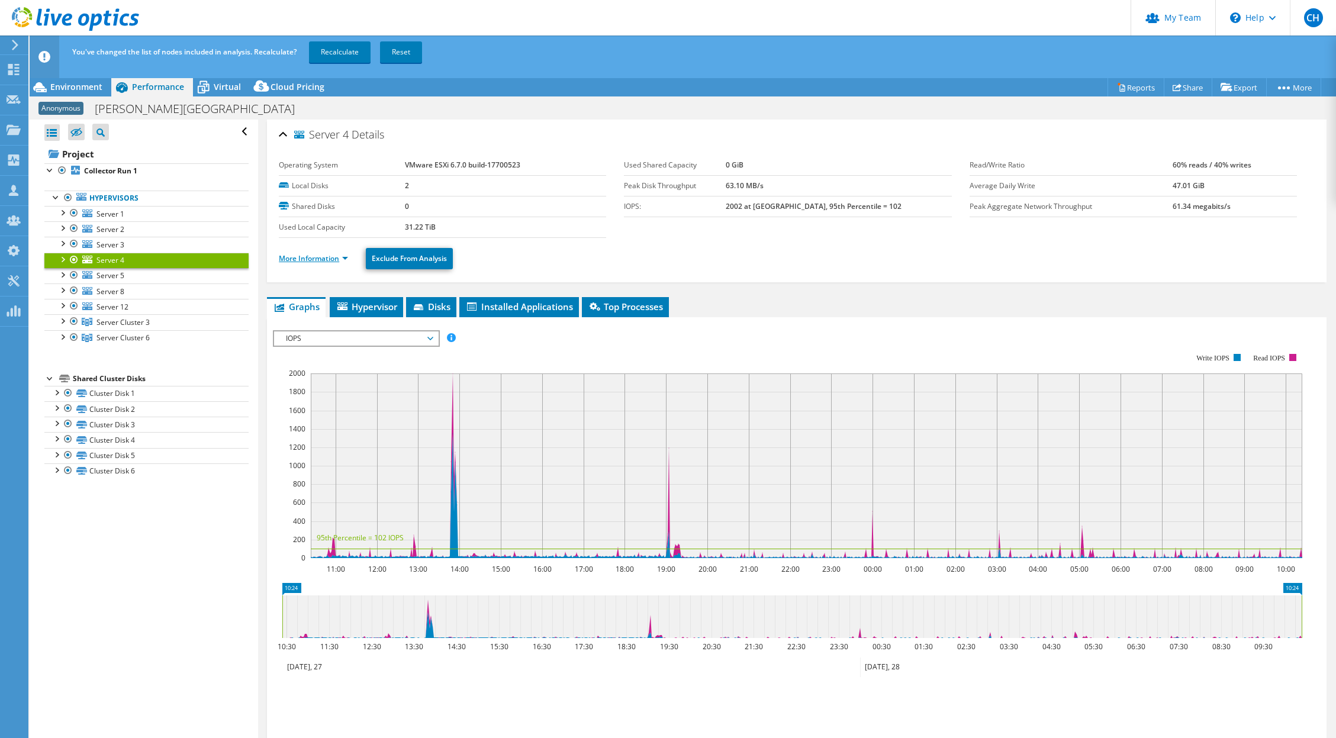
click at [313, 257] on link "More Information" at bounding box center [313, 258] width 69 height 10
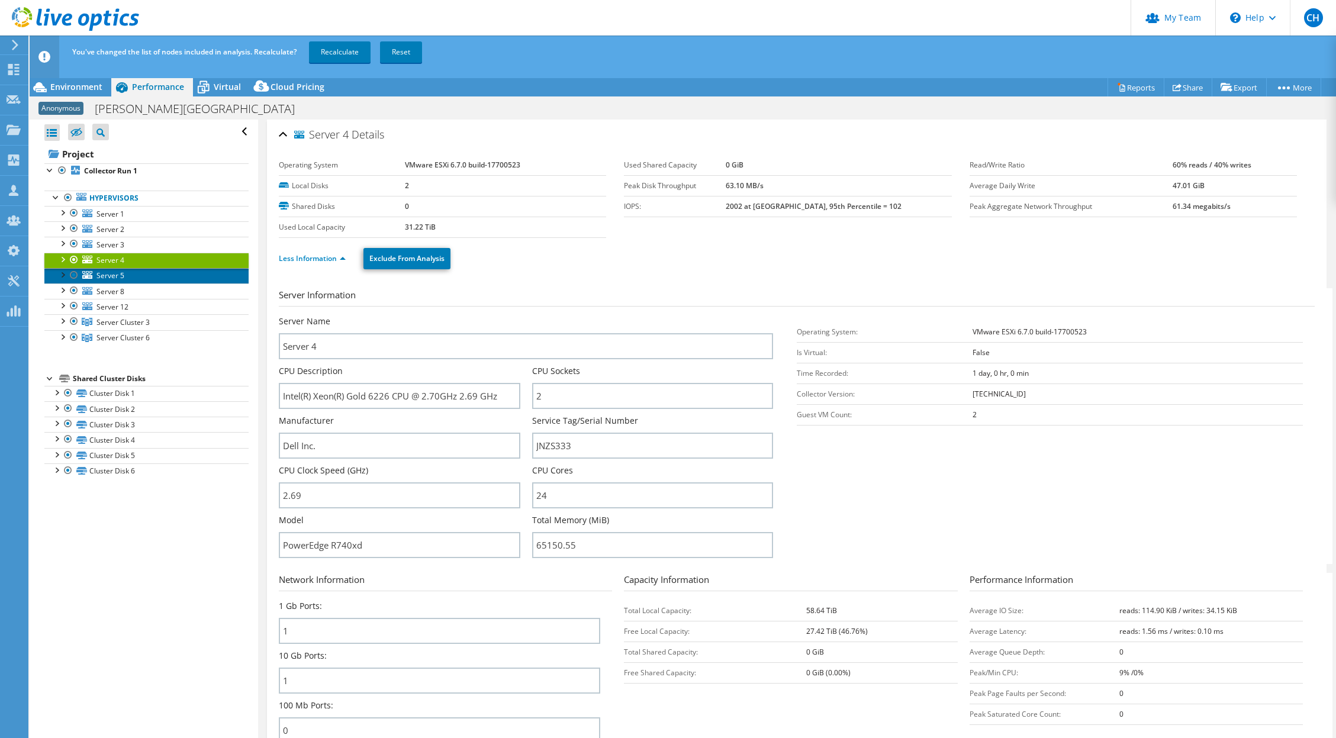
click at [116, 275] on span "Server 5" at bounding box center [110, 275] width 28 height 10
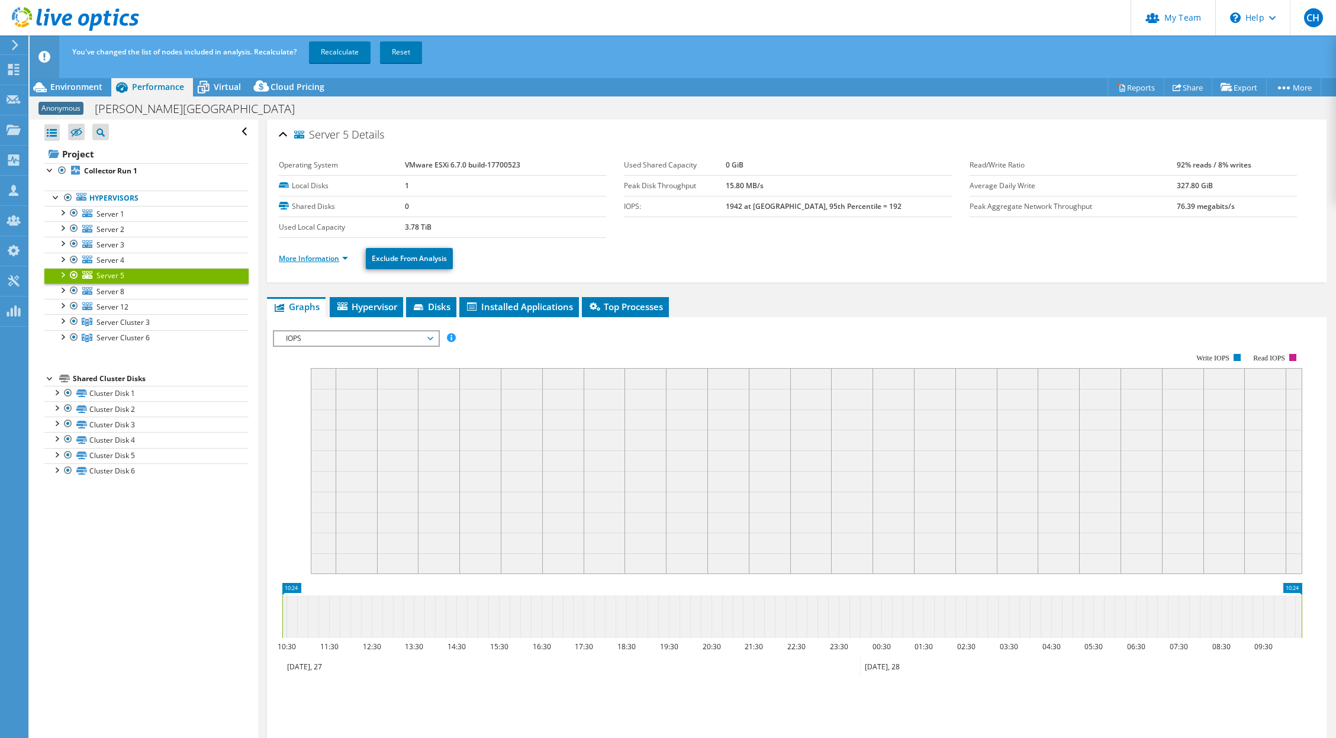
click at [325, 258] on link "More Information" at bounding box center [313, 258] width 69 height 10
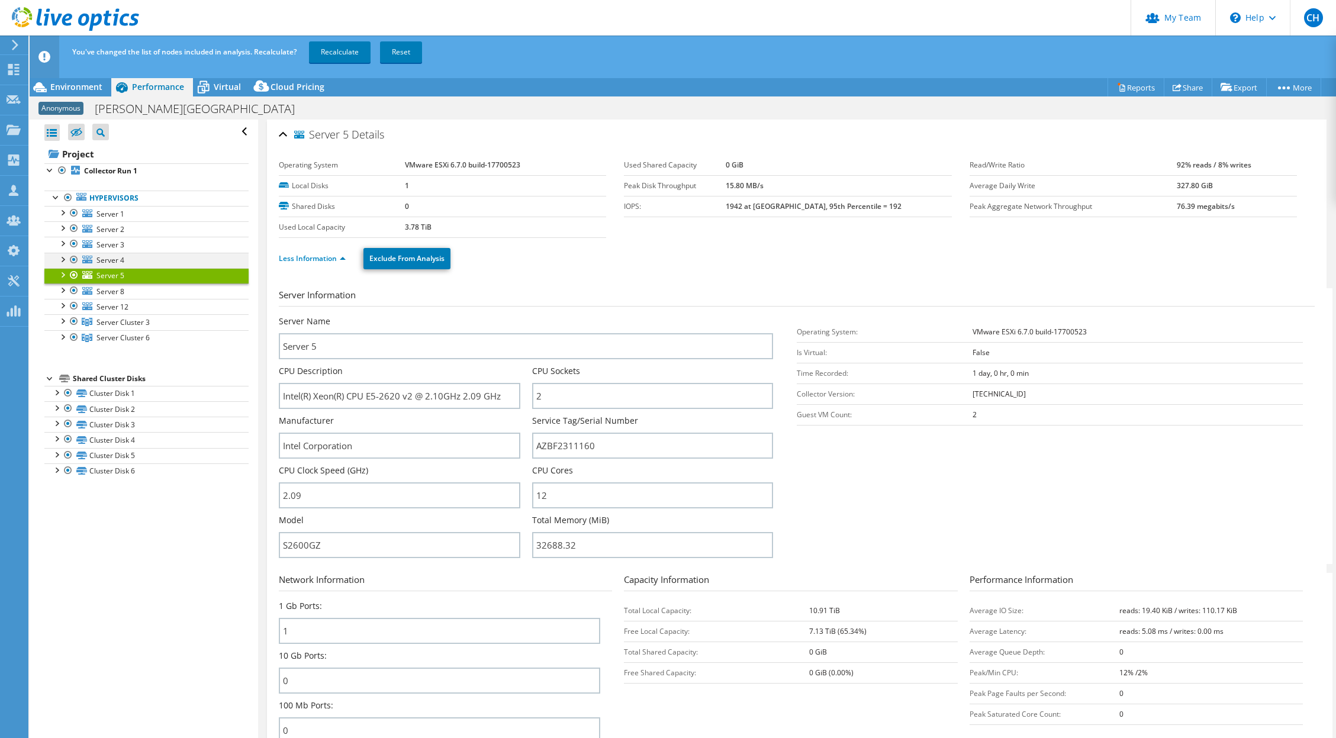
click at [73, 259] on div at bounding box center [74, 260] width 12 height 14
click at [74, 243] on div at bounding box center [74, 244] width 12 height 14
click at [75, 229] on div at bounding box center [74, 228] width 12 height 14
click at [74, 215] on div at bounding box center [74, 213] width 12 height 14
click at [97, 287] on span "Server 8" at bounding box center [110, 291] width 28 height 10
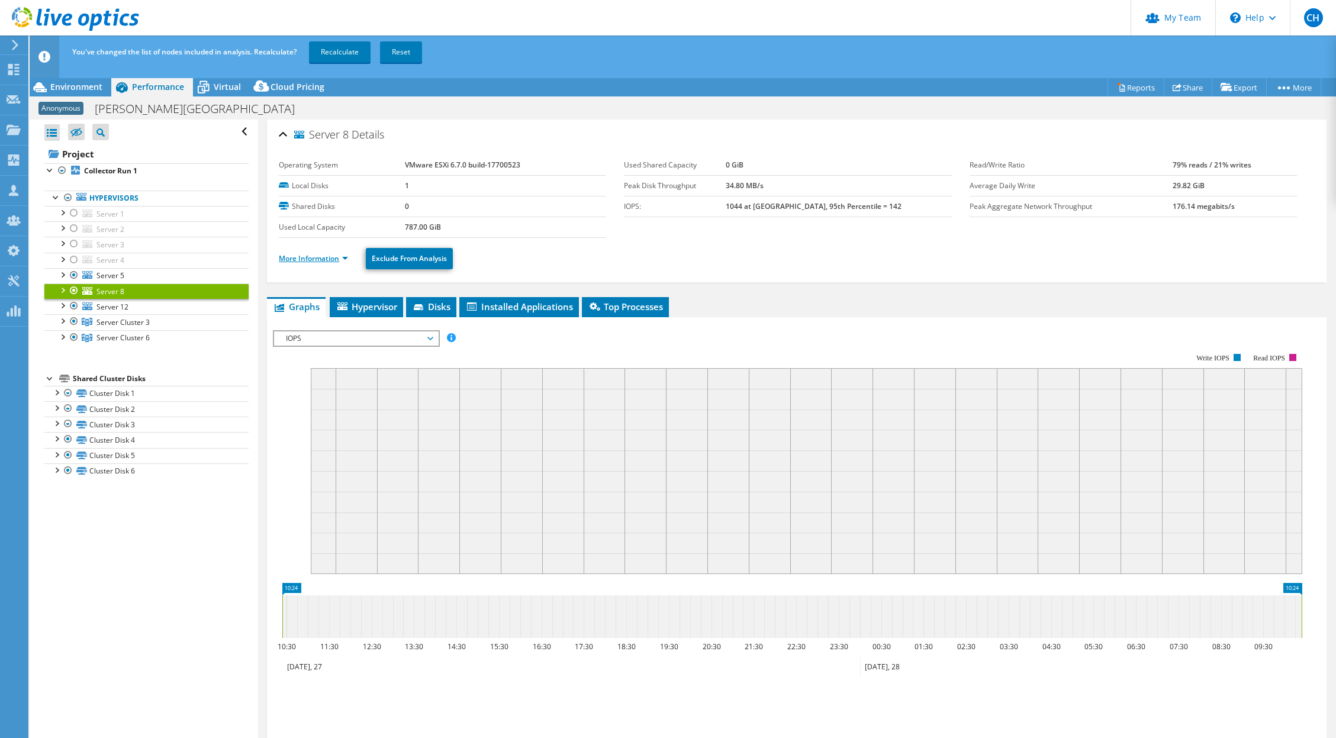
click at [295, 257] on link "More Information" at bounding box center [313, 258] width 69 height 10
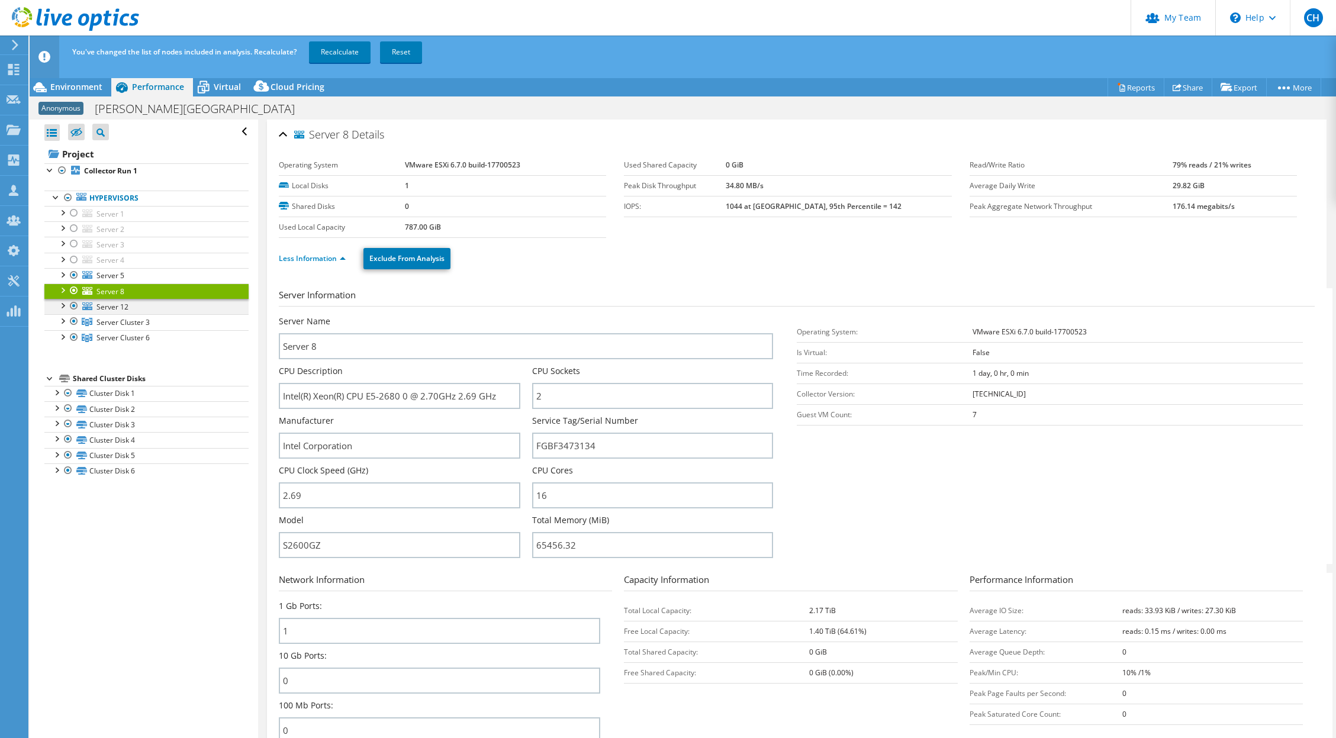
click at [74, 305] on div at bounding box center [74, 306] width 12 height 14
click at [74, 318] on div at bounding box center [74, 321] width 12 height 14
click at [74, 337] on div at bounding box center [74, 337] width 12 height 14
click at [336, 50] on link "Recalculate" at bounding box center [340, 51] width 62 height 21
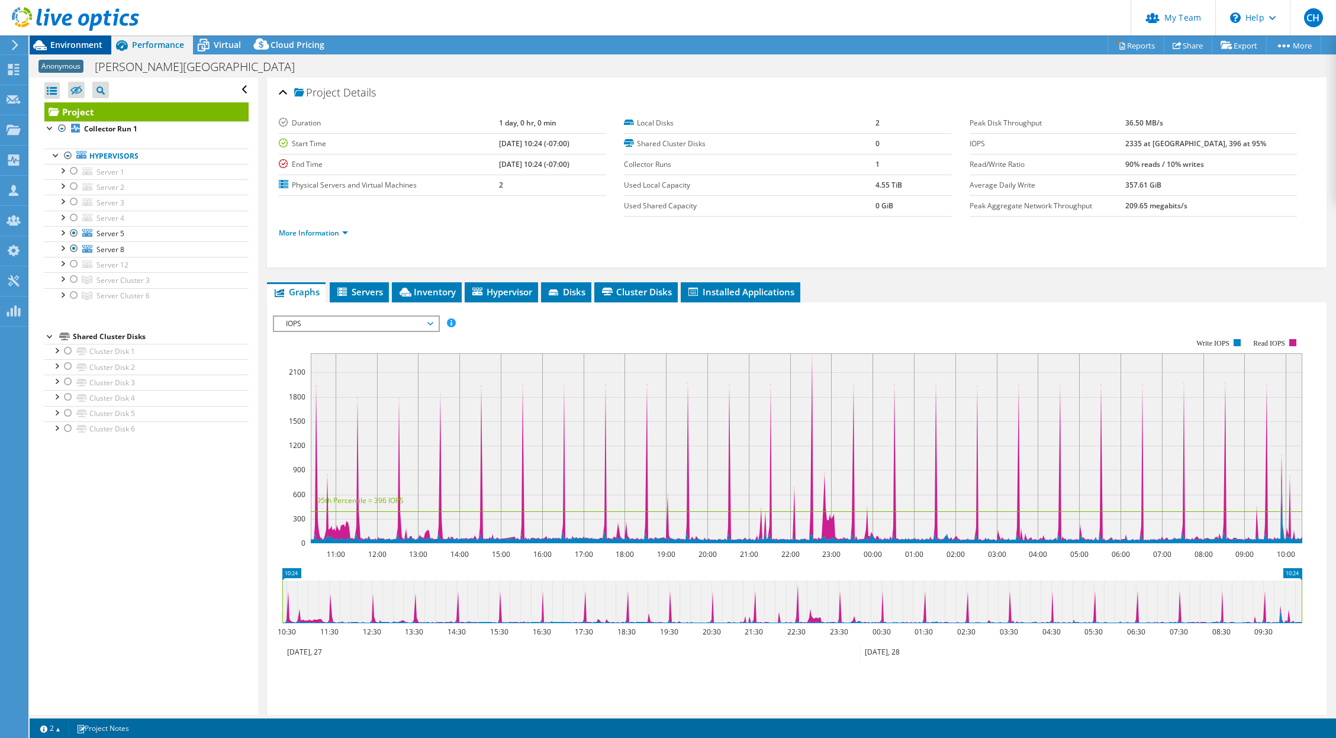
click at [73, 53] on div "Environment" at bounding box center [71, 45] width 82 height 19
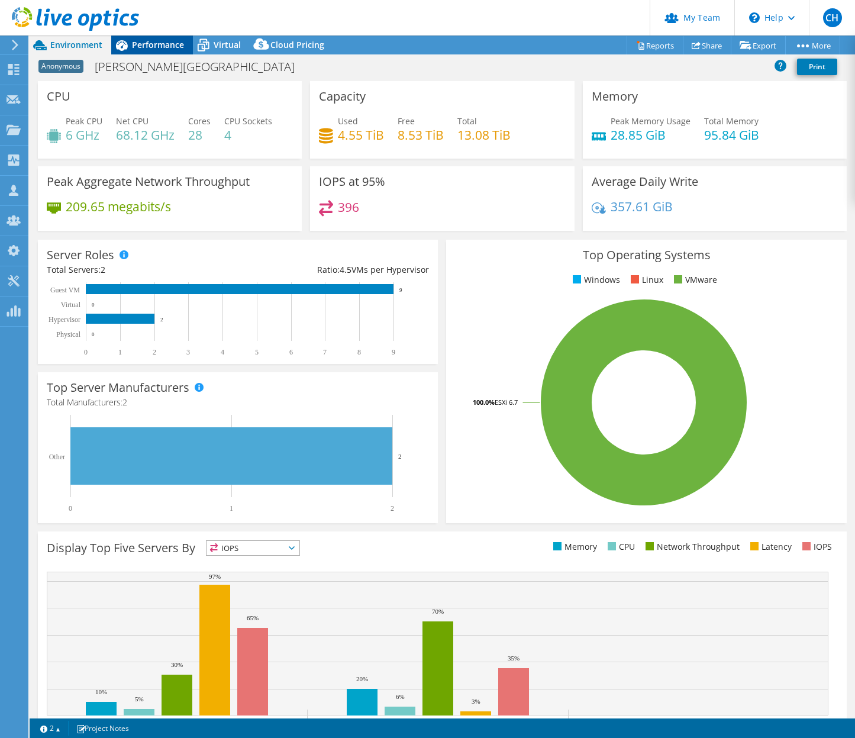
click at [171, 45] on span "Performance" at bounding box center [158, 44] width 52 height 11
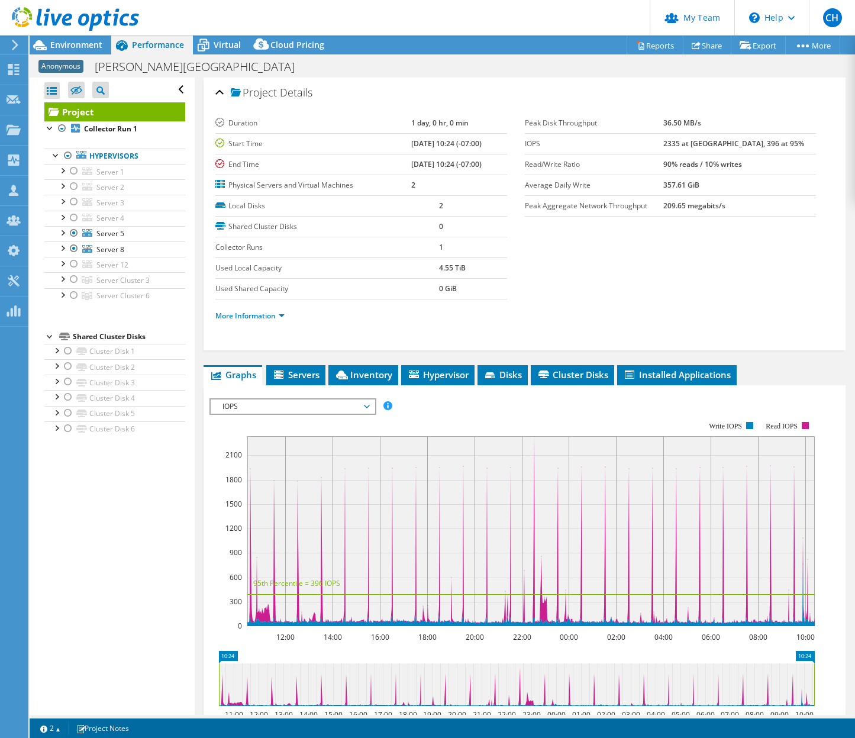
click at [369, 403] on span "IOPS" at bounding box center [293, 406] width 152 height 14
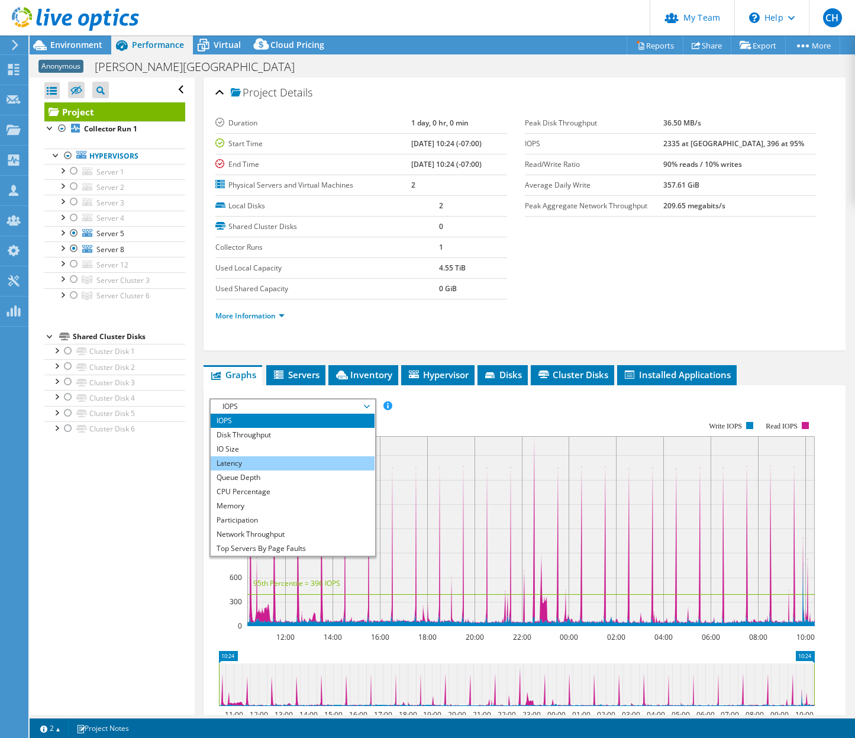
click at [253, 462] on li "Latency" at bounding box center [293, 463] width 164 height 14
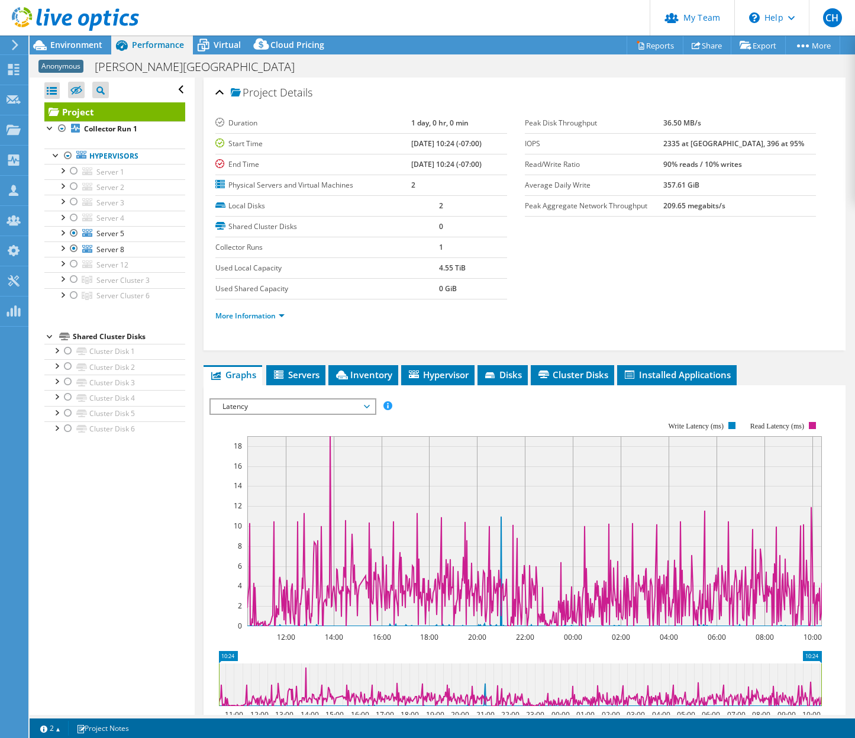
click at [311, 407] on span "Latency" at bounding box center [293, 406] width 152 height 14
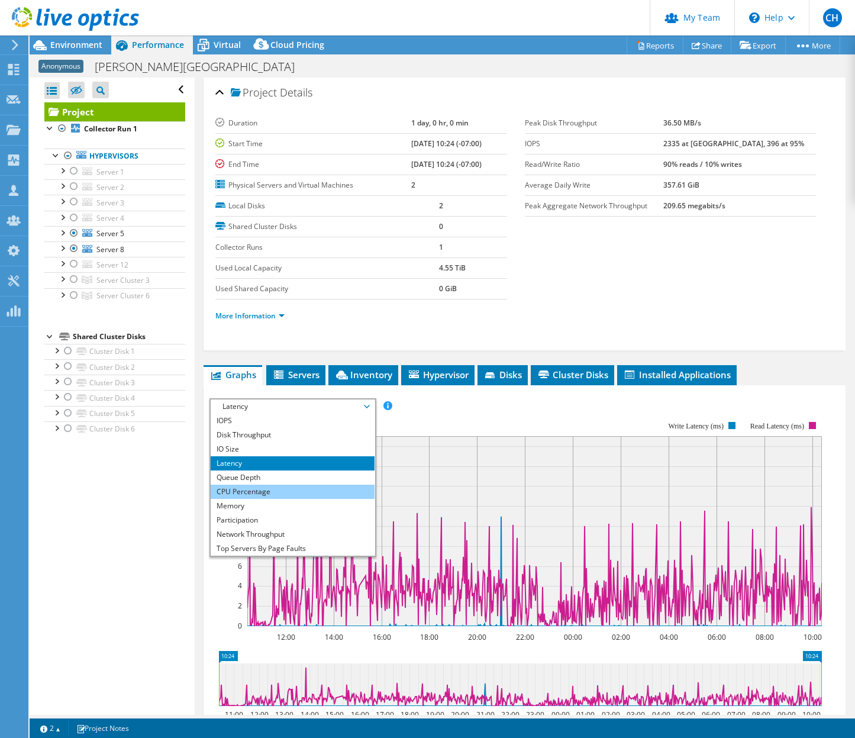
click at [308, 486] on li "CPU Percentage" at bounding box center [293, 492] width 164 height 14
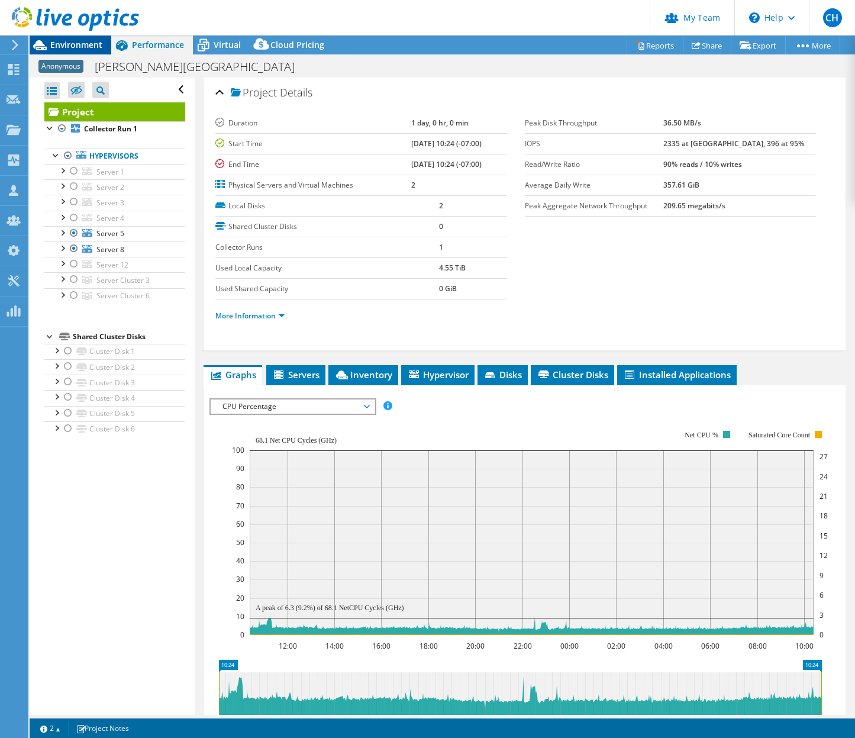
click at [84, 42] on span "Environment" at bounding box center [76, 44] width 52 height 11
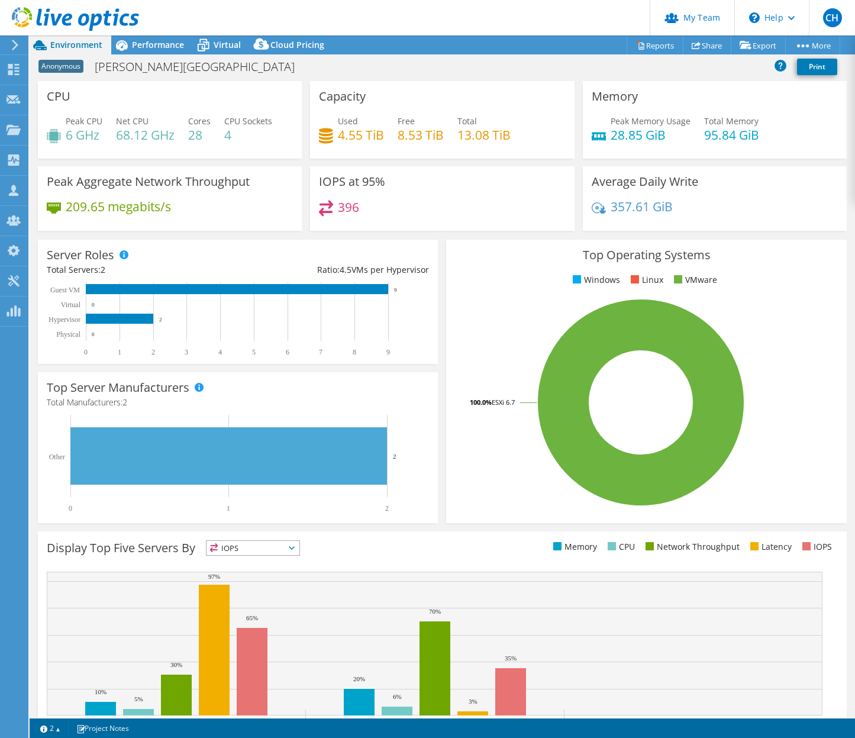
select select "USD"
